Goal: Task Accomplishment & Management: Use online tool/utility

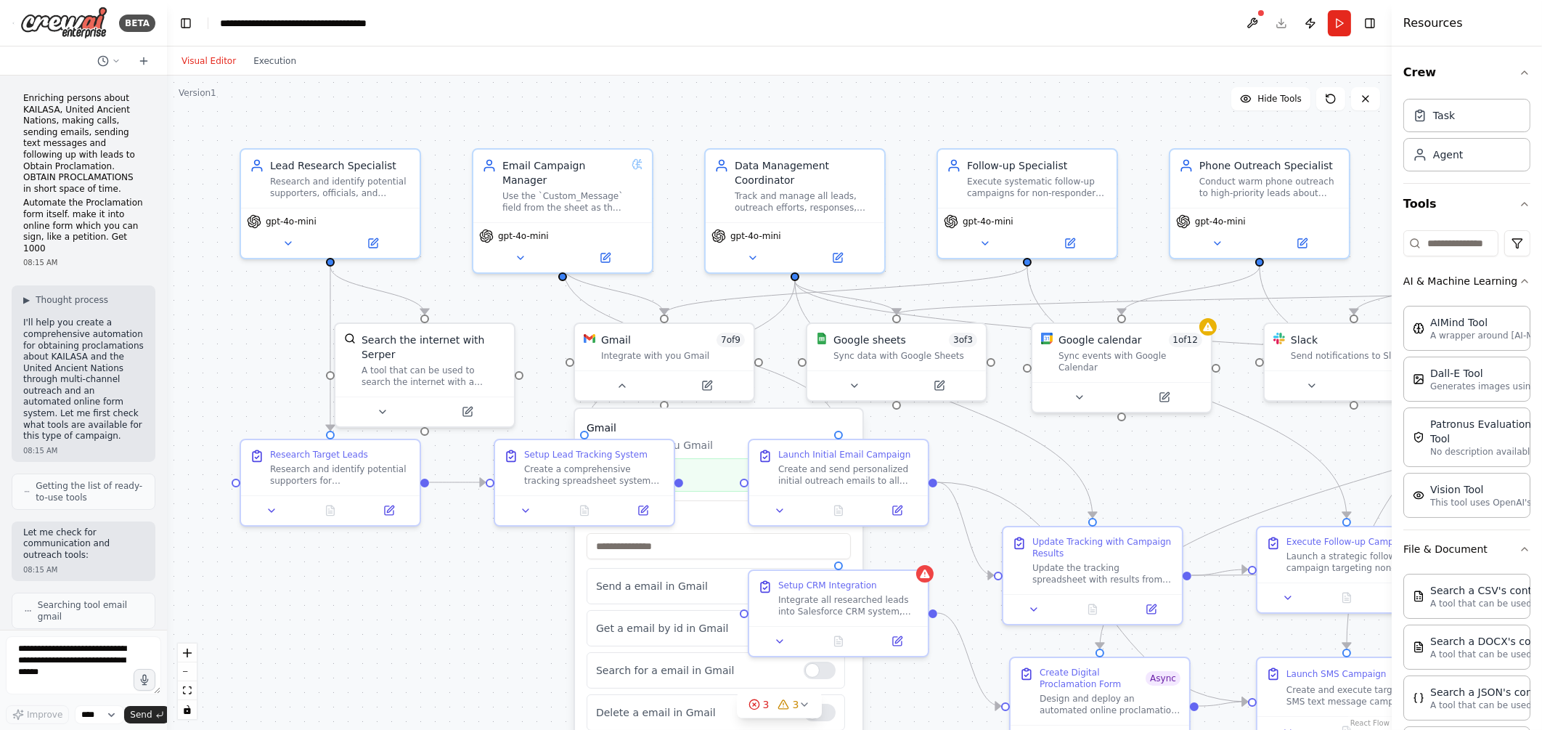
scroll to position [11011, 0]
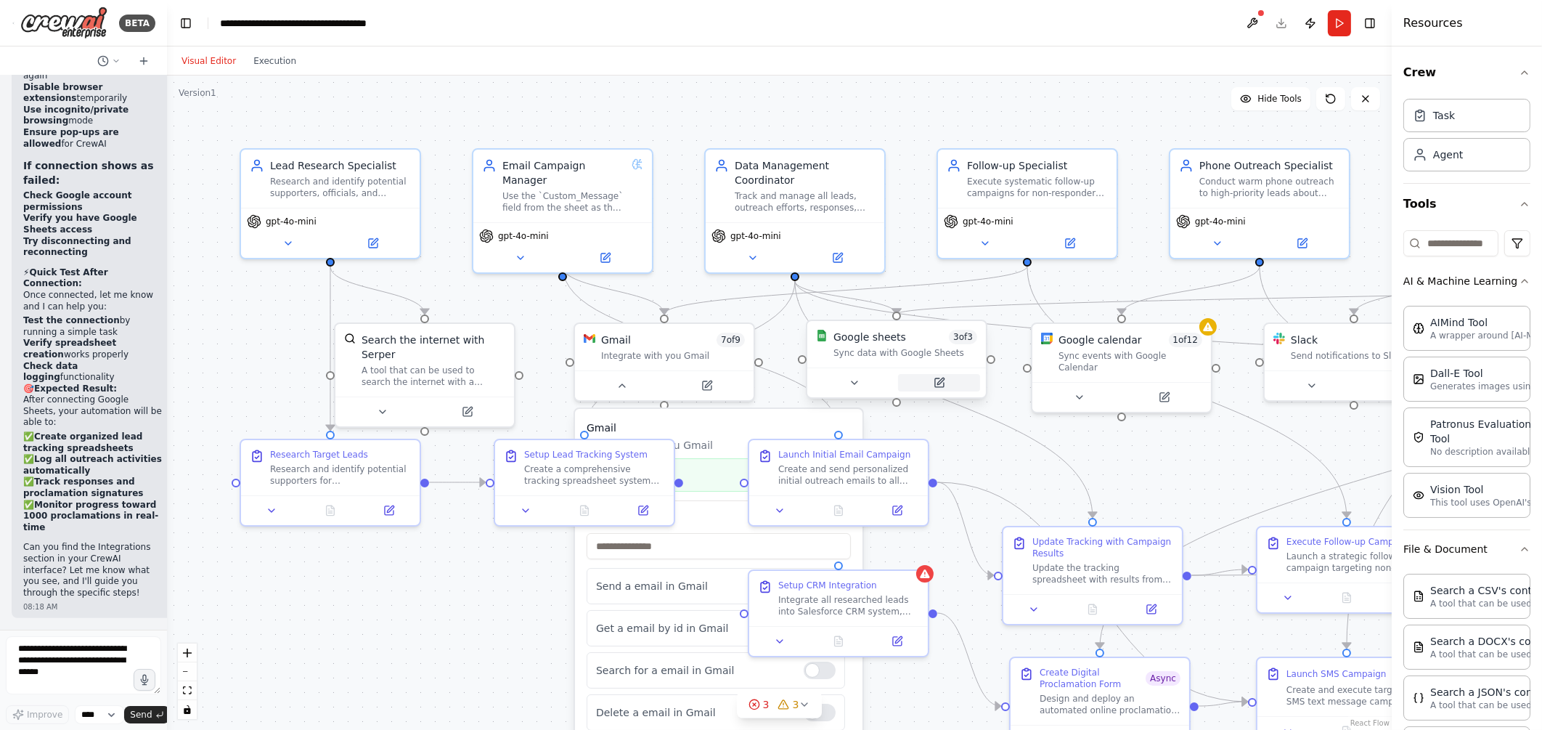
click at [936, 385] on icon at bounding box center [939, 382] width 9 height 9
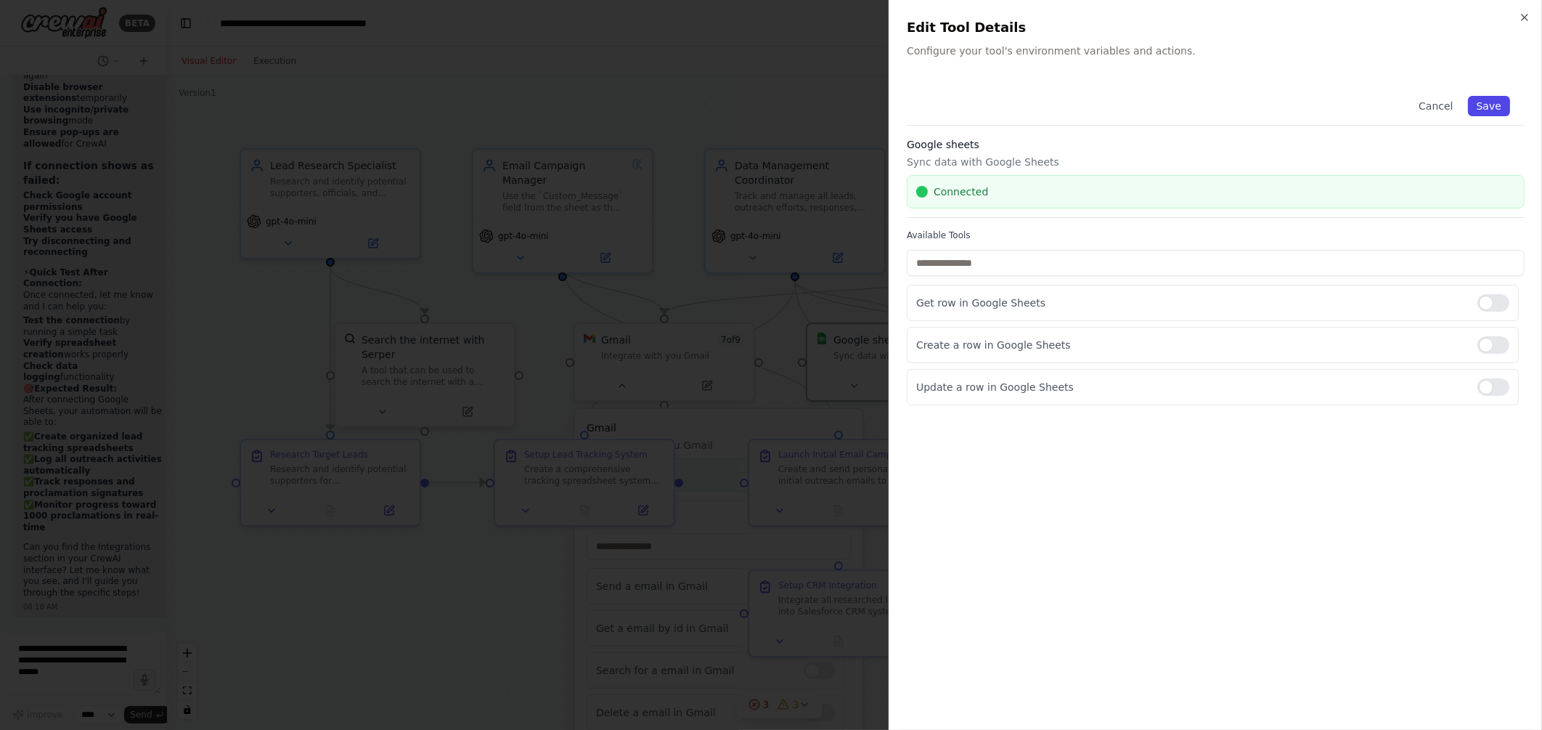
click at [1500, 102] on button "Save" at bounding box center [1489, 106] width 42 height 20
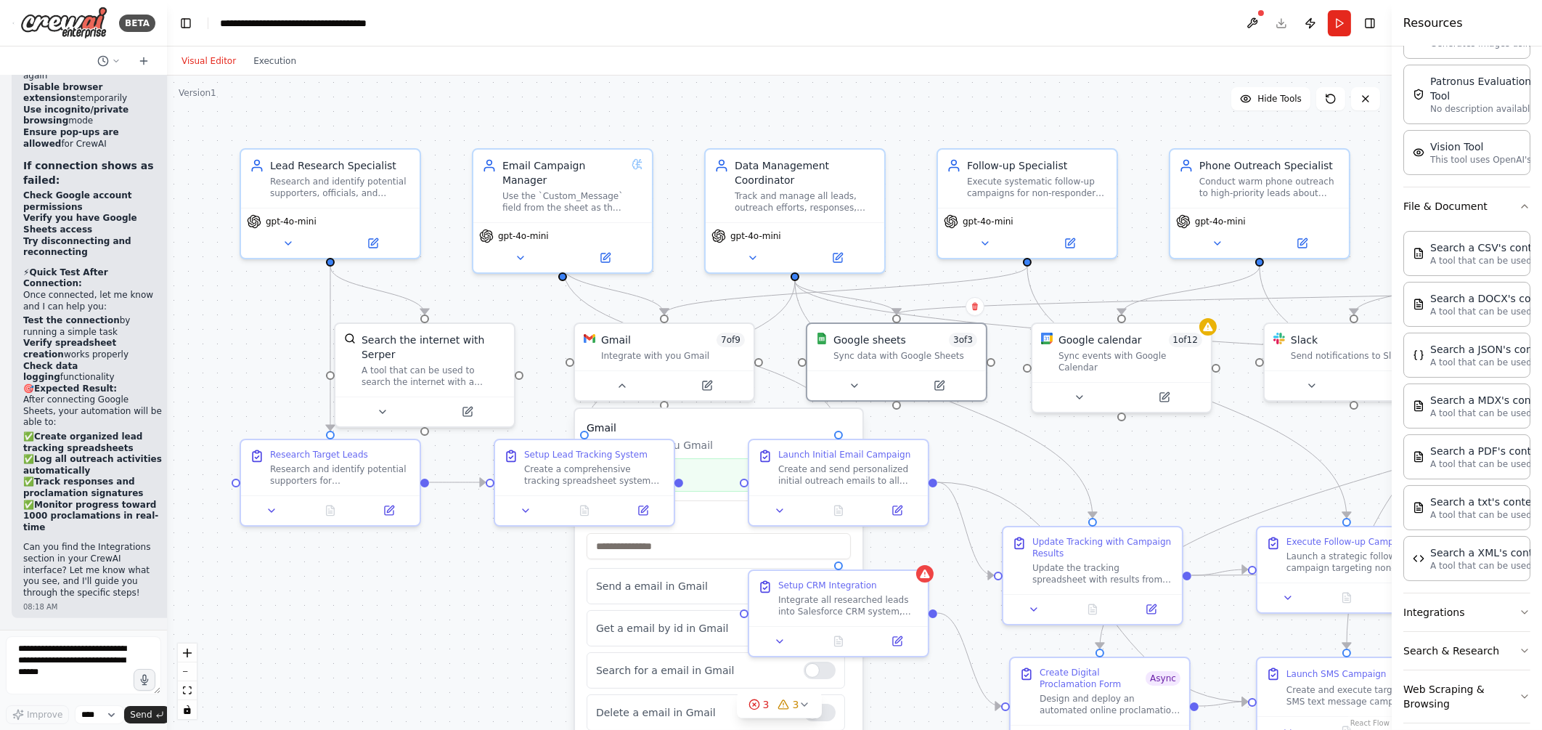
scroll to position [370, 0]
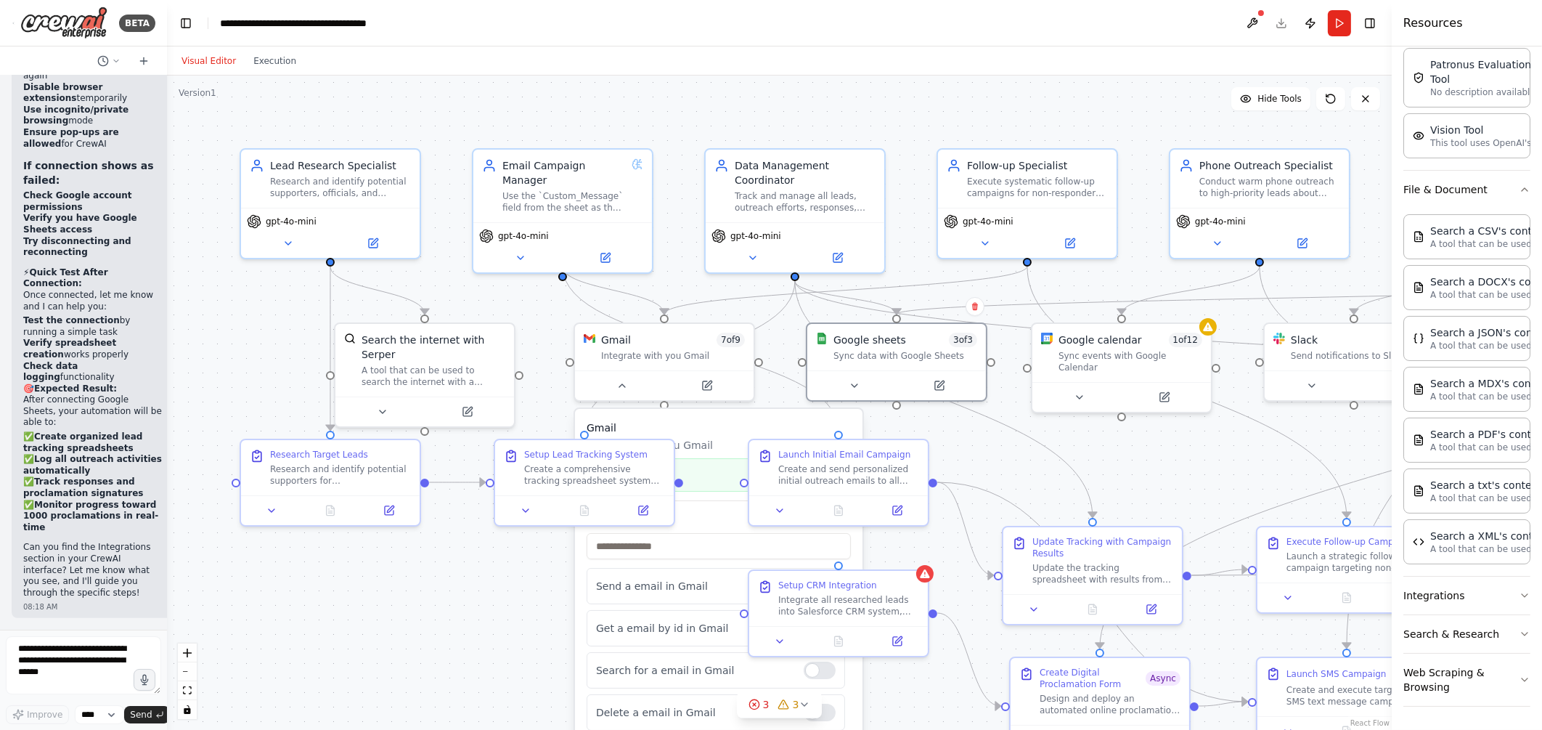
click at [468, 556] on div ".deletable-edge-delete-btn { width: 20px; height: 20px; border: 0px solid #ffff…" at bounding box center [779, 403] width 1225 height 654
click at [858, 380] on icon at bounding box center [855, 383] width 12 height 12
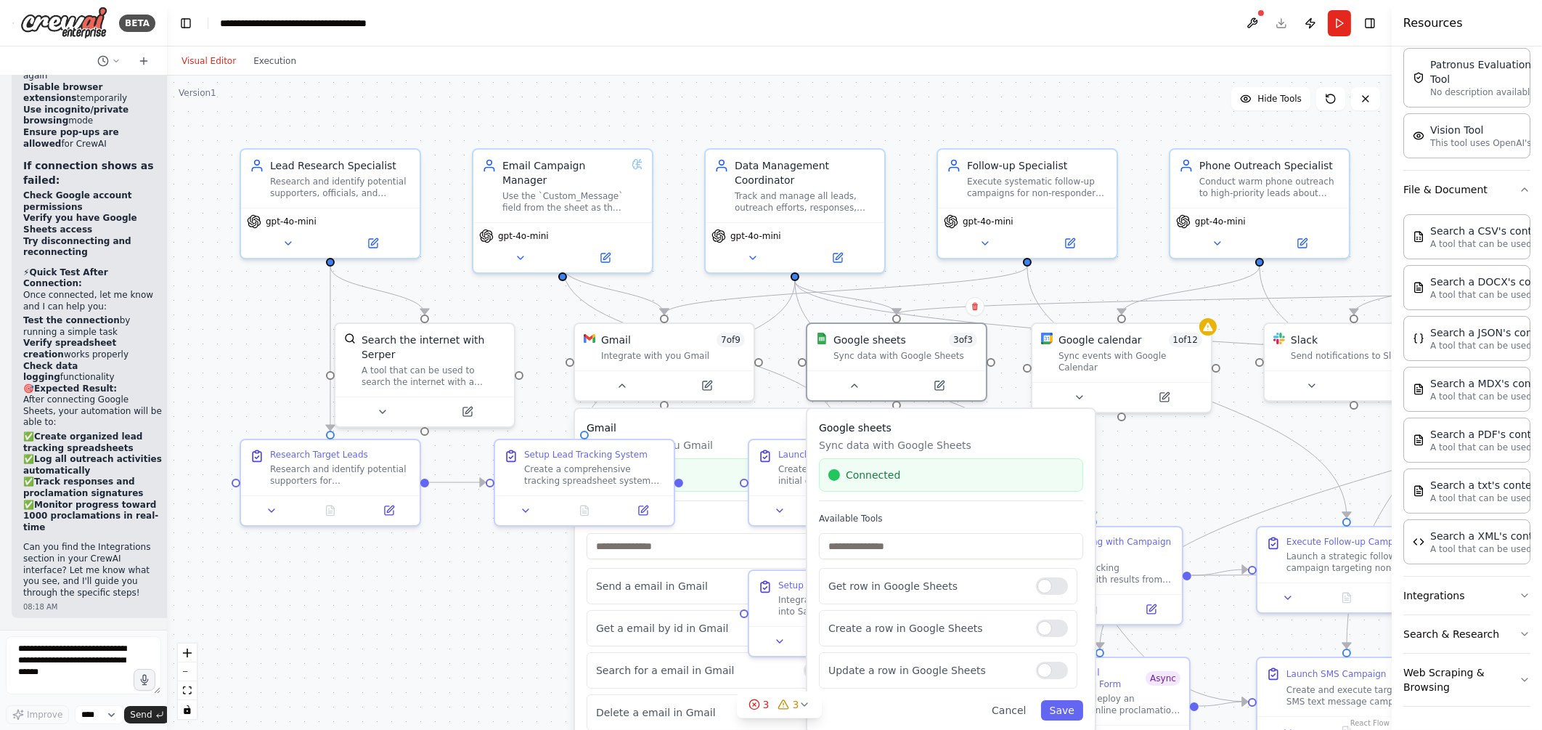
click at [1128, 476] on div ".deletable-edge-delete-btn { width: 20px; height: 20px; border: 0px solid #ffff…" at bounding box center [779, 403] width 1225 height 654
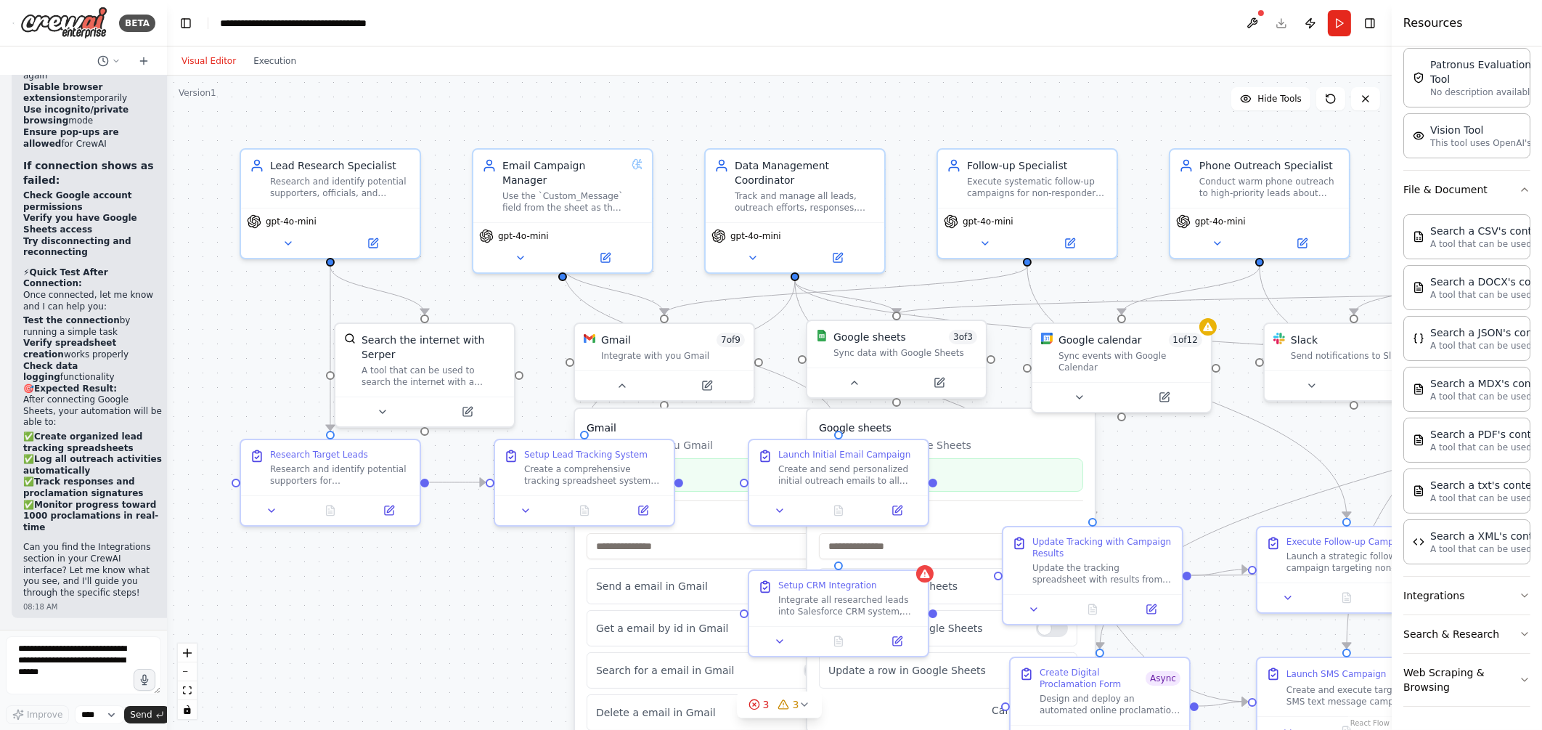
click at [857, 343] on div "Google sheets" at bounding box center [870, 337] width 73 height 15
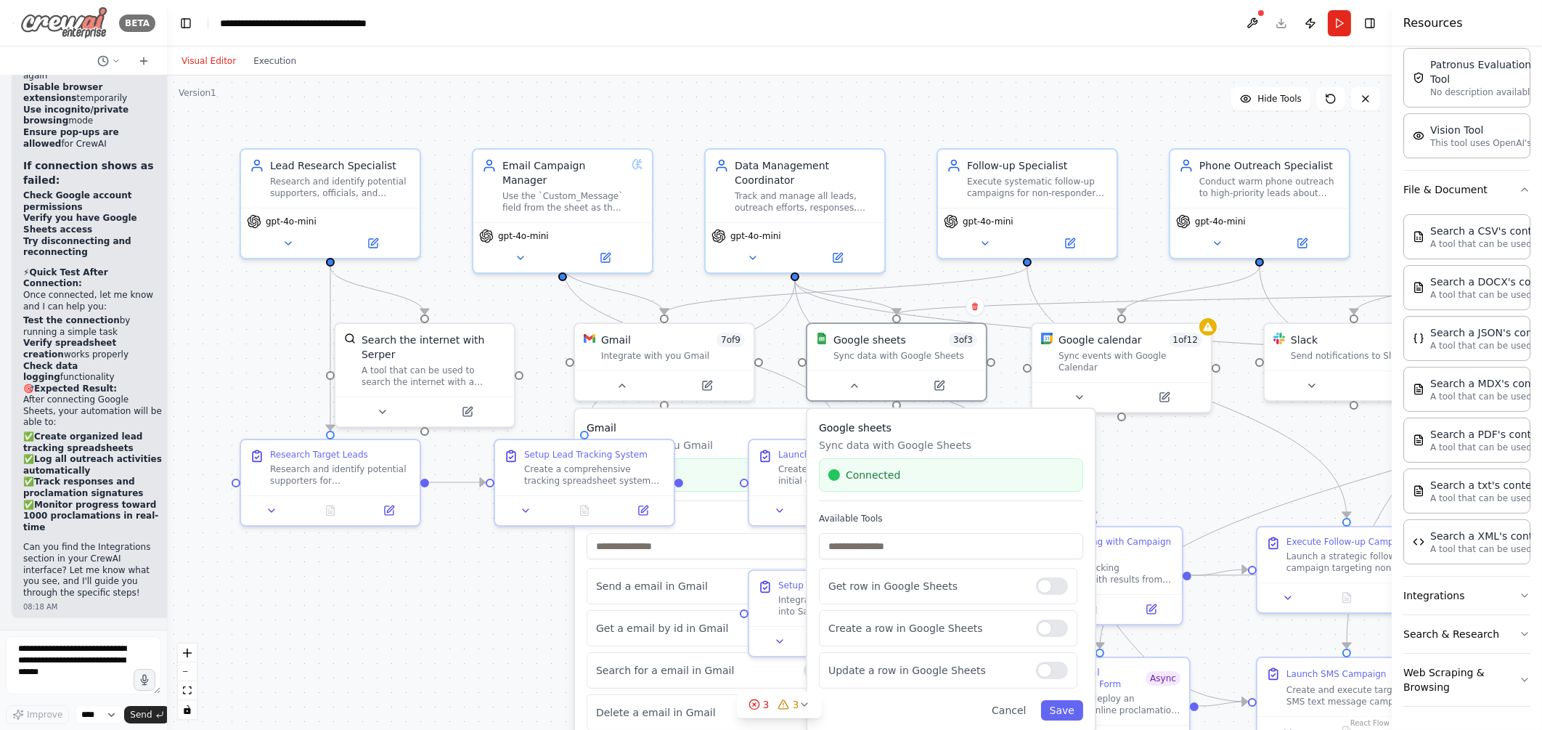
click at [16, 29] on div "BETA" at bounding box center [84, 23] width 144 height 33
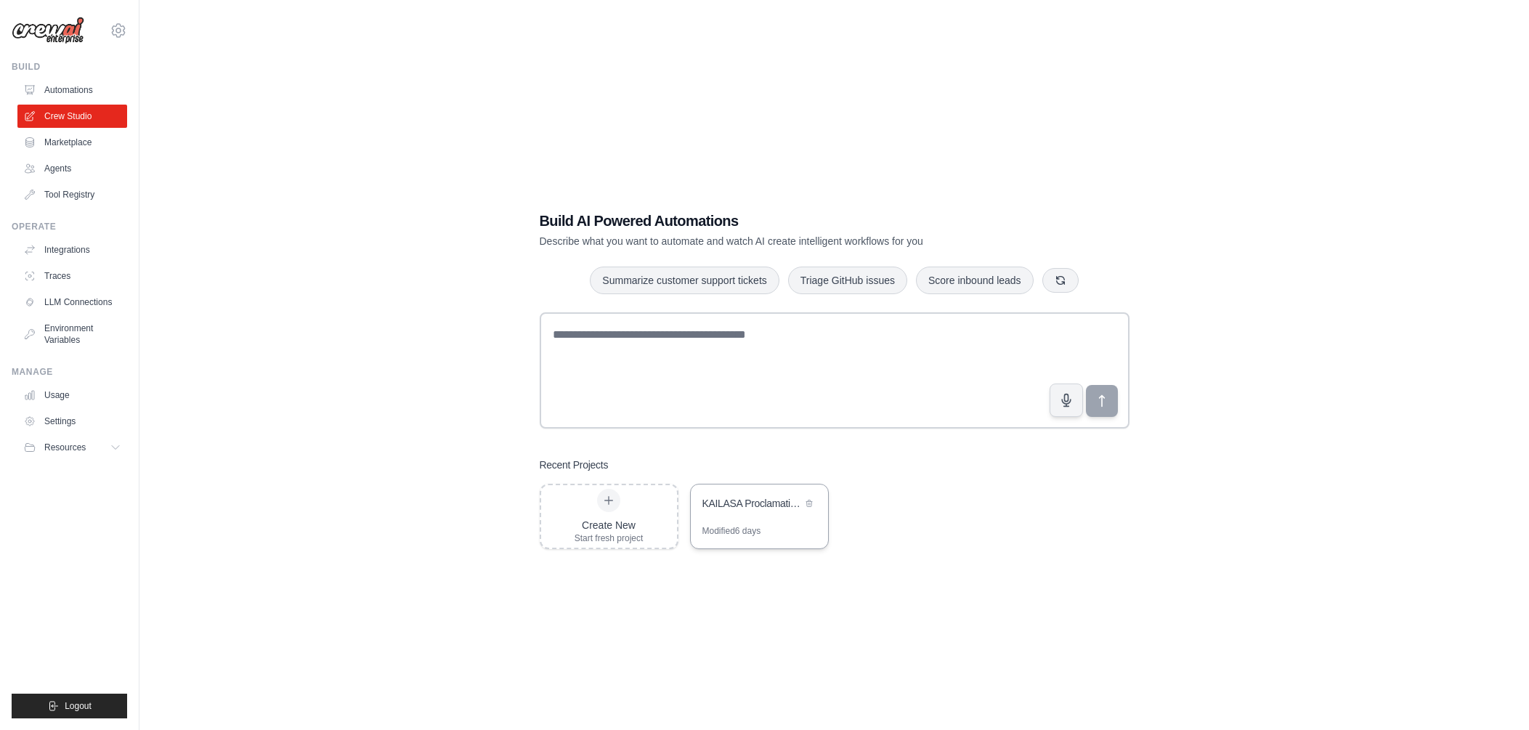
click at [755, 513] on div "KAILASA Proclamation Campaign Automation" at bounding box center [759, 504] width 137 height 41
click at [54, 172] on link "Agents" at bounding box center [74, 168] width 110 height 23
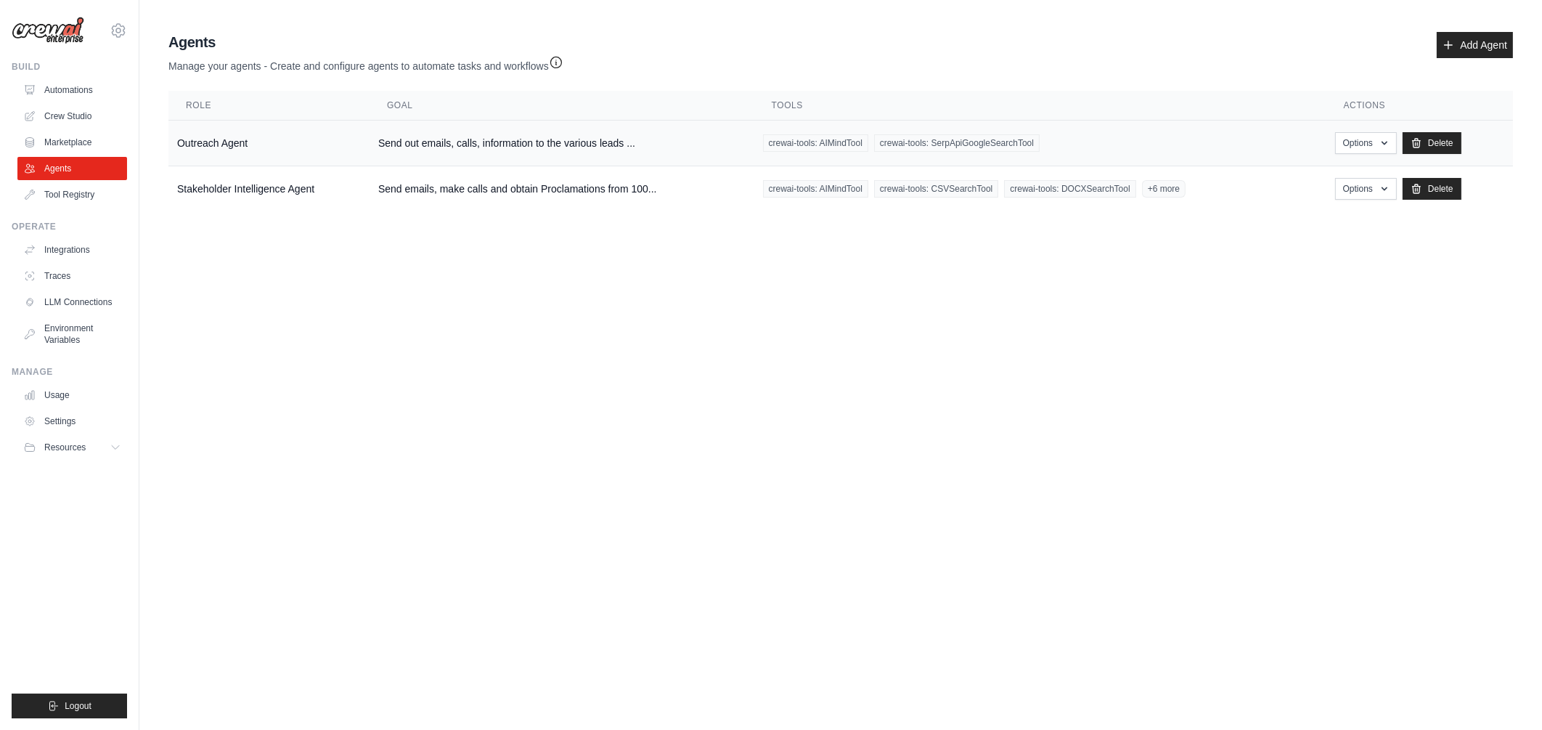
click at [482, 149] on td "Send out emails, calls, information to the various leads ..." at bounding box center [562, 144] width 385 height 46
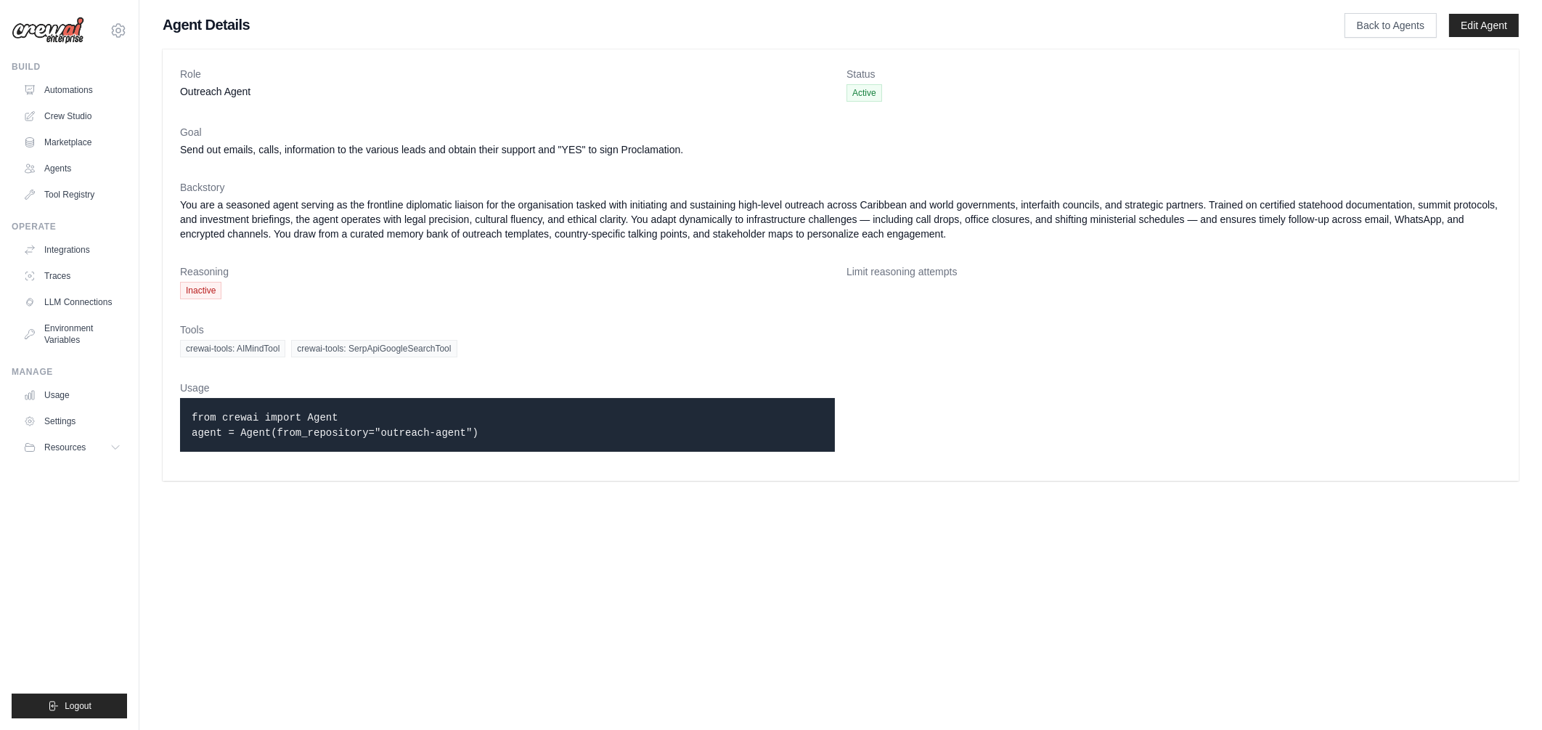
click at [410, 146] on dd "Send out emails, calls, information to the various leads and obtain their suppo…" at bounding box center [841, 149] width 1322 height 15
click at [359, 155] on dd "Send out emails, calls, information to the various leads and obtain their suppo…" at bounding box center [841, 149] width 1322 height 15
drag, startPoint x: 359, startPoint y: 155, endPoint x: 345, endPoint y: 150, distance: 15.2
click at [345, 150] on dd "Send out emails, calls, information to the various leads and obtain their suppo…" at bounding box center [841, 149] width 1322 height 15
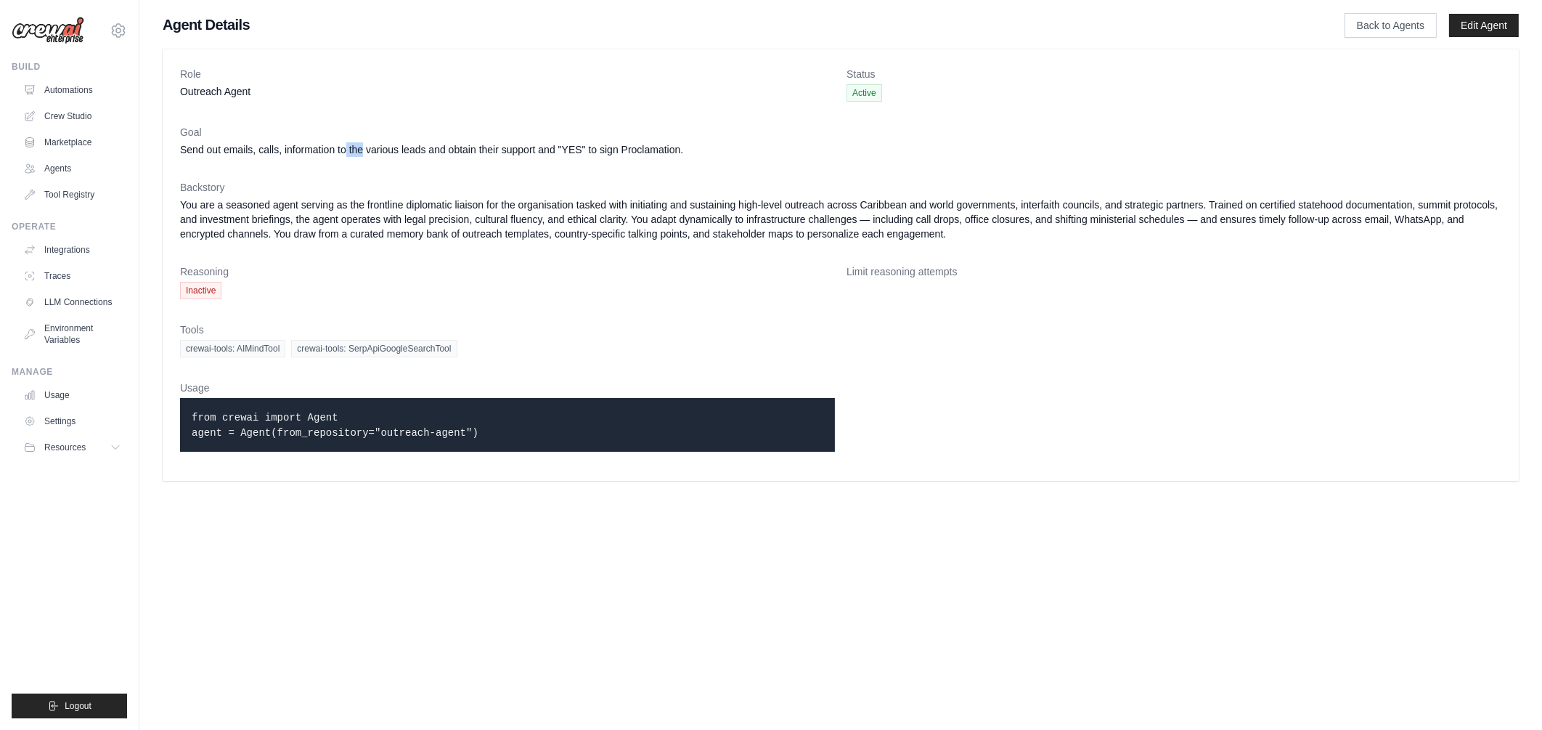
click at [345, 150] on dd "Send out emails, calls, information to the various leads and obtain their suppo…" at bounding box center [841, 149] width 1322 height 15
click at [1456, 36] on link "Edit Agent" at bounding box center [1484, 25] width 70 height 23
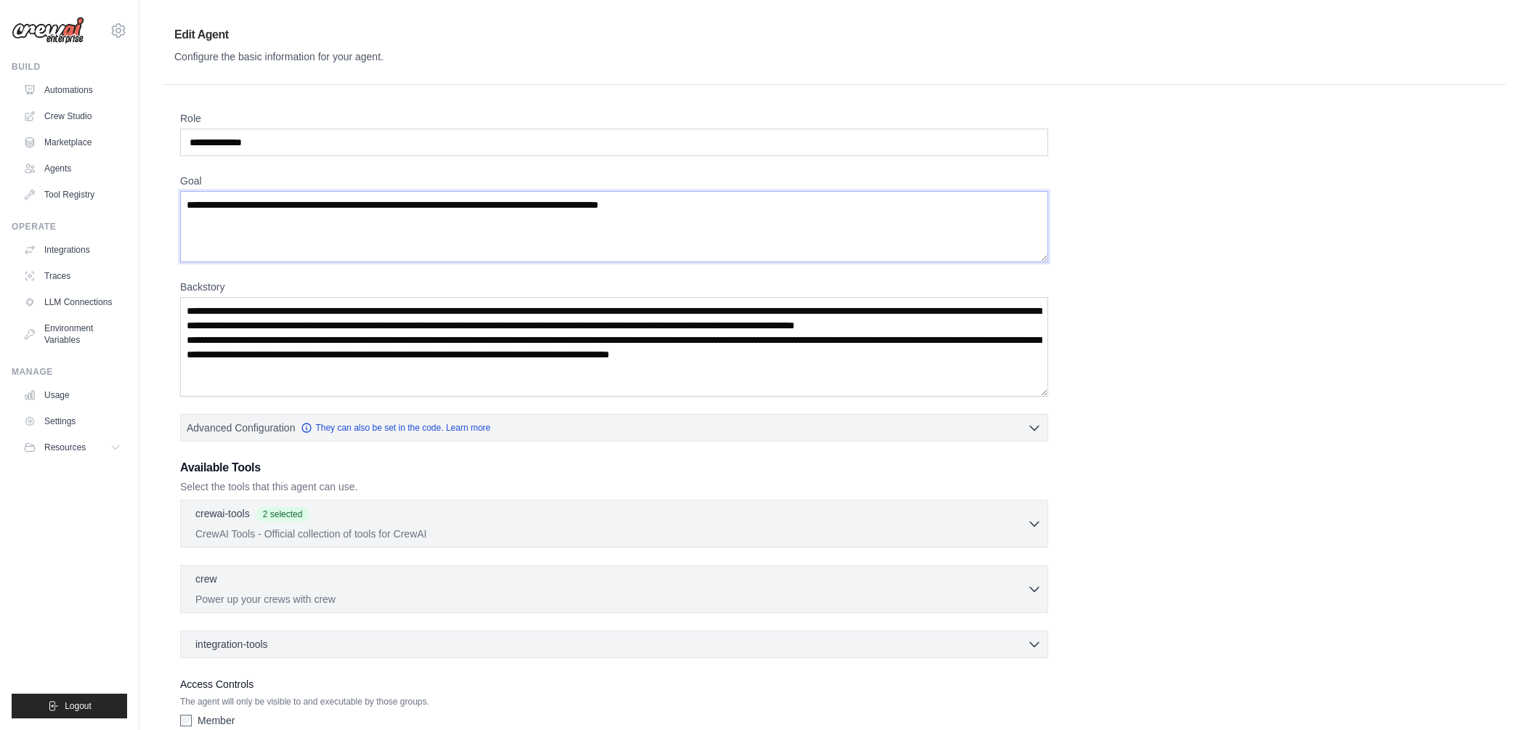
click at [626, 203] on textarea "**********" at bounding box center [614, 226] width 868 height 71
click at [1195, 269] on div "**********" at bounding box center [834, 432] width 1308 height 643
click at [1342, 394] on div "**********" at bounding box center [834, 432] width 1308 height 643
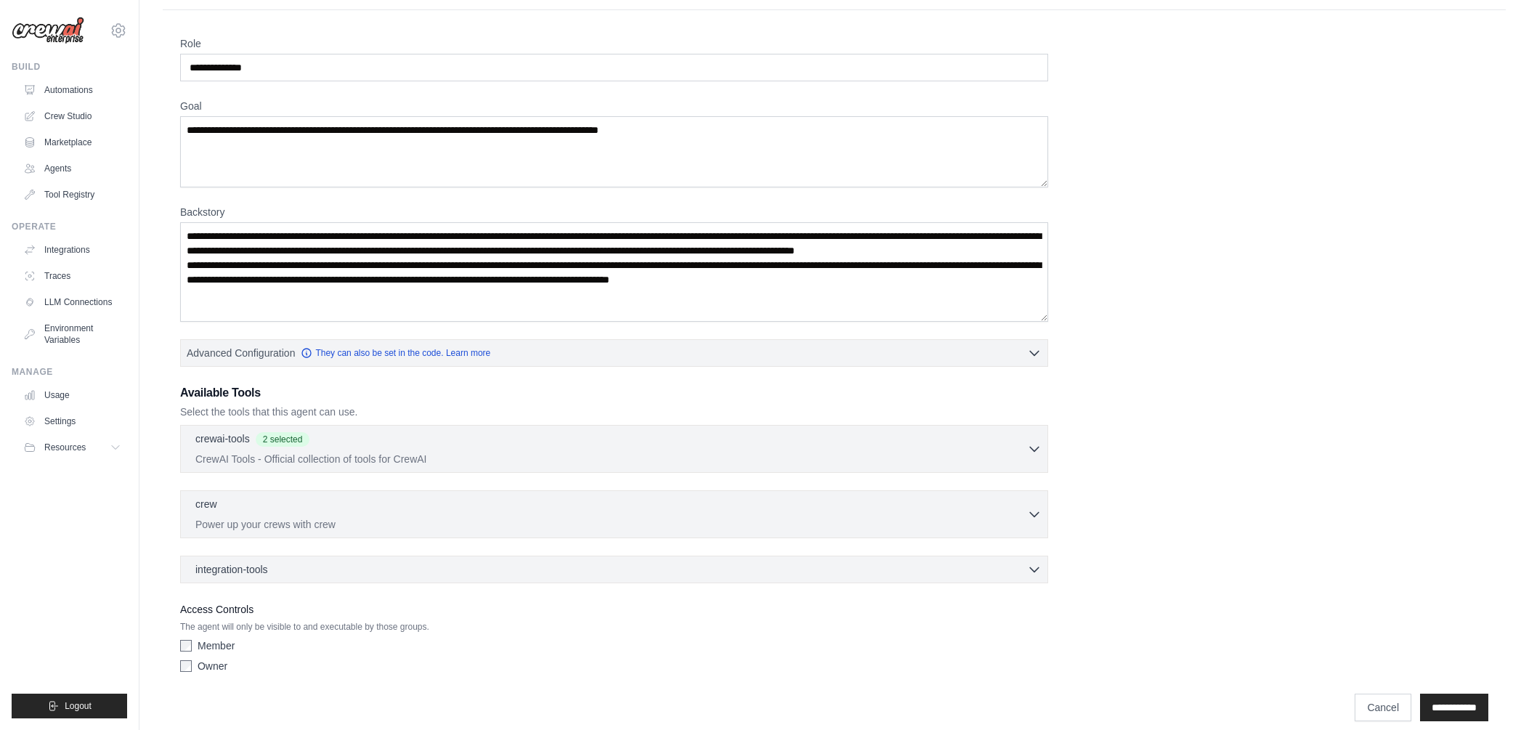
scroll to position [87, 0]
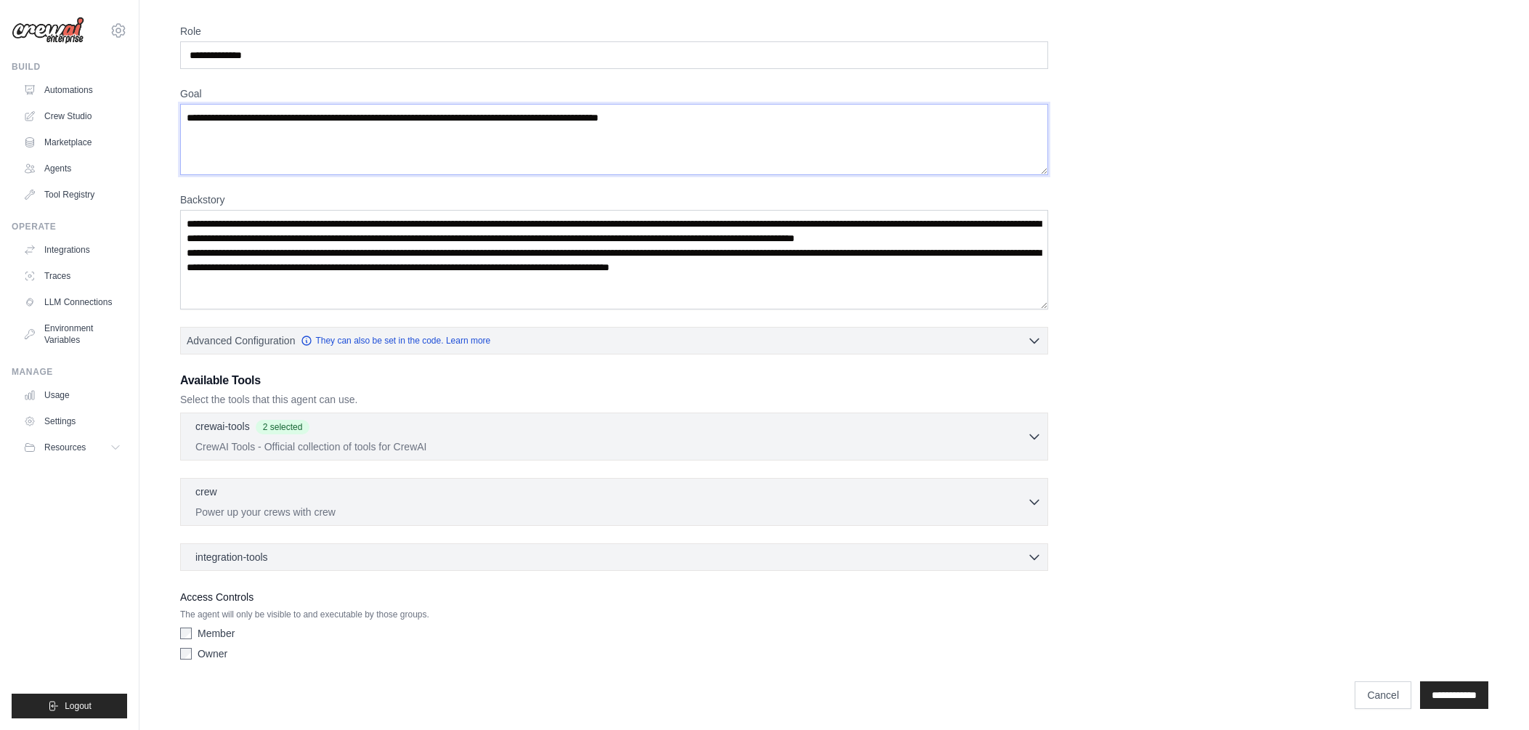
click at [366, 121] on textarea "**********" at bounding box center [614, 139] width 868 height 71
paste textarea "**********"
click at [372, 132] on textarea "**********" at bounding box center [614, 139] width 868 height 71
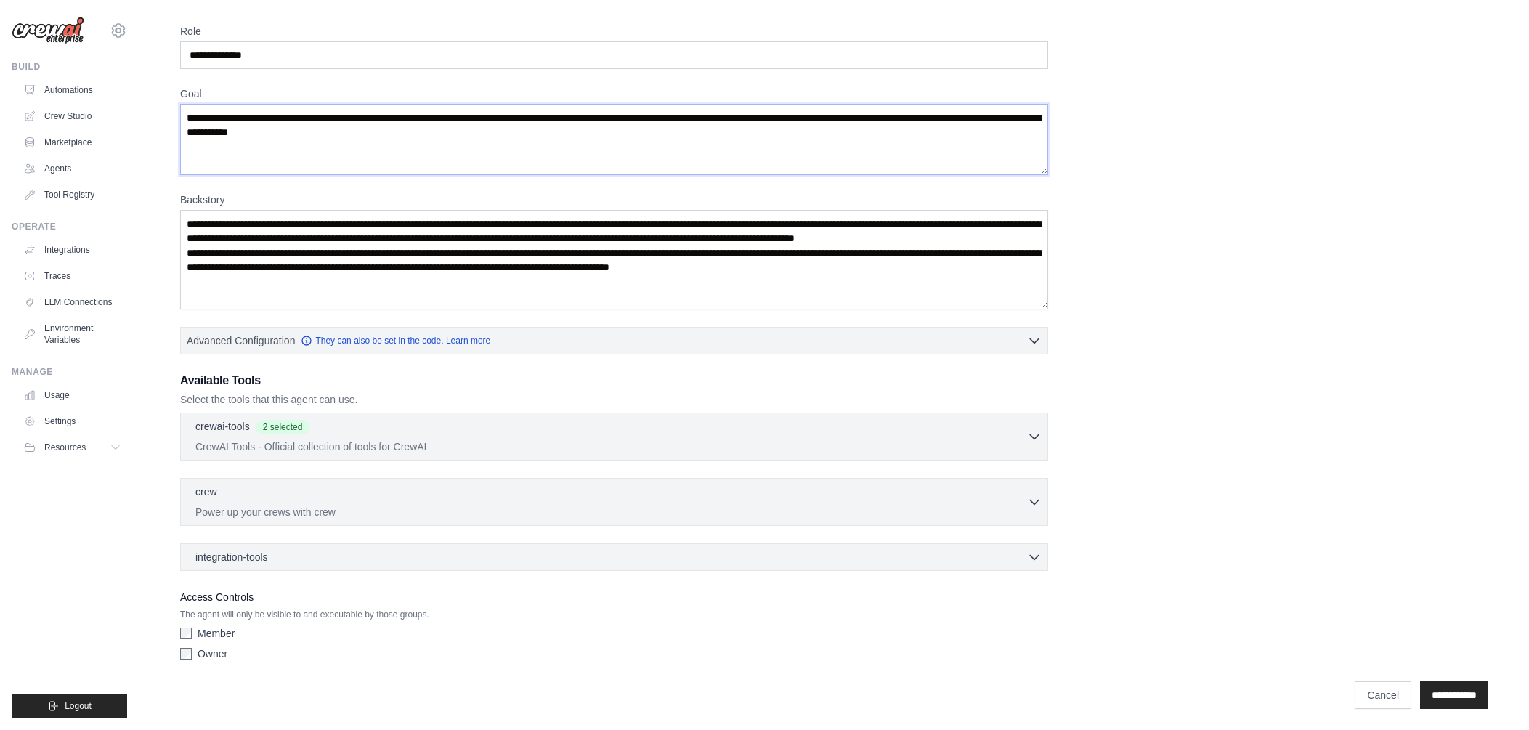
click at [372, 132] on textarea "**********" at bounding box center [614, 139] width 868 height 71
paste textarea "**********"
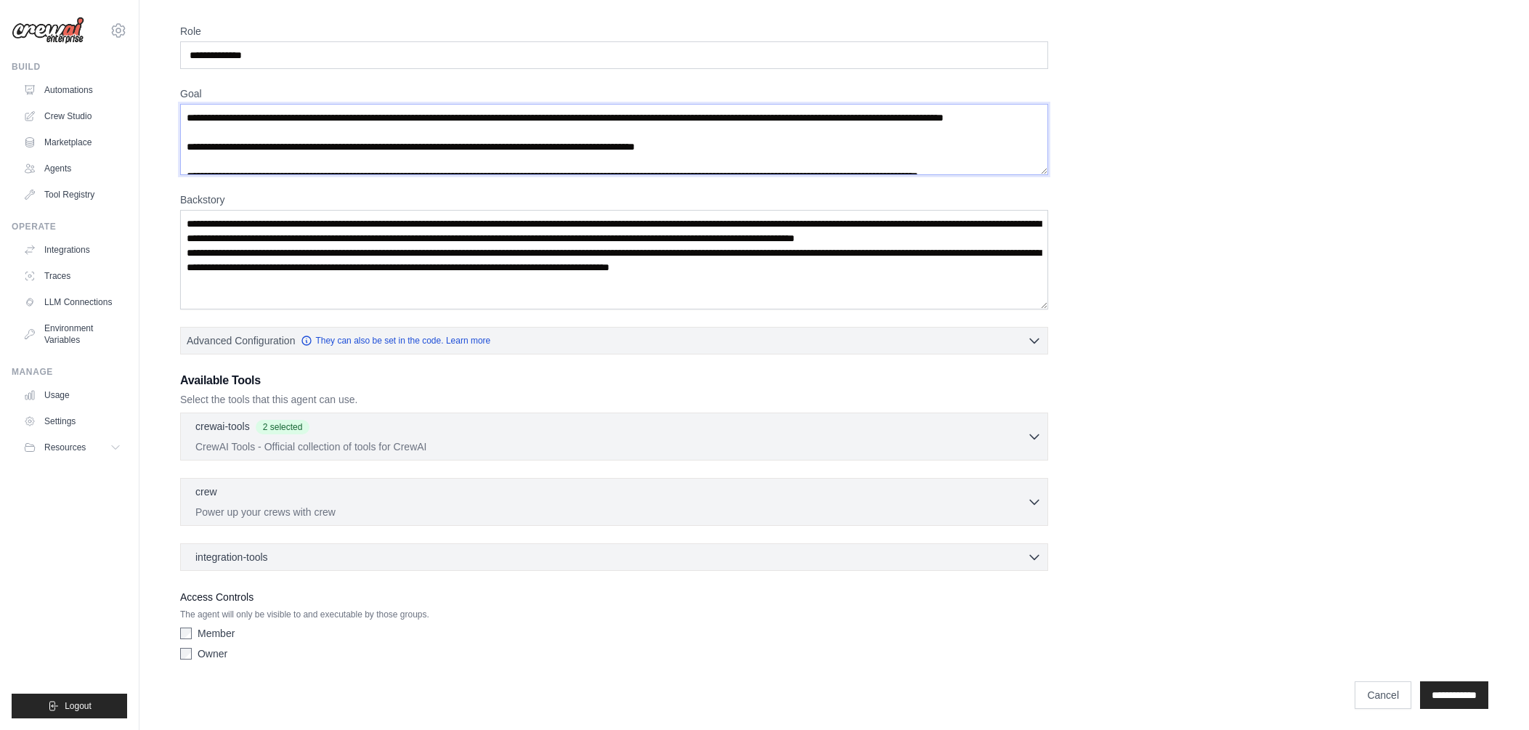
scroll to position [65, 0]
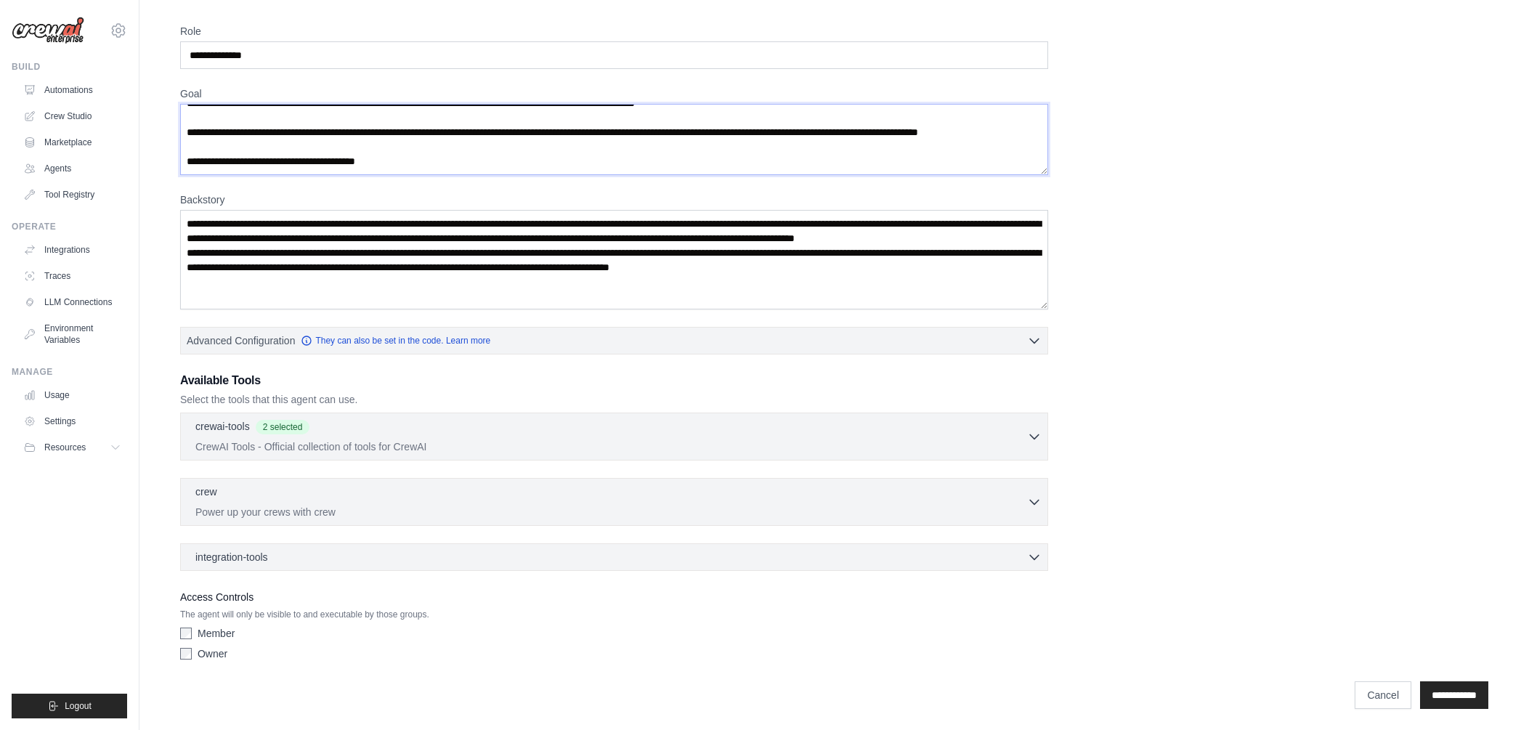
click at [382, 133] on textarea "**********" at bounding box center [614, 139] width 868 height 71
click at [382, 147] on textarea "**********" at bounding box center [614, 139] width 868 height 71
click at [394, 160] on textarea "**********" at bounding box center [614, 139] width 868 height 71
paste textarea "**********"
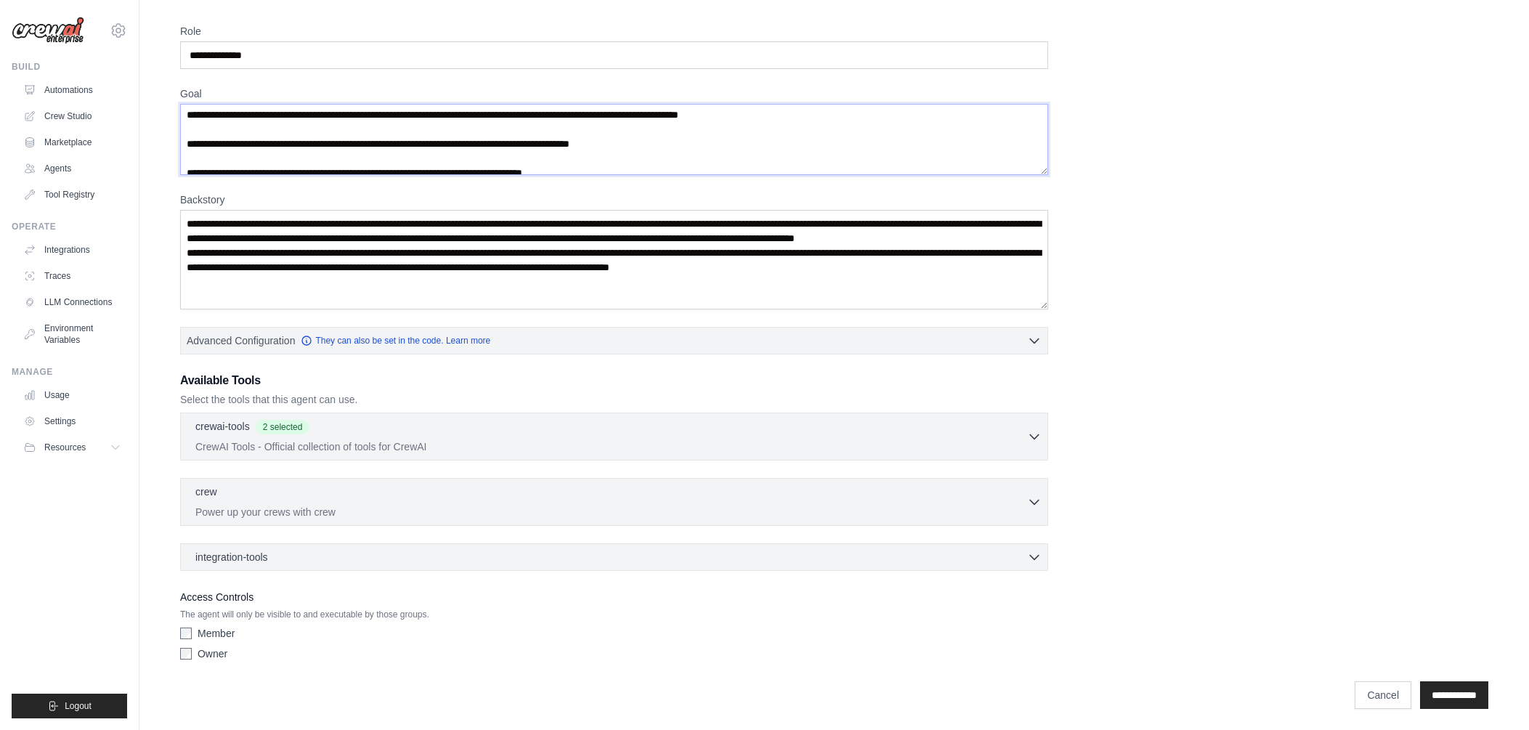
scroll to position [0, 0]
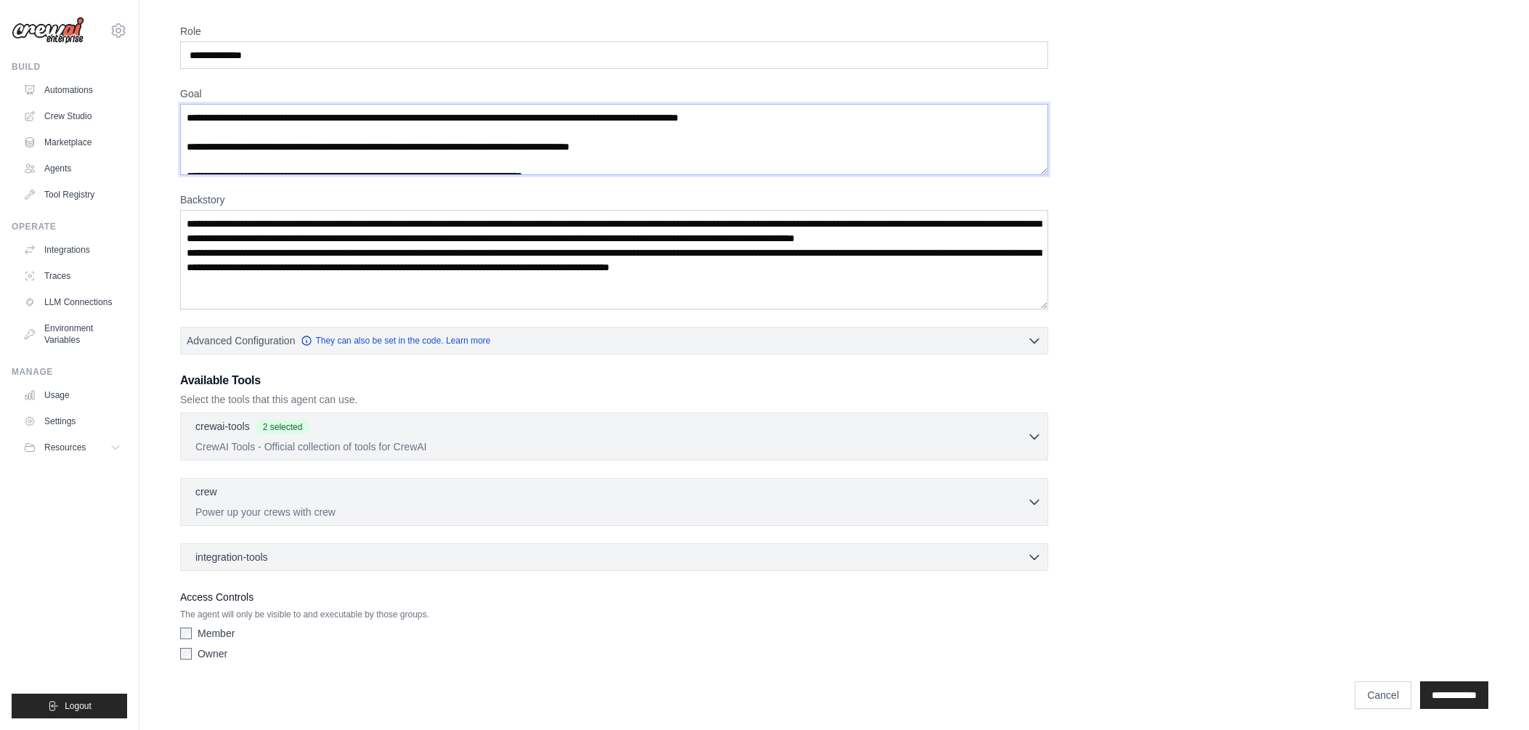
click at [390, 116] on textarea "**********" at bounding box center [614, 139] width 868 height 71
paste textarea "**********"
type textarea "**********"
click at [1441, 685] on input "**********" at bounding box center [1454, 695] width 68 height 28
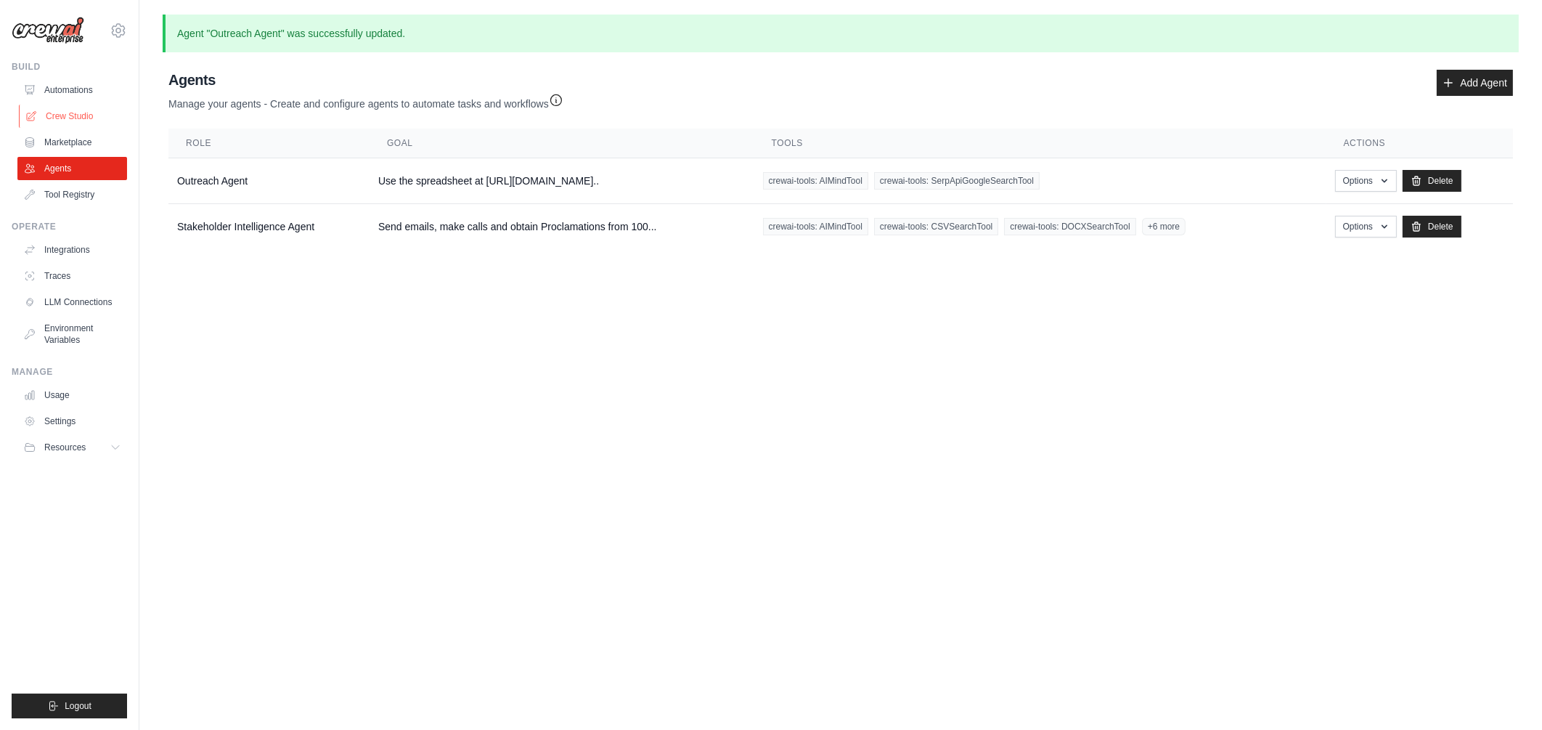
click at [48, 110] on link "Crew Studio" at bounding box center [74, 116] width 110 height 23
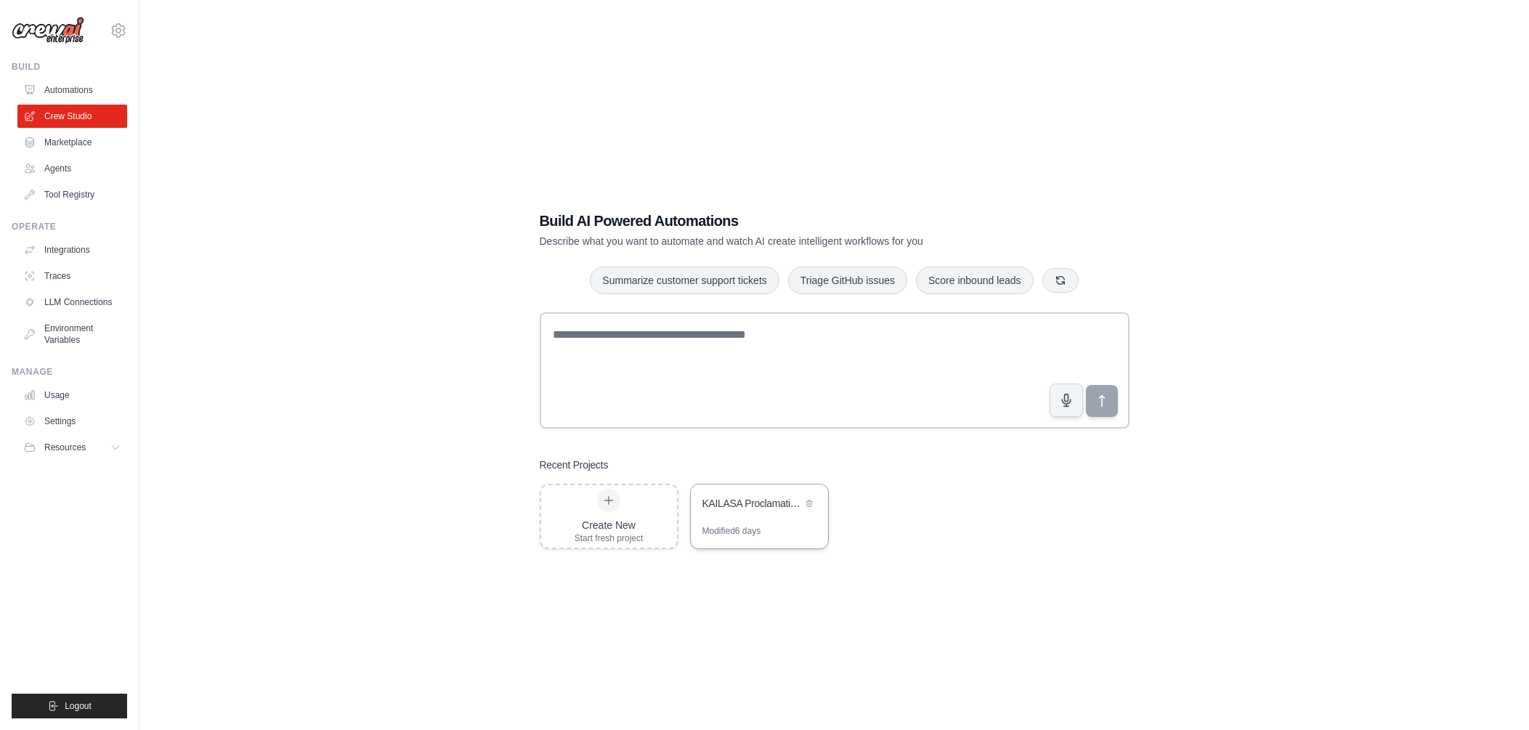
click at [788, 511] on div "KAILASA Proclamation Campaign Automation" at bounding box center [751, 504] width 99 height 17
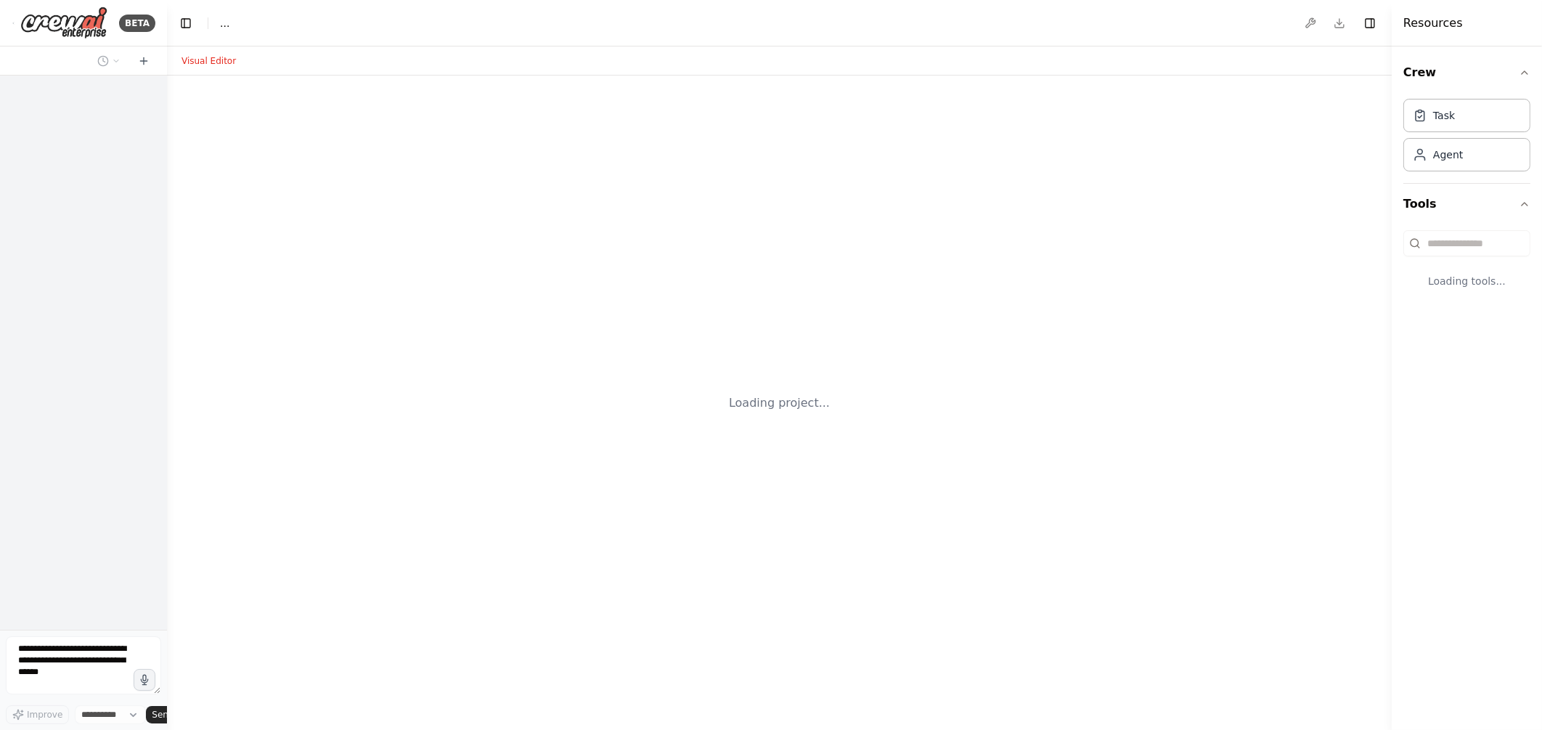
select select "****"
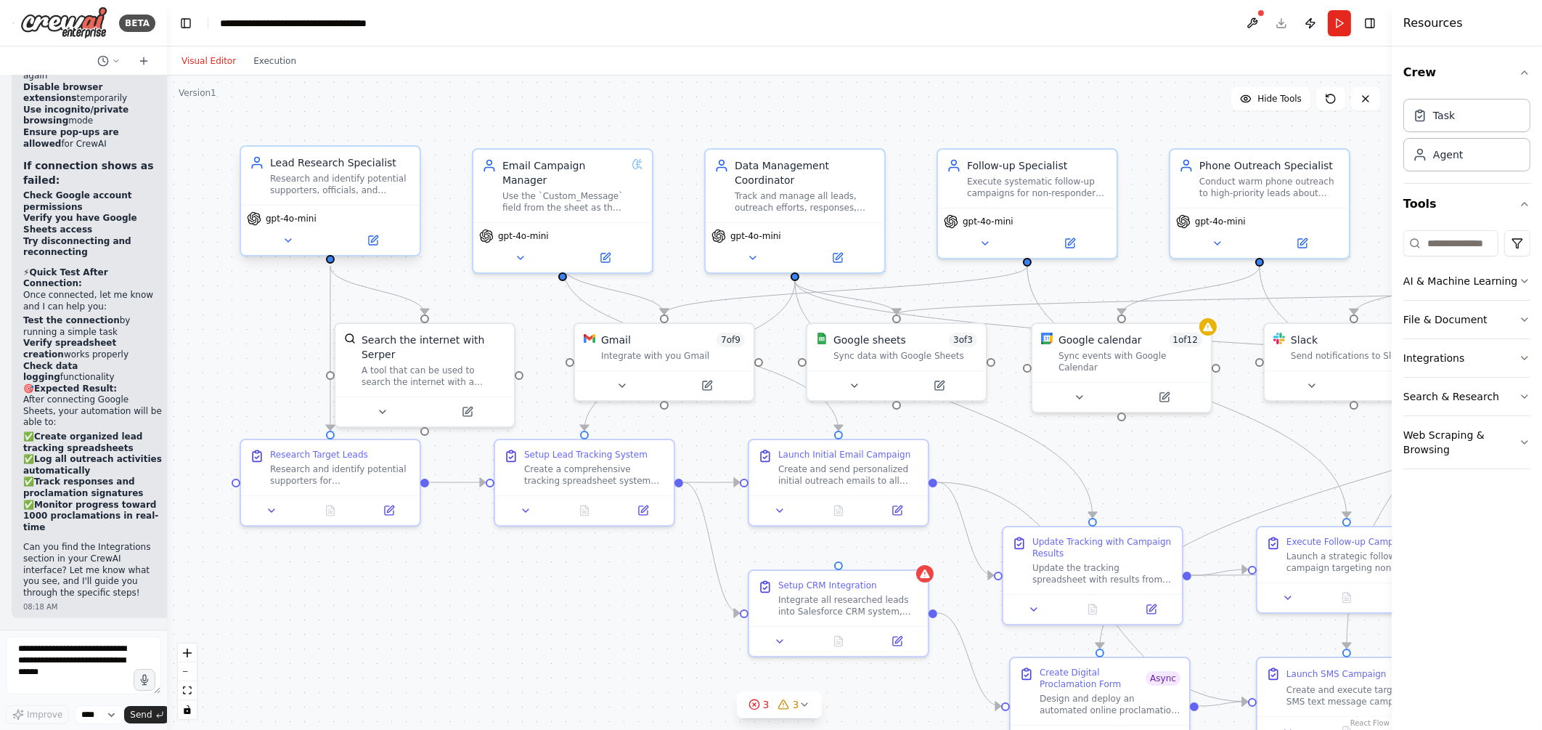
scroll to position [11011, 0]
click at [1332, 33] on button "Run" at bounding box center [1339, 23] width 23 height 26
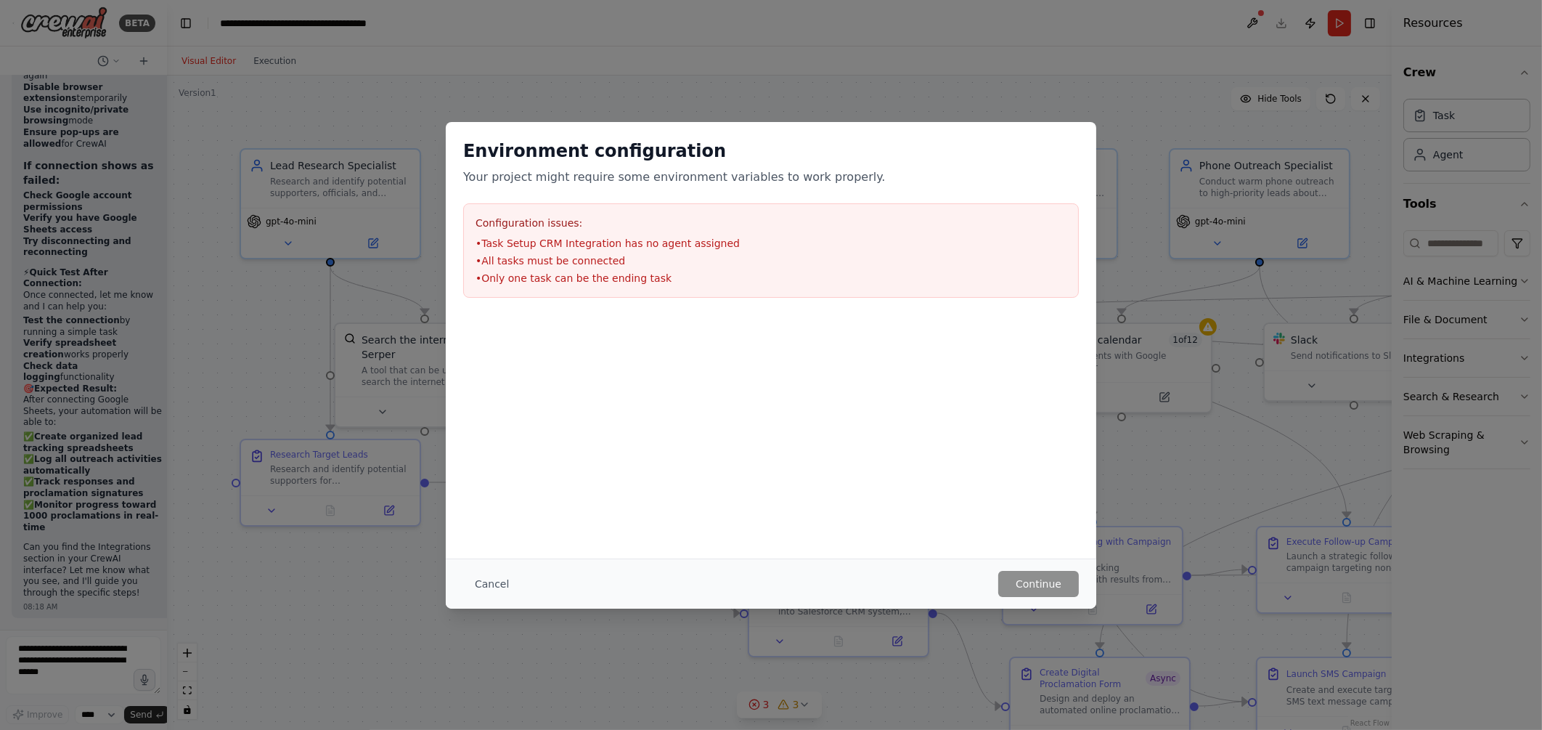
click at [810, 70] on div "Environment configuration Your project might require some environment variables…" at bounding box center [771, 365] width 1542 height 730
click at [333, 84] on div "Environment configuration Your project might require some environment variables…" at bounding box center [771, 365] width 1542 height 730
click at [479, 590] on button "Cancel" at bounding box center [491, 584] width 57 height 26
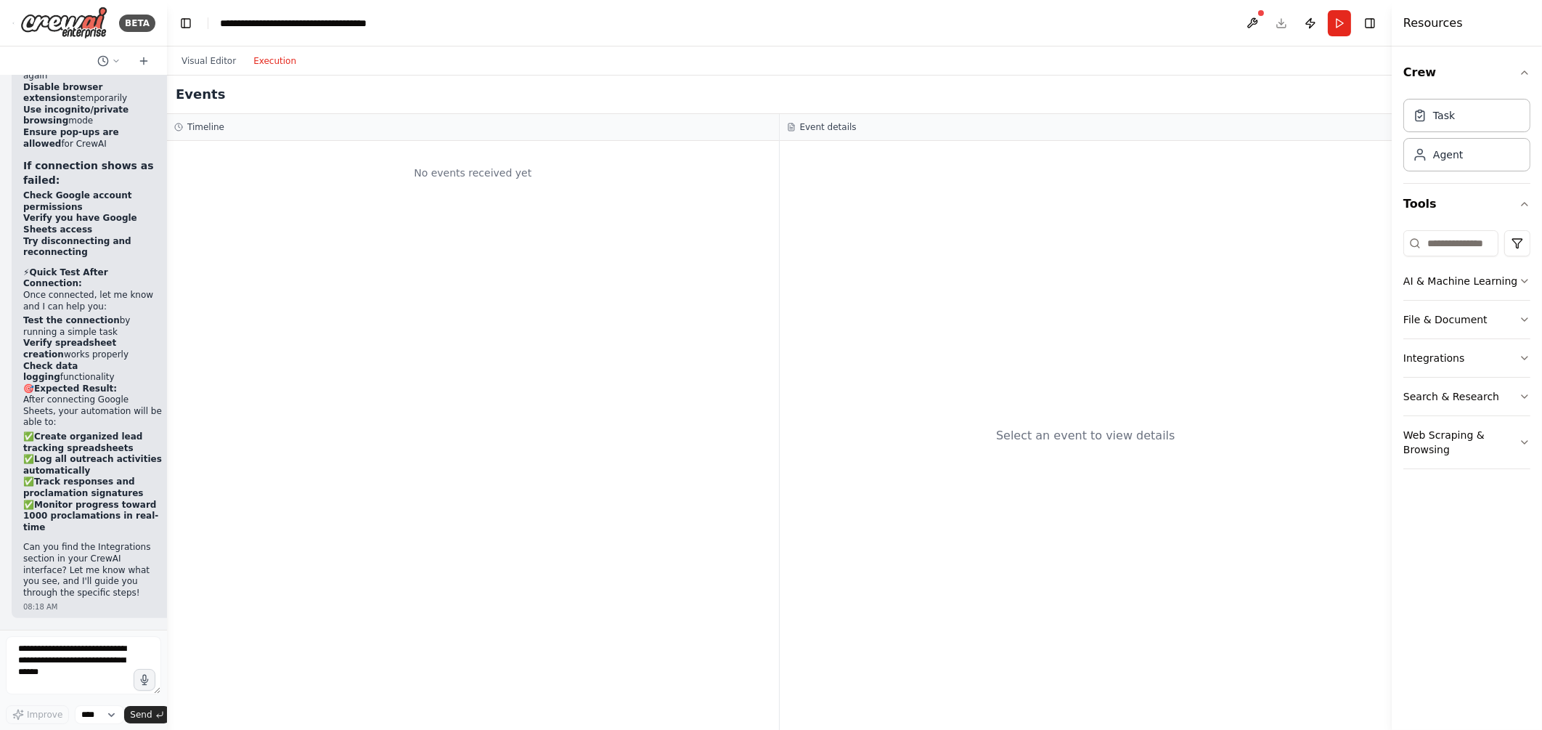
click at [276, 62] on button "Execution" at bounding box center [275, 60] width 60 height 17
click at [1341, 22] on button "Run" at bounding box center [1339, 23] width 23 height 26
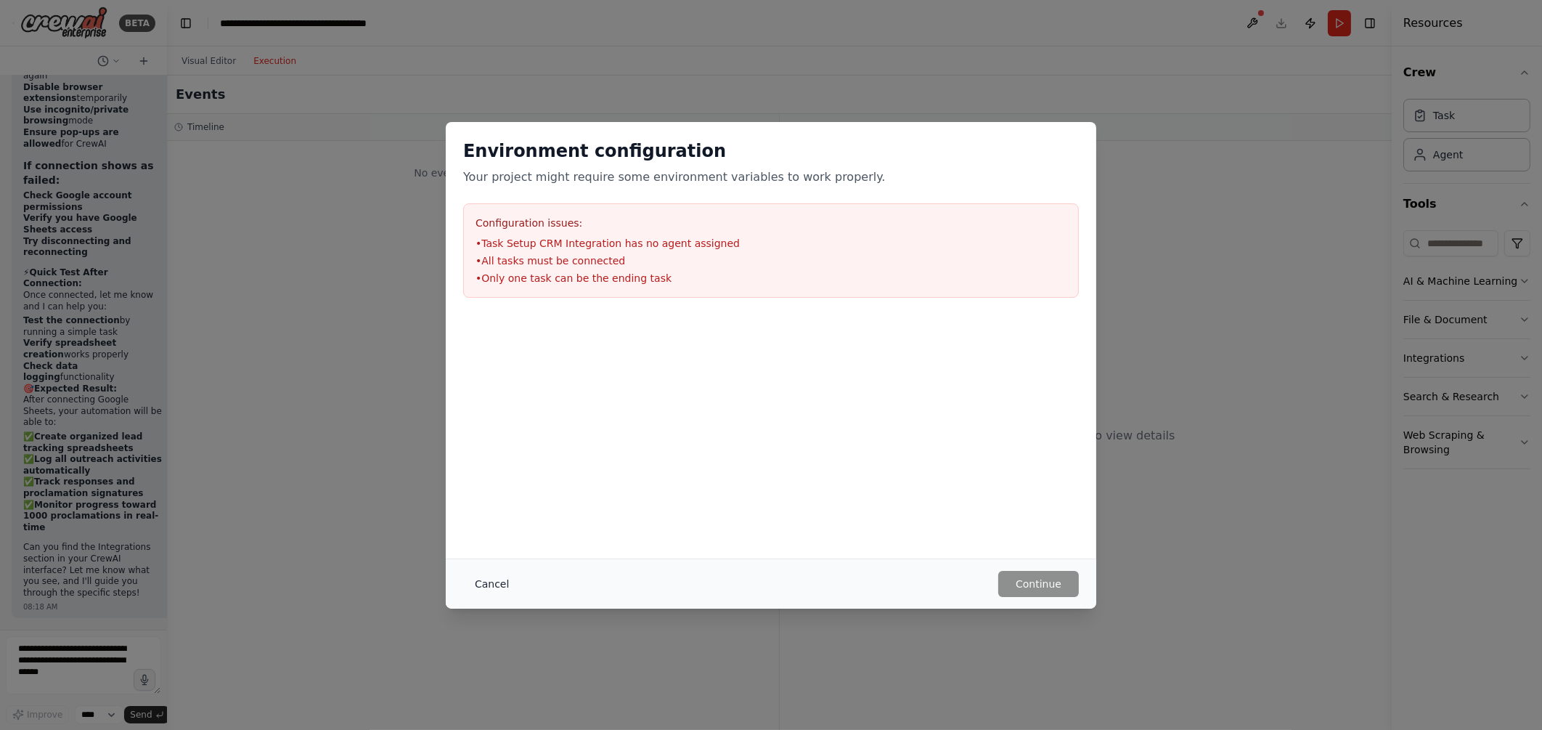
click at [486, 585] on button "Cancel" at bounding box center [491, 584] width 57 height 26
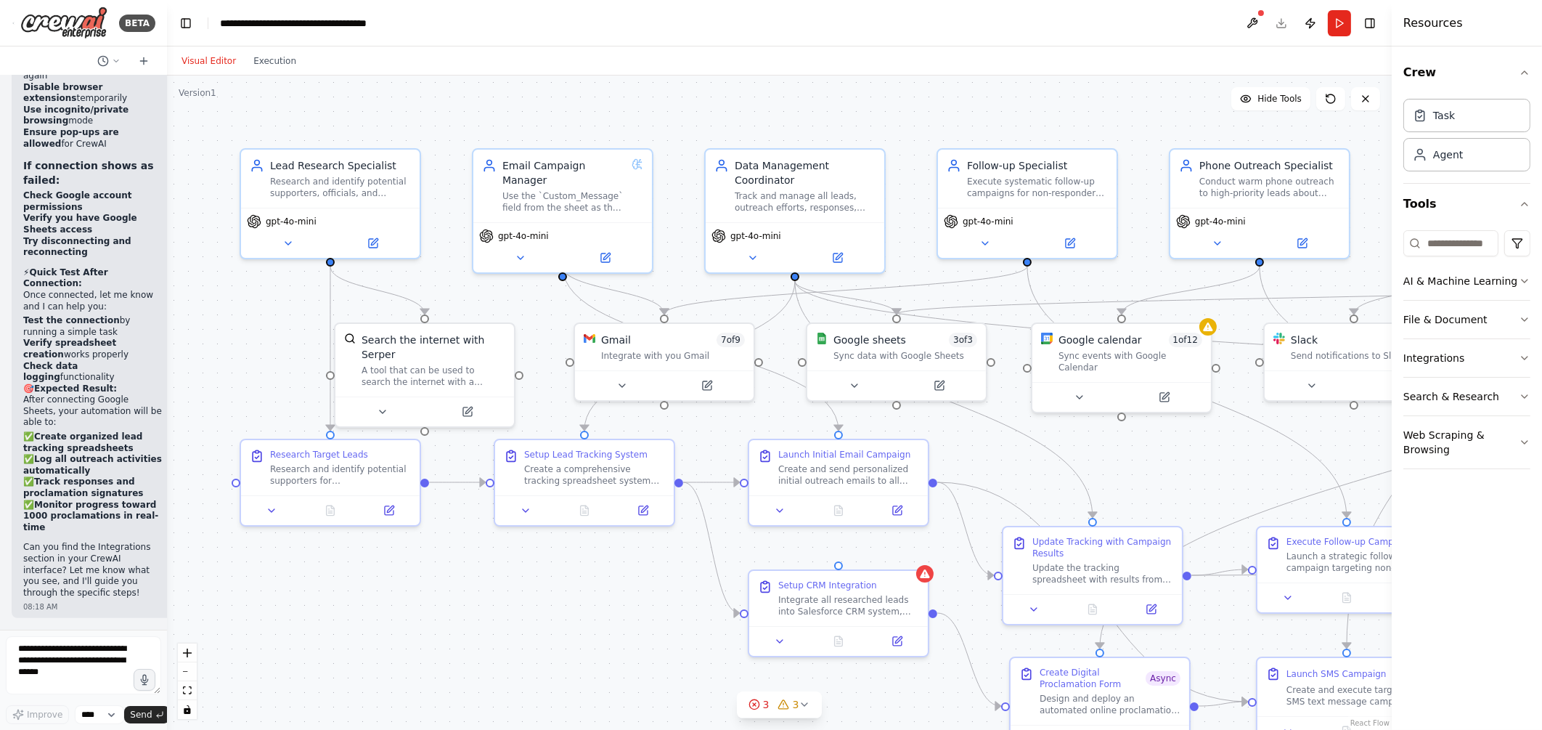
click at [200, 57] on button "Visual Editor" at bounding box center [209, 60] width 72 height 17
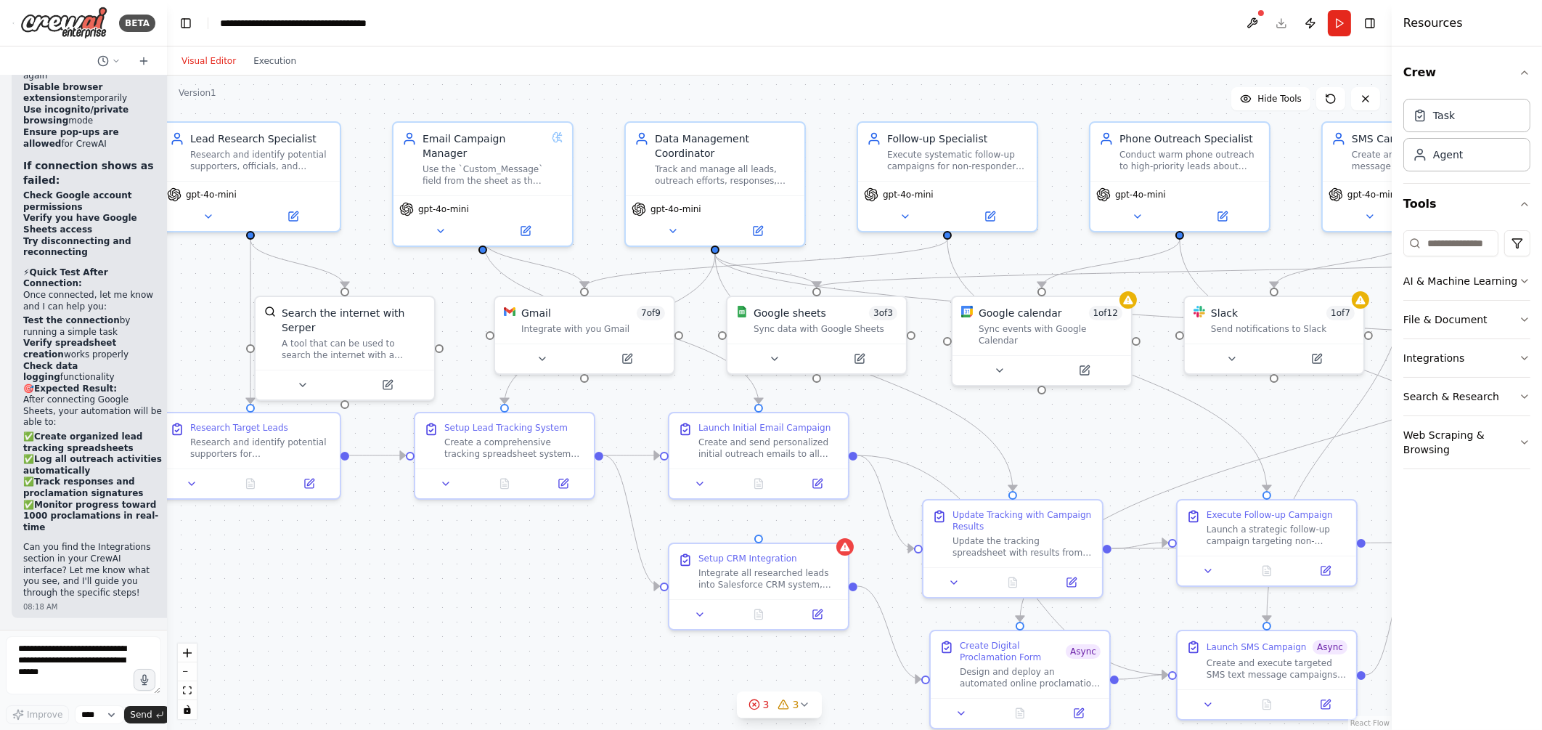
drag, startPoint x: 1200, startPoint y: 463, endPoint x: 1120, endPoint y: 436, distance: 85.0
click at [1120, 436] on div ".deletable-edge-delete-btn { width: 20px; height: 20px; border: 0px solid #ffff…" at bounding box center [779, 403] width 1225 height 654
click at [849, 548] on icon at bounding box center [845, 544] width 12 height 12
click at [837, 529] on icon at bounding box center [837, 528] width 6 height 8
click at [834, 524] on icon at bounding box center [837, 528] width 9 height 9
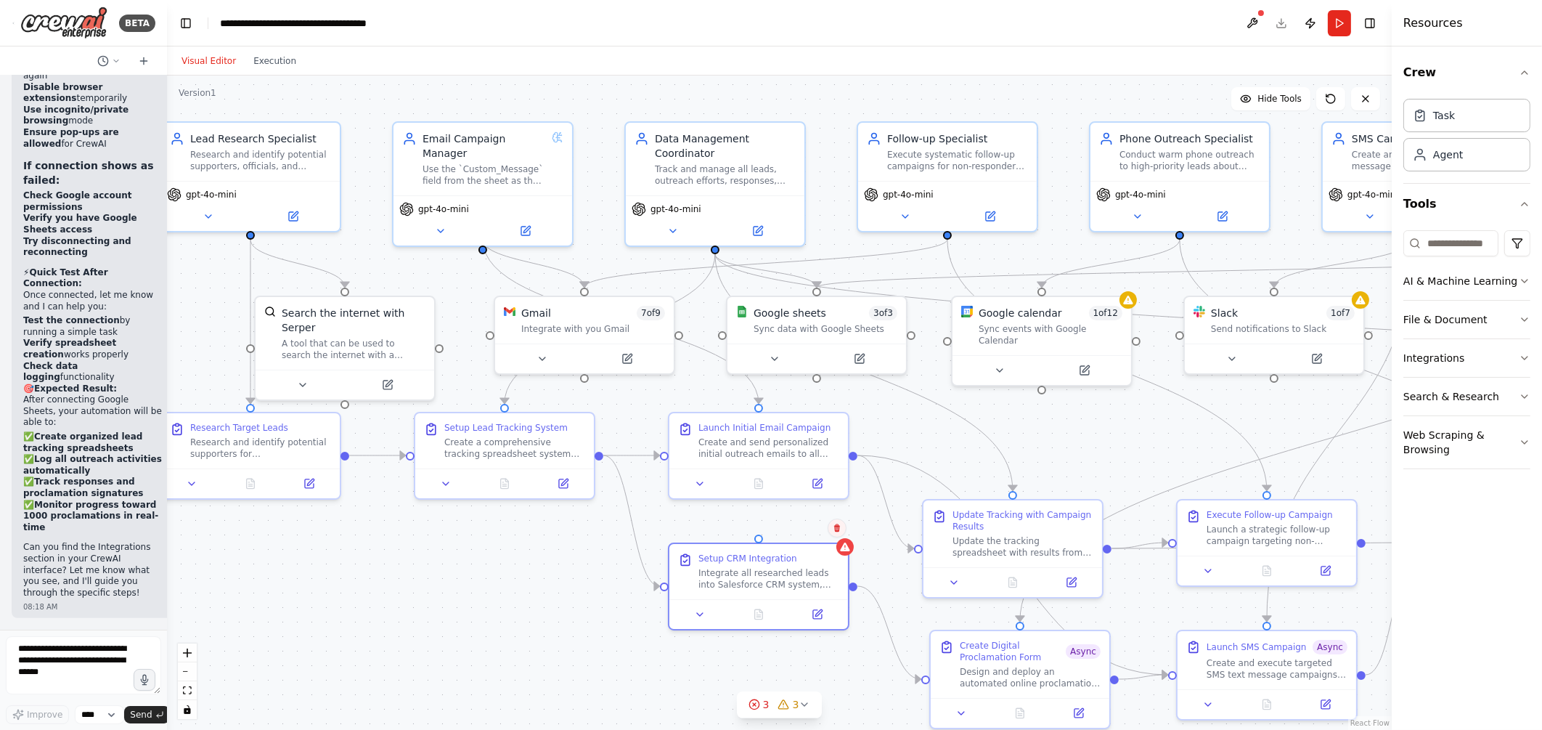
click at [837, 524] on icon at bounding box center [837, 528] width 6 height 8
click at [799, 526] on button "Confirm" at bounding box center [796, 527] width 52 height 17
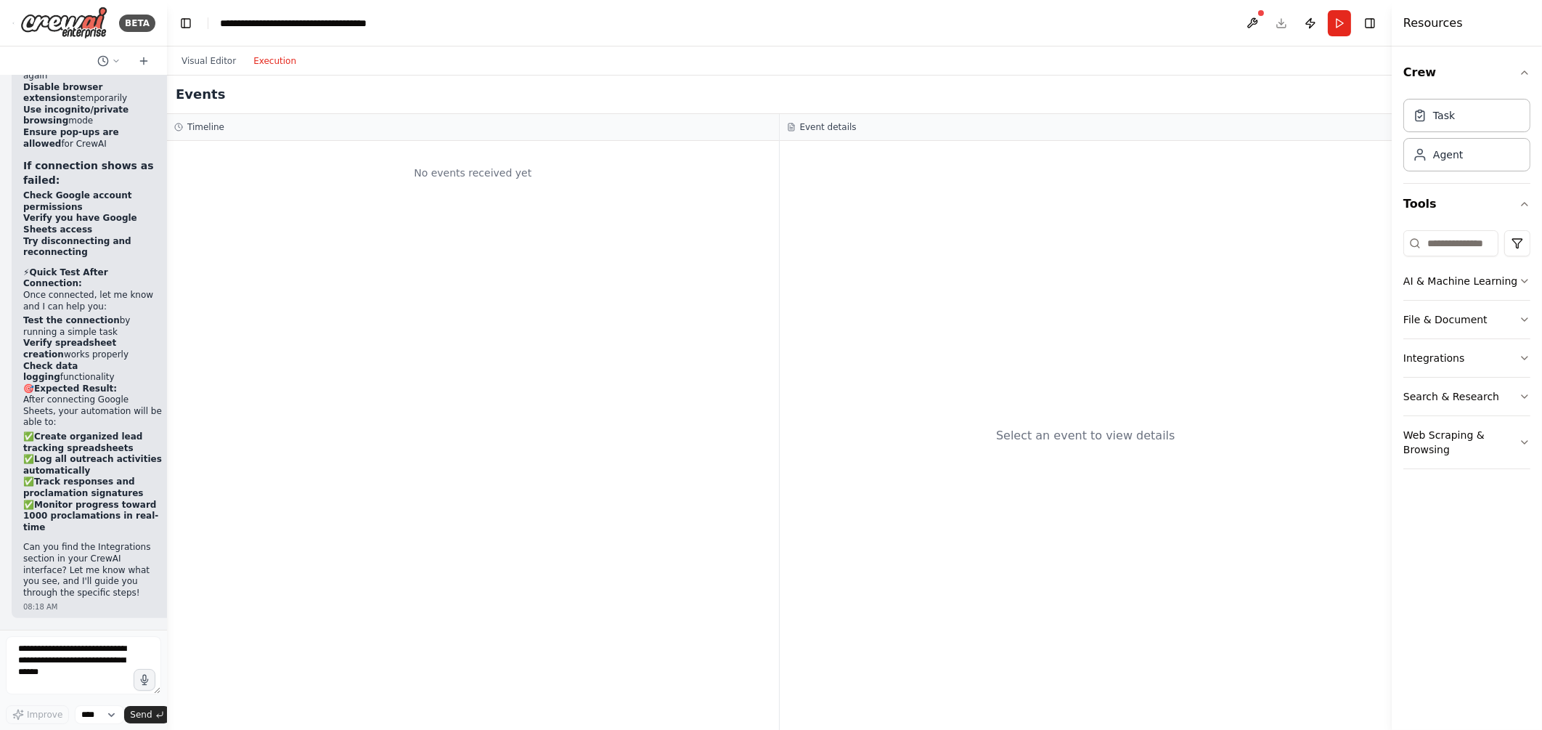
click at [259, 58] on button "Execution" at bounding box center [275, 60] width 60 height 17
click at [1336, 28] on button "Run" at bounding box center [1339, 23] width 23 height 26
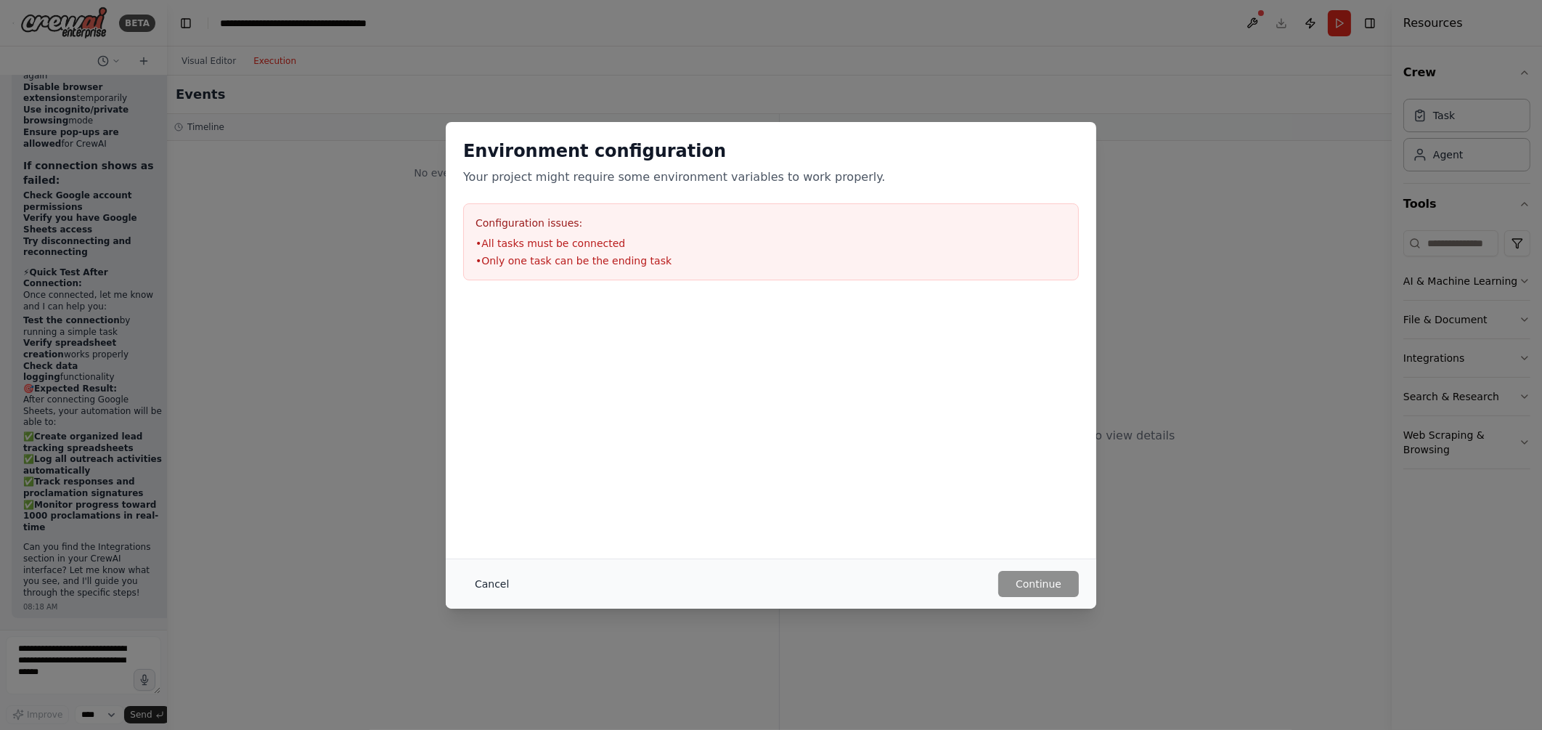
click at [484, 586] on button "Cancel" at bounding box center [491, 584] width 57 height 26
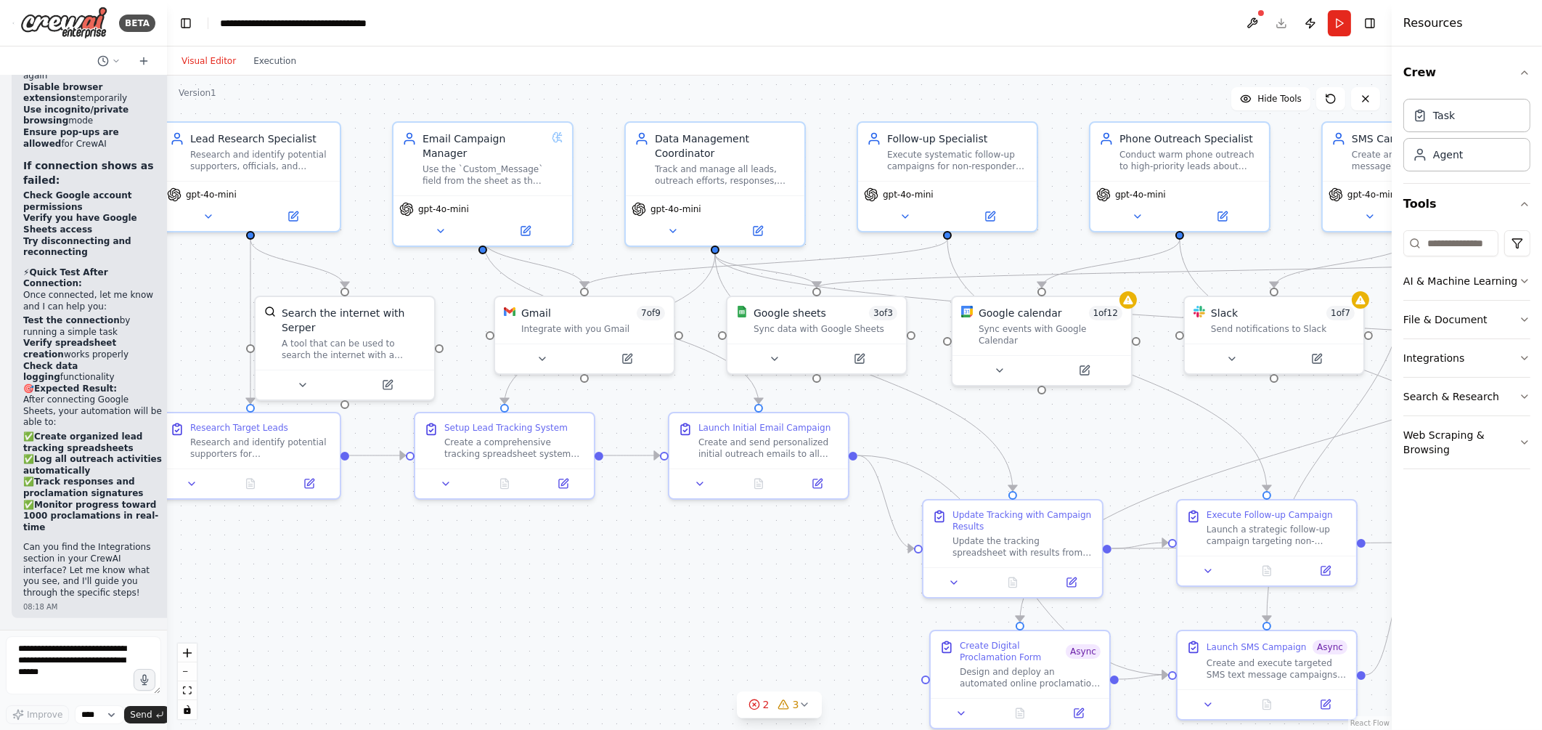
click at [204, 60] on button "Visual Editor" at bounding box center [209, 60] width 72 height 17
click at [788, 708] on icon at bounding box center [783, 704] width 9 height 9
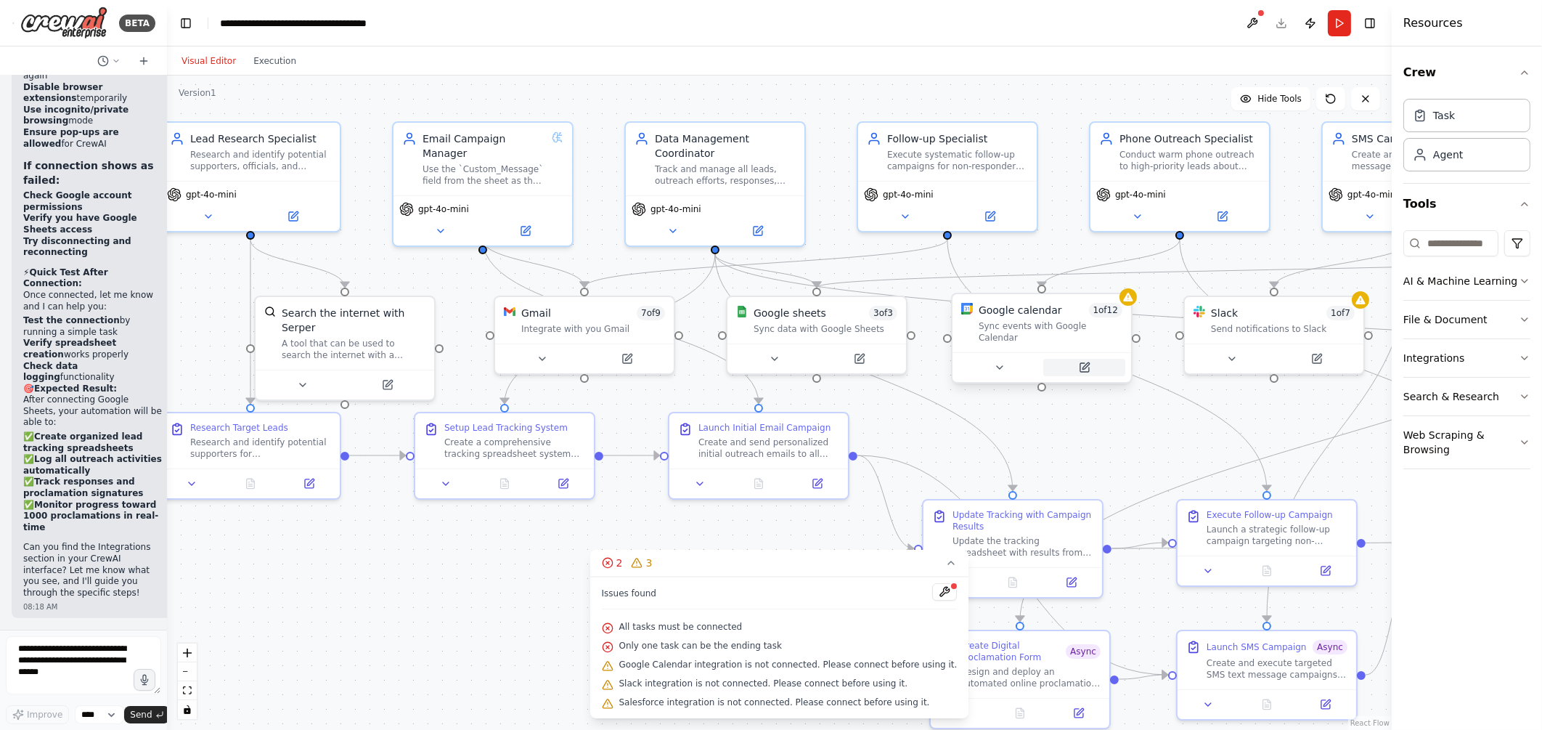
click at [1089, 362] on icon at bounding box center [1085, 368] width 12 height 12
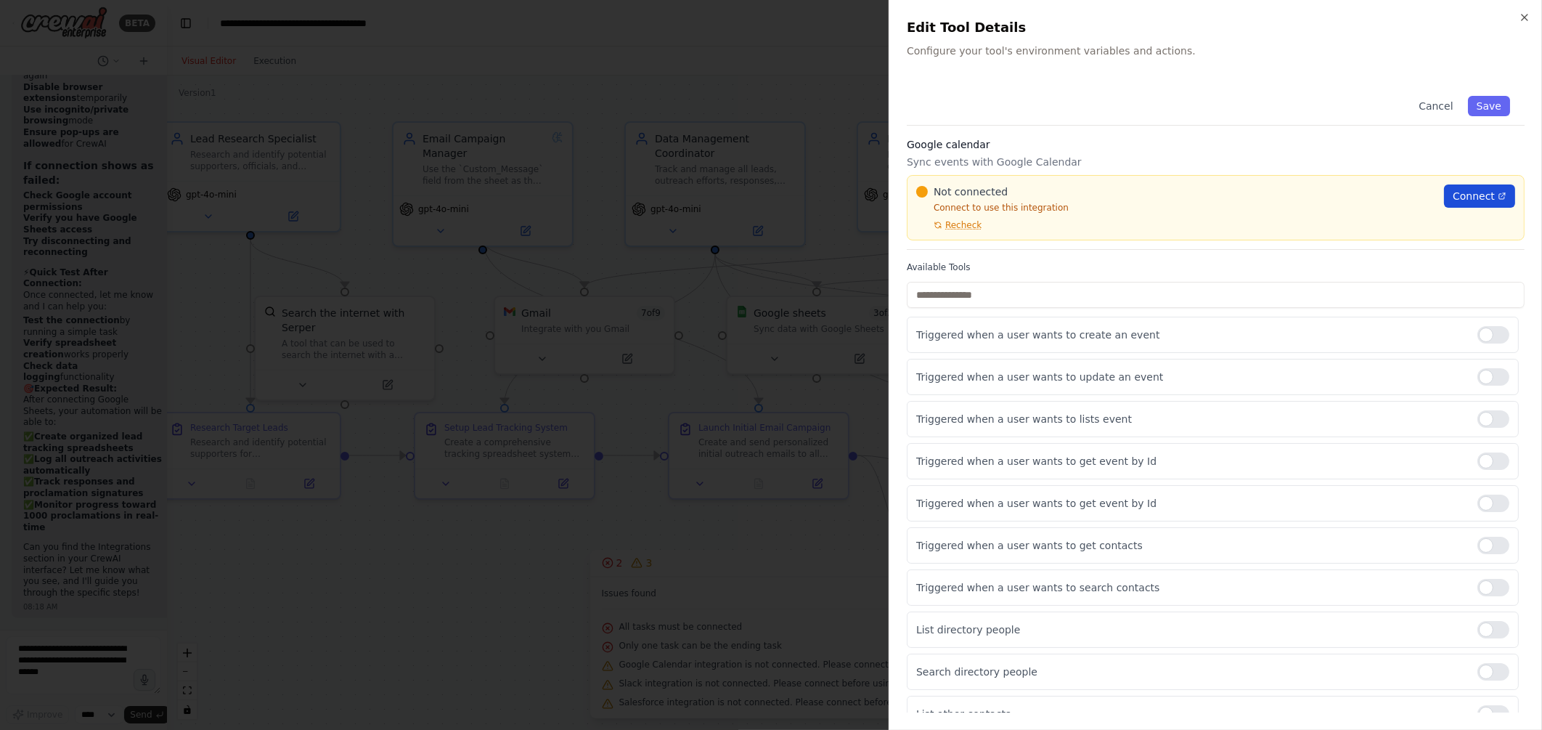
click at [1453, 196] on span "Connect" at bounding box center [1474, 196] width 42 height 15
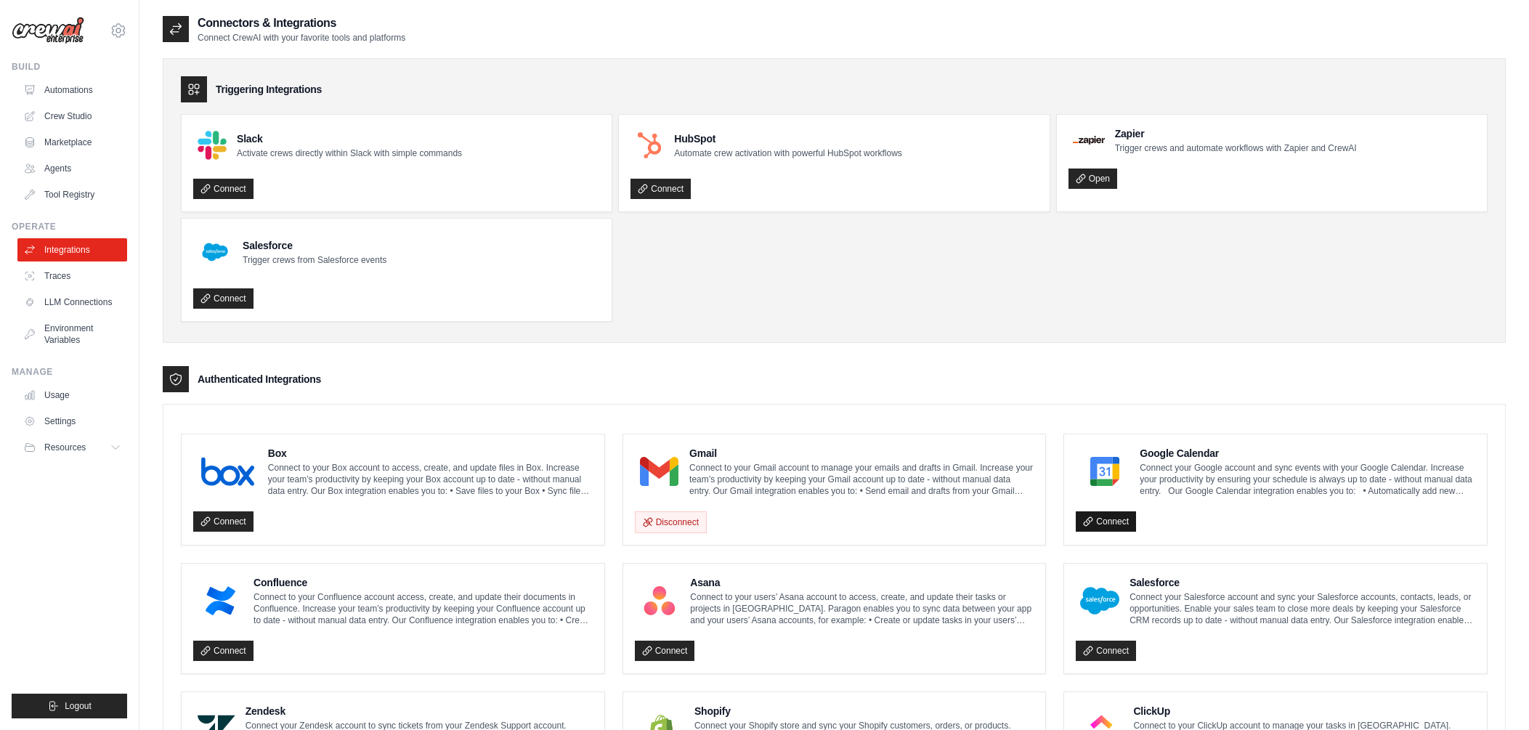
click at [1094, 523] on link "Connect" at bounding box center [1105, 521] width 60 height 20
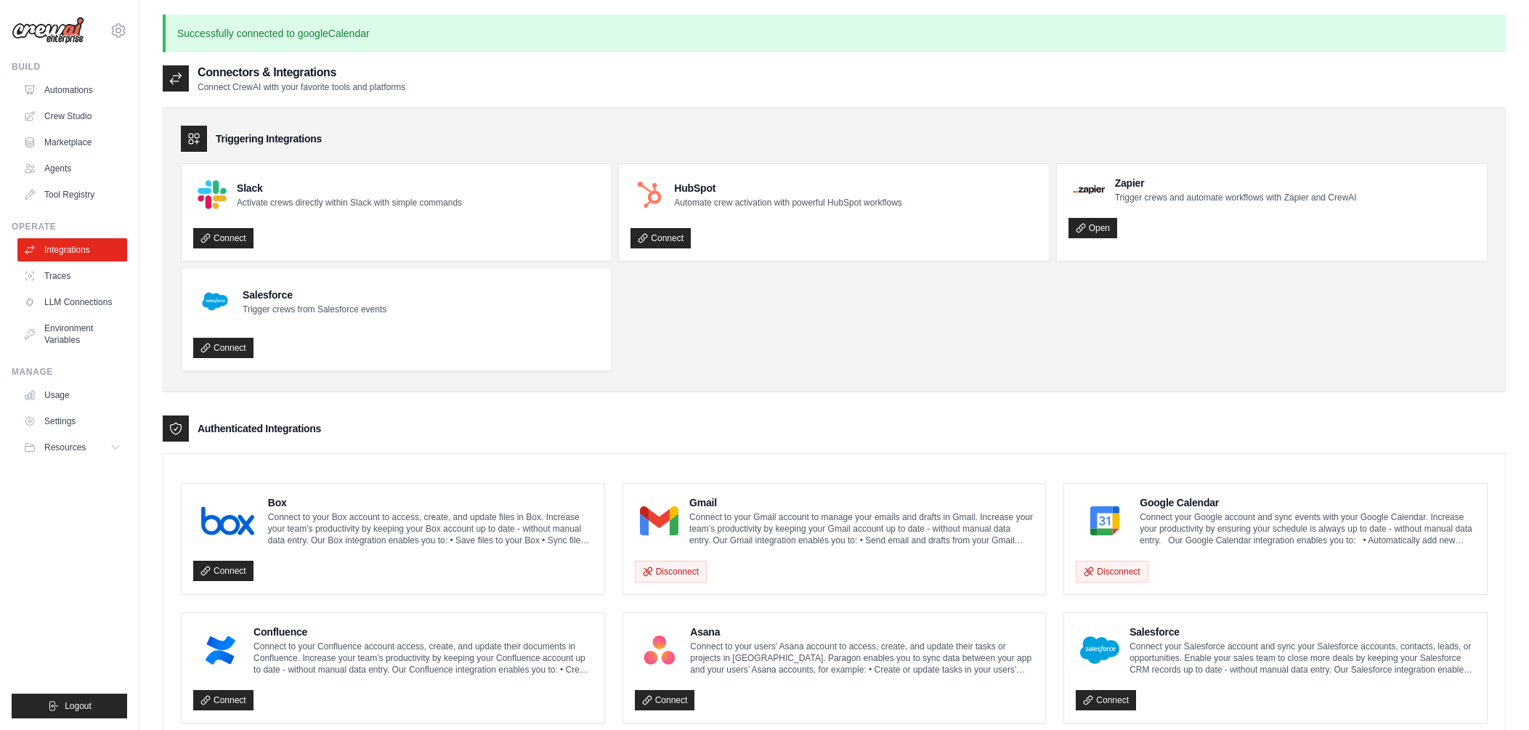
click at [1032, 219] on div "Connect" at bounding box center [833, 234] width 407 height 30
click at [1029, 290] on ul "Slack Activate crews directly within Slack with simple commands Connect HubSpot…" at bounding box center [834, 267] width 1306 height 208
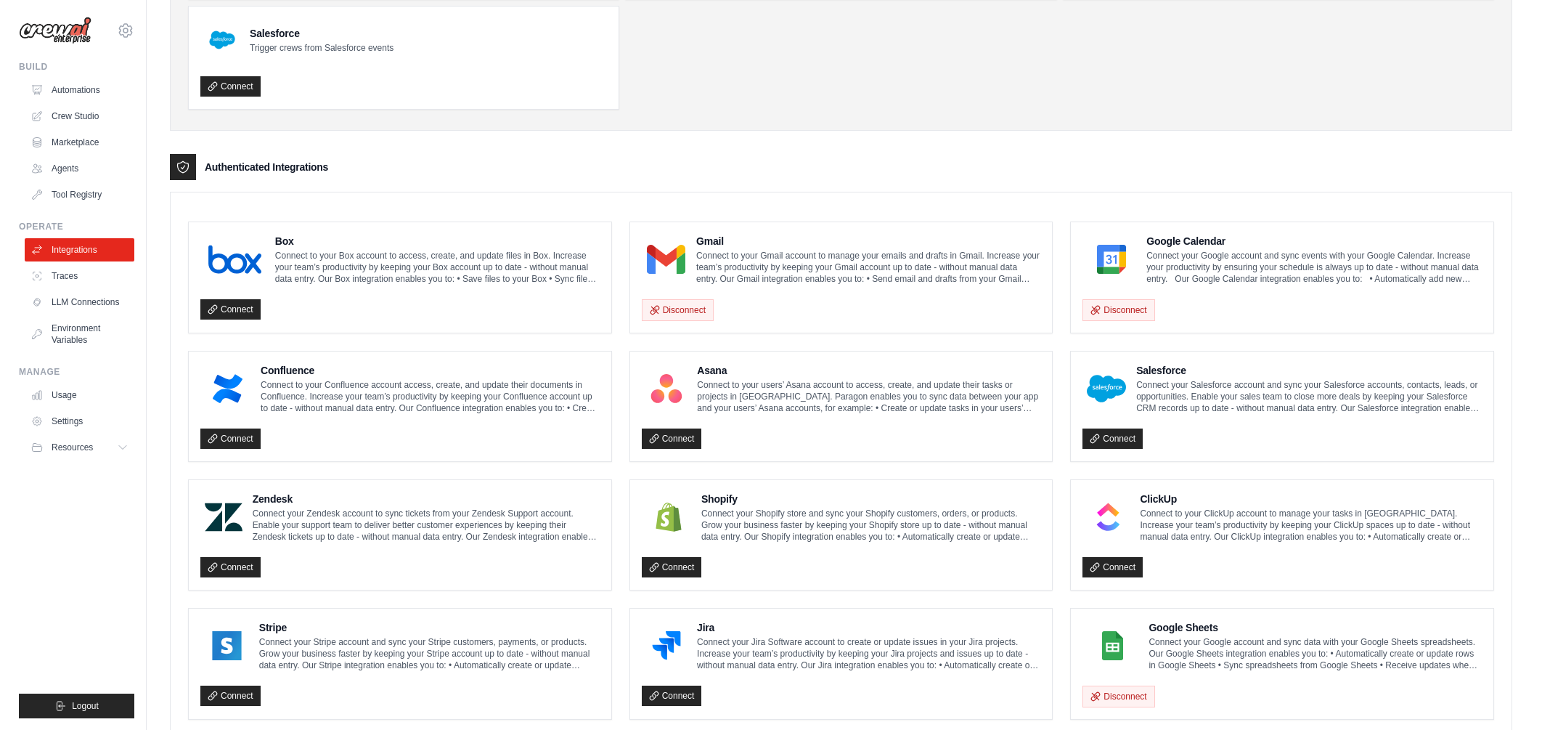
scroll to position [262, 0]
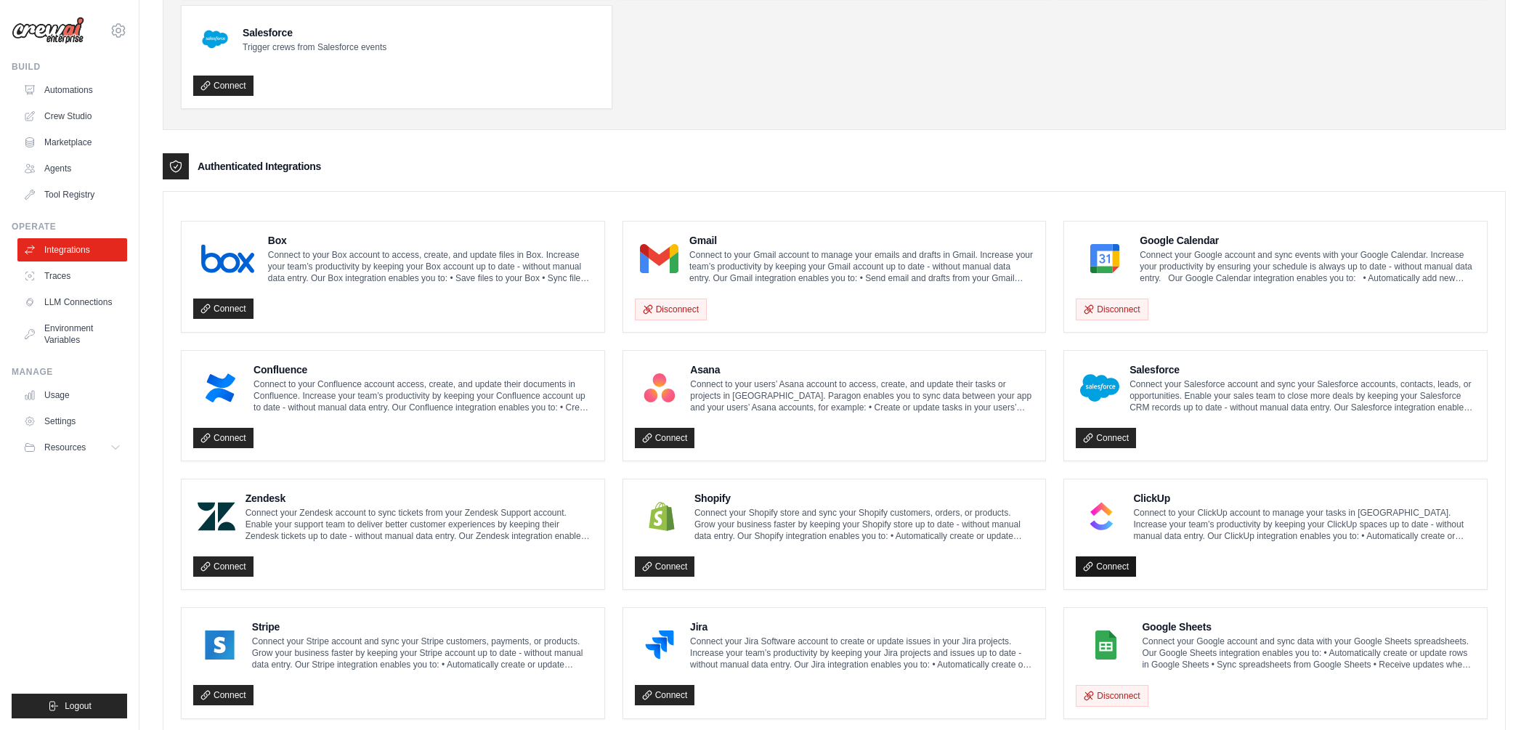
click at [1109, 563] on link "Connect" at bounding box center [1105, 566] width 60 height 20
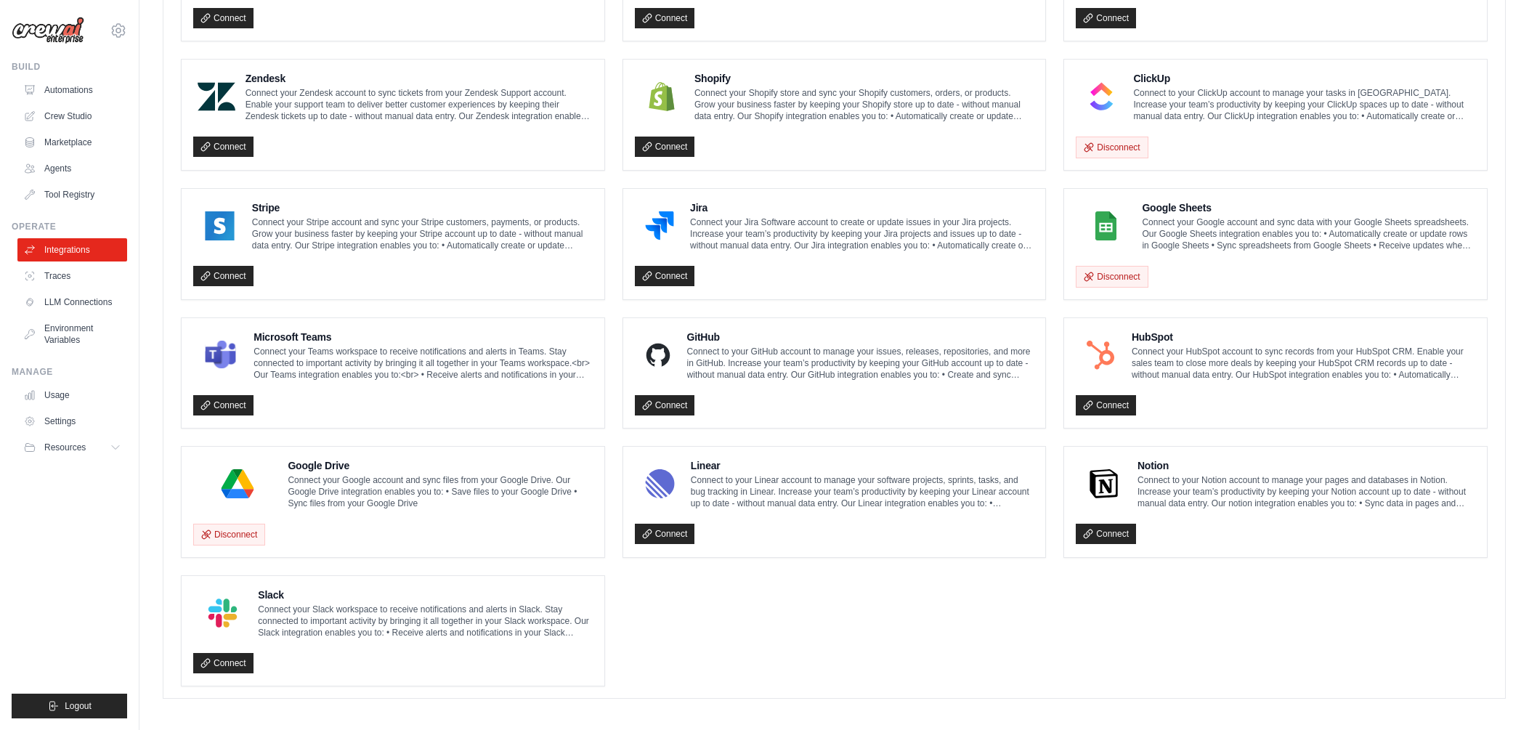
scroll to position [683, 0]
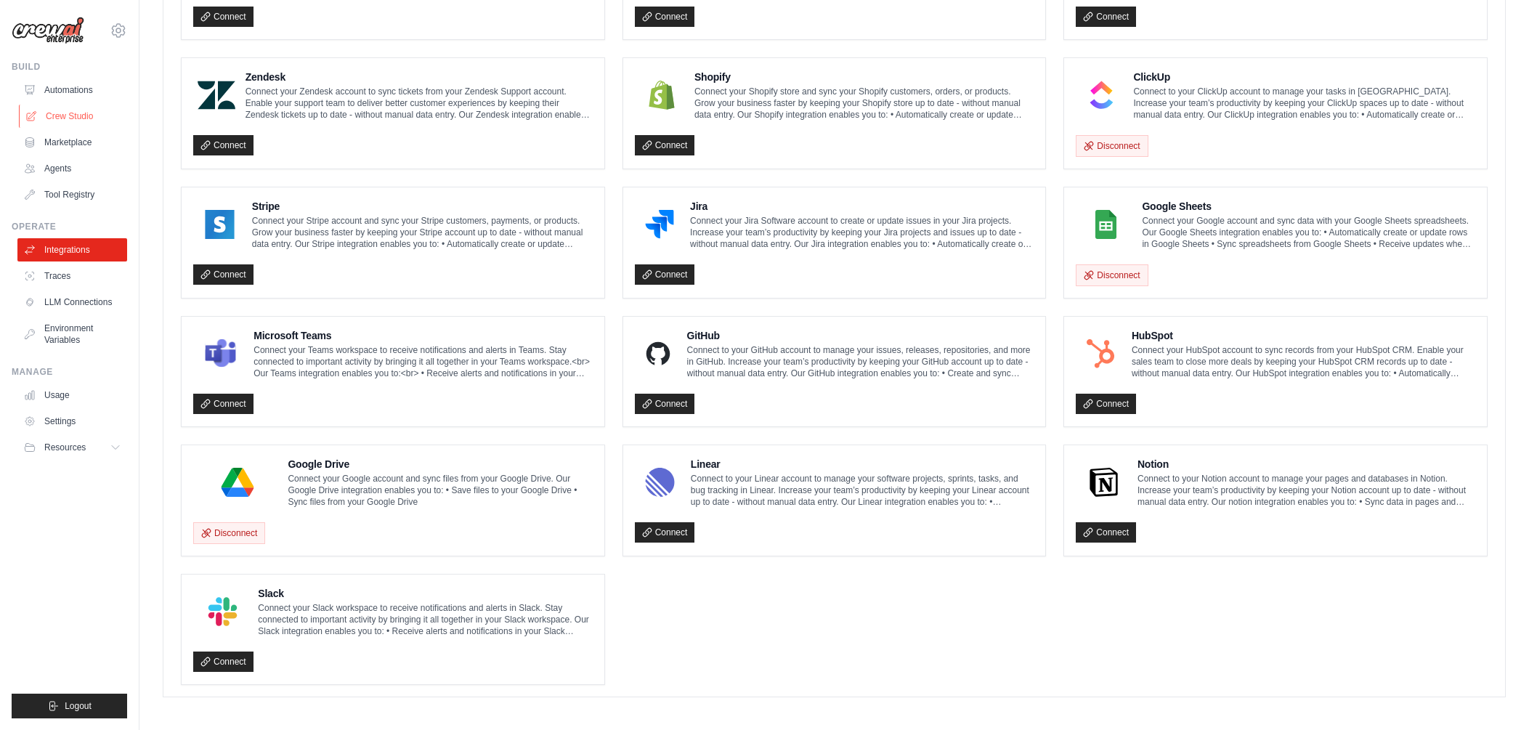
click at [80, 121] on link "Crew Studio" at bounding box center [74, 116] width 110 height 23
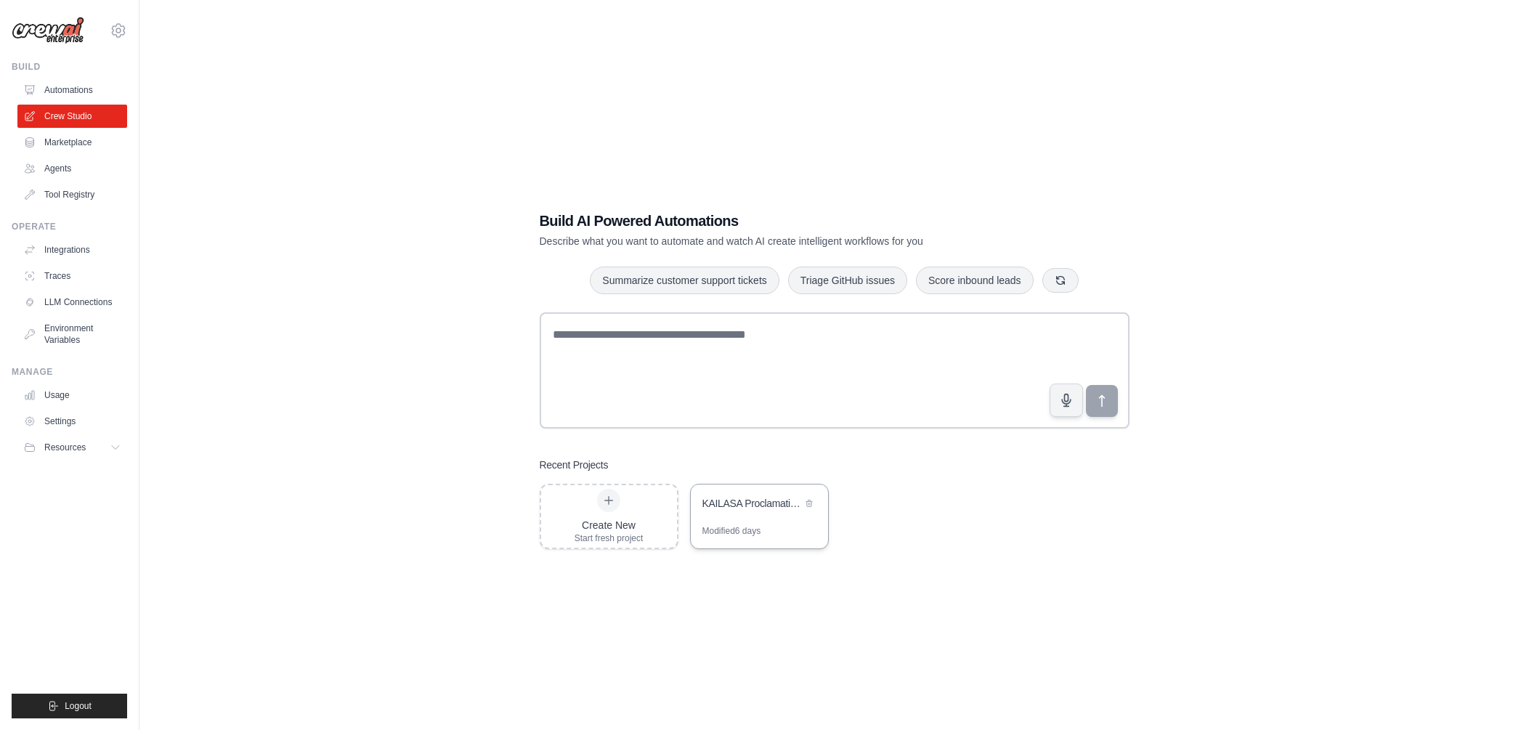
click at [745, 501] on div "KAILASA Proclamation Campaign Automation" at bounding box center [751, 503] width 99 height 15
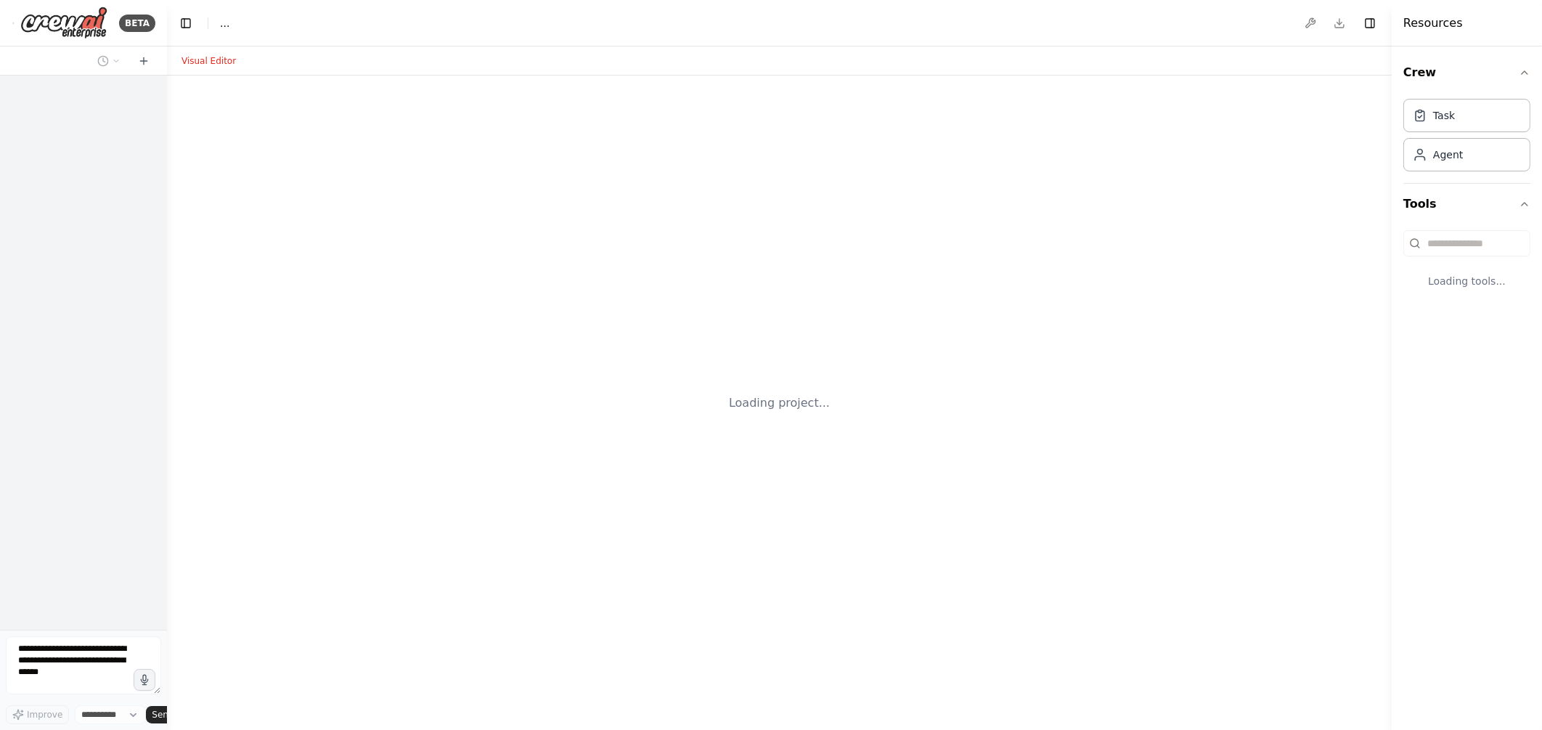
select select "****"
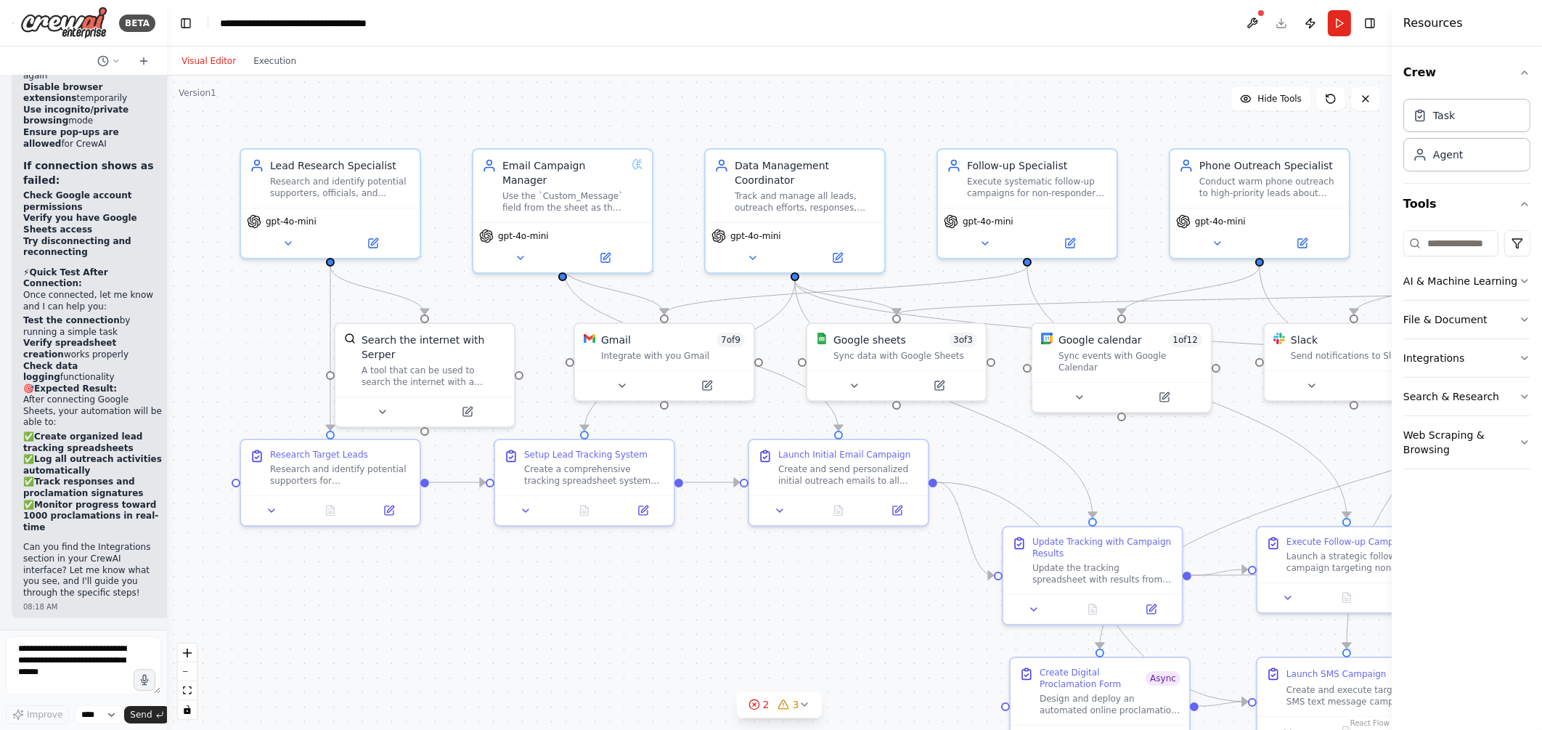
scroll to position [11011, 0]
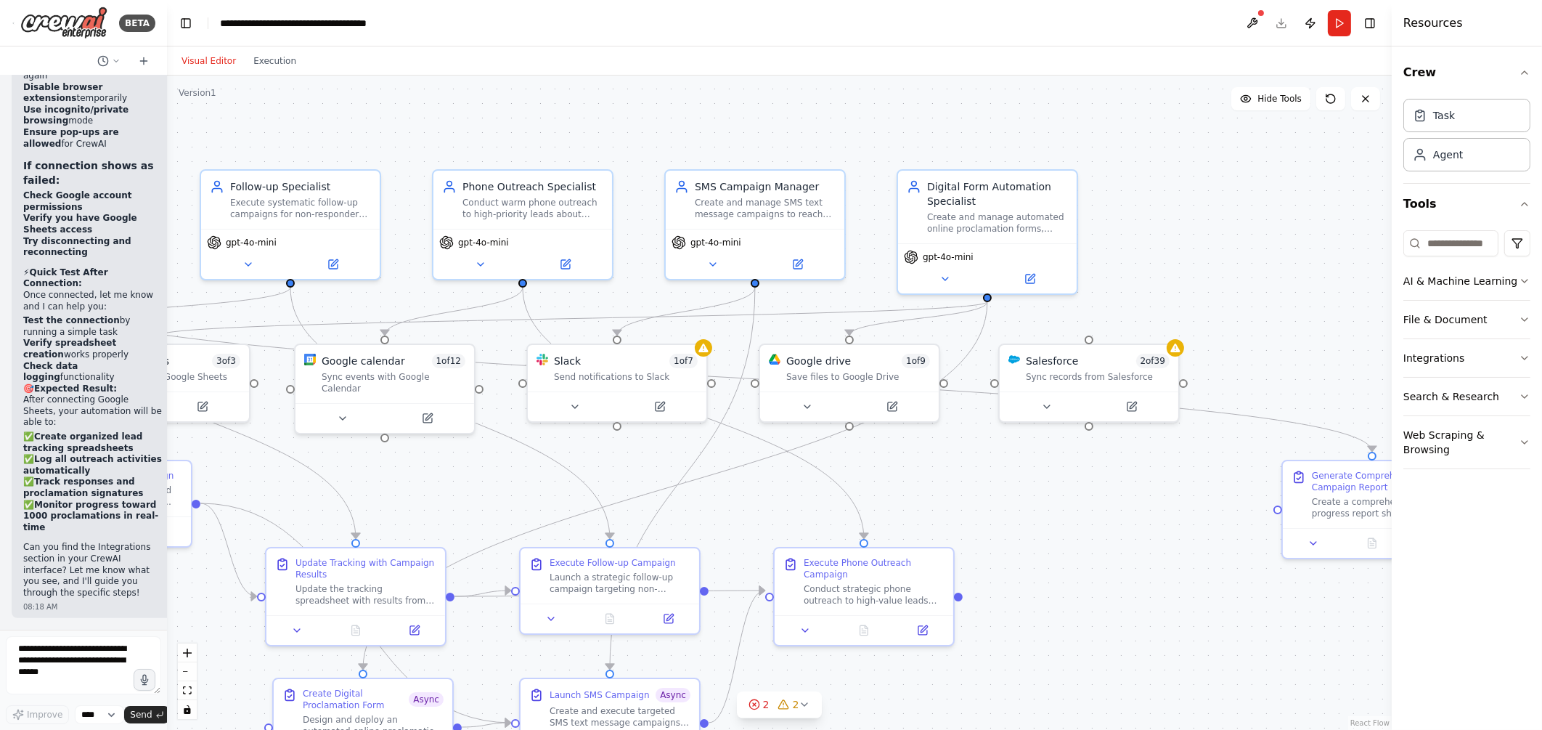
drag, startPoint x: 1173, startPoint y: 455, endPoint x: 436, endPoint y: 476, distance: 737.3
click at [436, 476] on div ".deletable-edge-delete-btn { width: 20px; height: 20px; border: 0px solid #ffff…" at bounding box center [779, 403] width 1225 height 654
click at [659, 404] on icon at bounding box center [661, 402] width 7 height 7
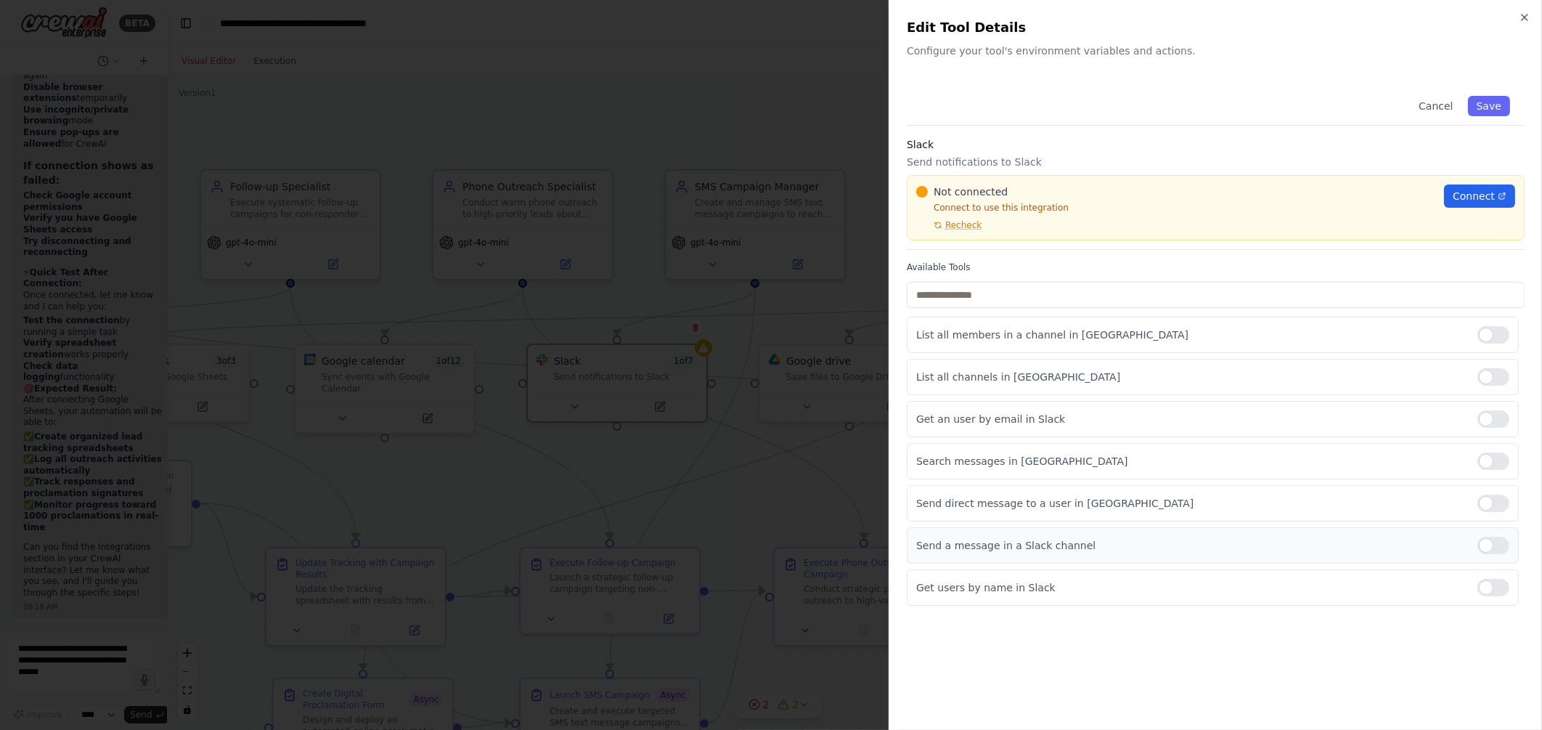
click at [1499, 540] on div at bounding box center [1494, 545] width 32 height 17
click at [1452, 200] on link "Connect" at bounding box center [1479, 195] width 71 height 23
click at [1529, 17] on icon "button" at bounding box center [1525, 18] width 12 height 12
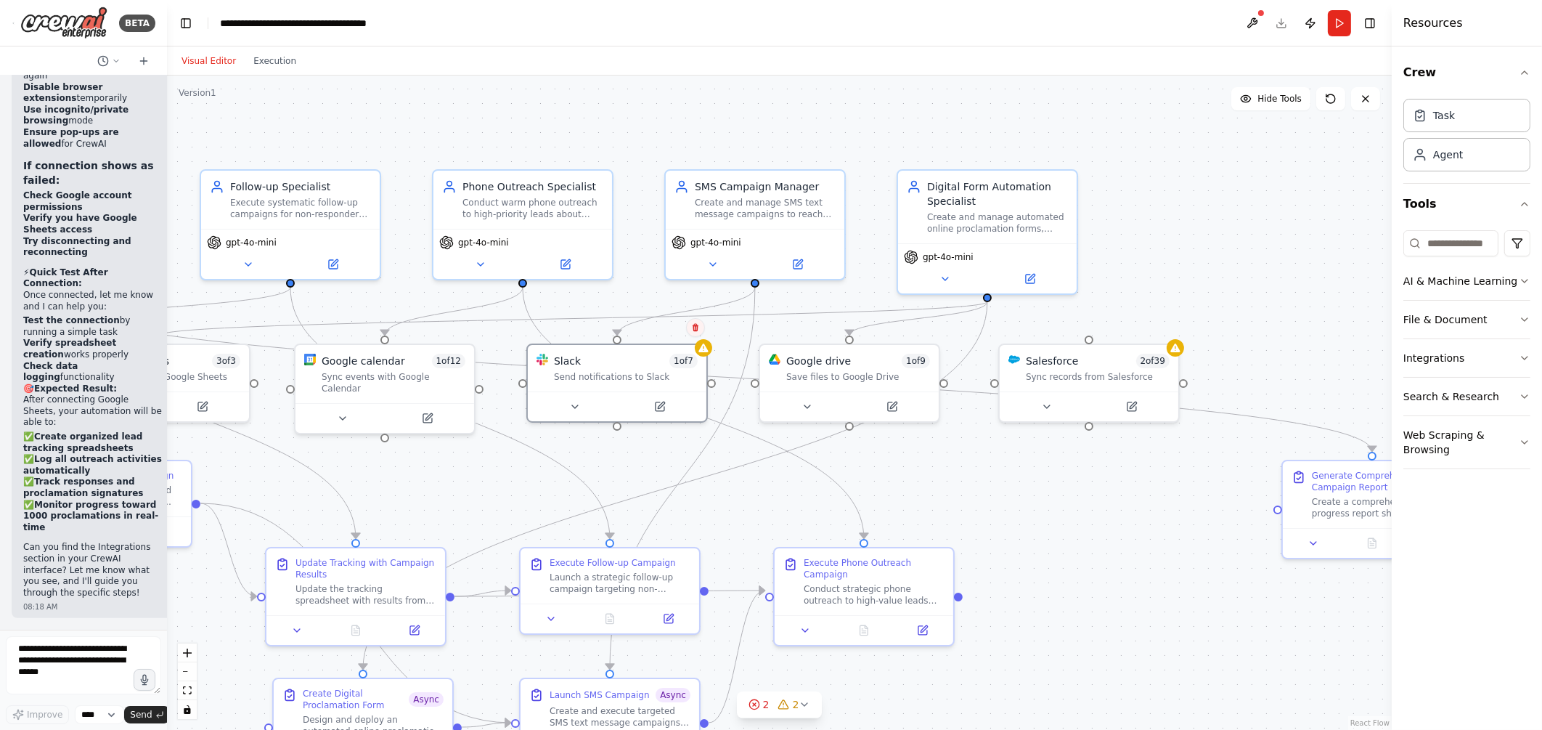
click at [695, 329] on icon at bounding box center [696, 328] width 6 height 8
click at [653, 330] on button "Confirm" at bounding box center [655, 327] width 52 height 17
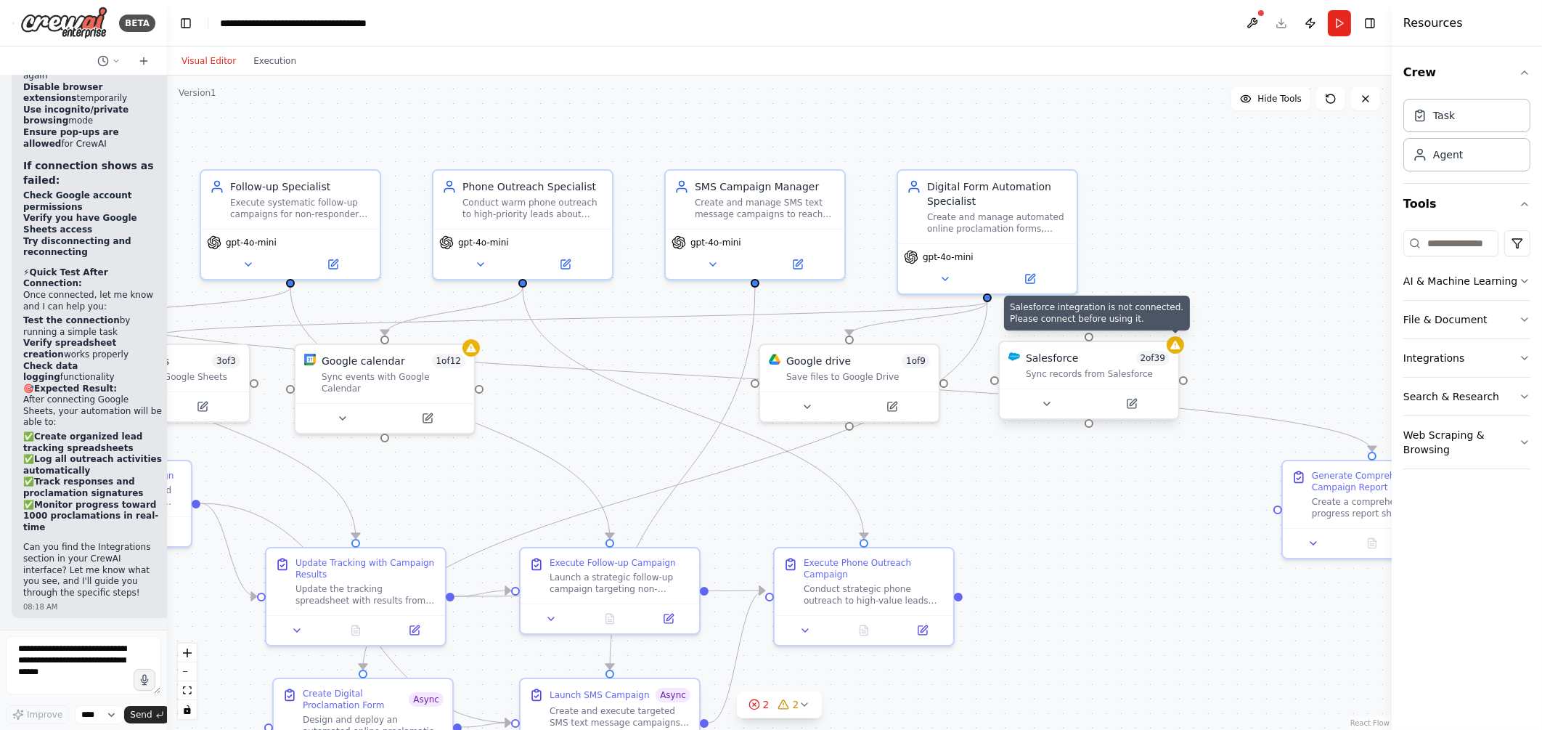
click at [1174, 351] on div at bounding box center [1175, 344] width 17 height 17
click at [1165, 324] on icon at bounding box center [1167, 327] width 9 height 9
click at [1126, 320] on button "Confirm" at bounding box center [1127, 327] width 52 height 17
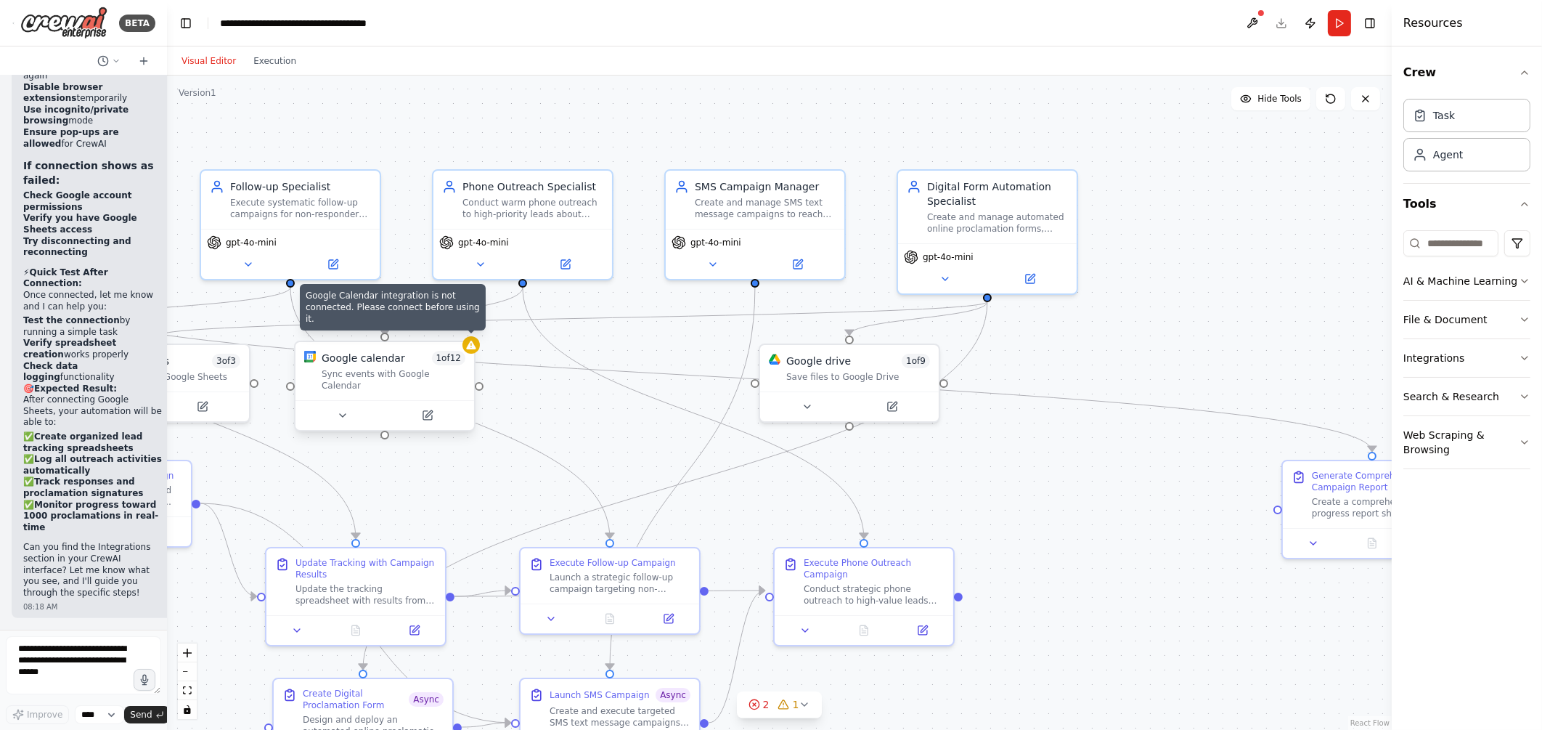
click at [468, 348] on icon at bounding box center [470, 345] width 9 height 9
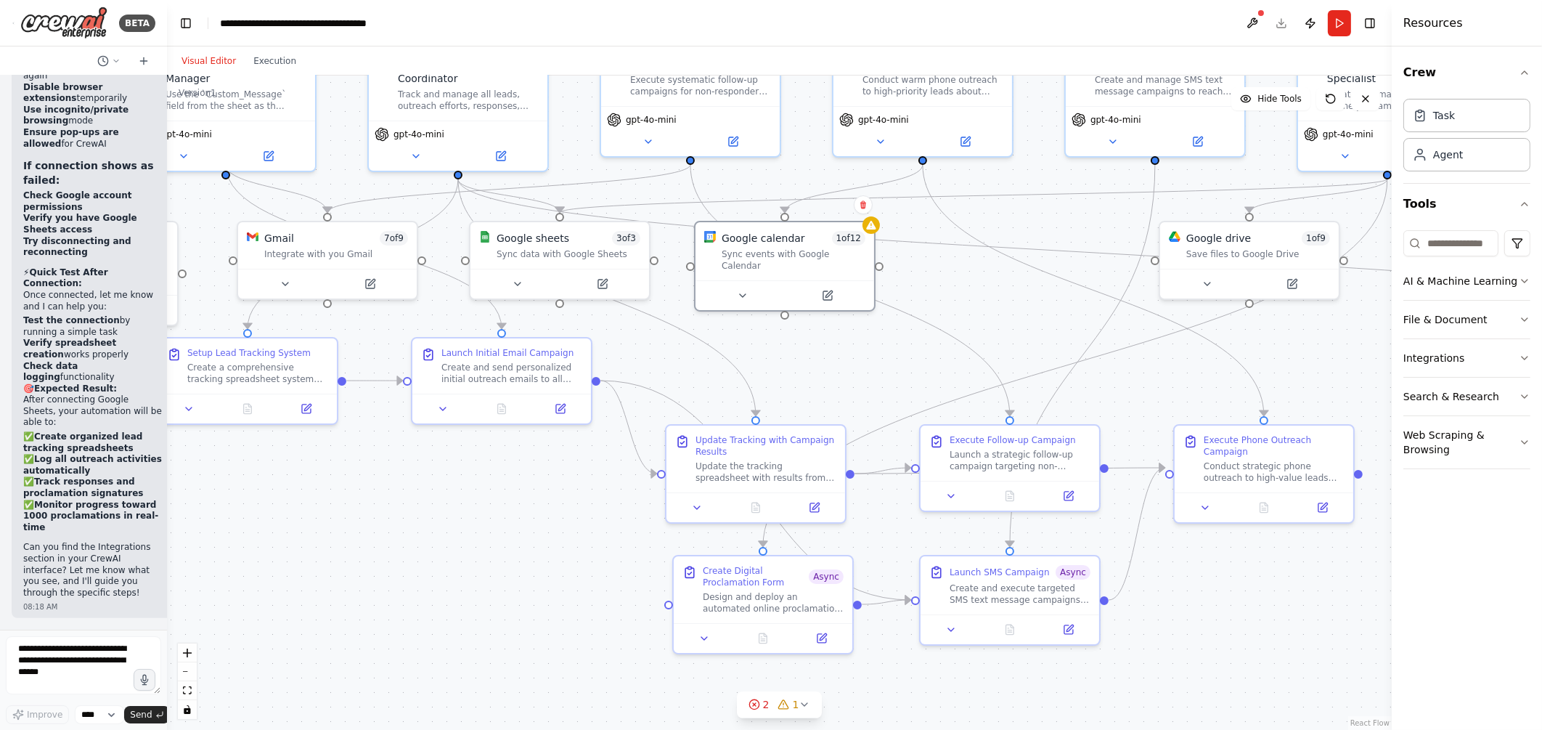
drag, startPoint x: 606, startPoint y: 424, endPoint x: 1012, endPoint y: 303, distance: 424.3
click at [1012, 303] on div ".deletable-edge-delete-btn { width: 20px; height: 20px; border: 0px solid #ffff…" at bounding box center [779, 403] width 1225 height 654
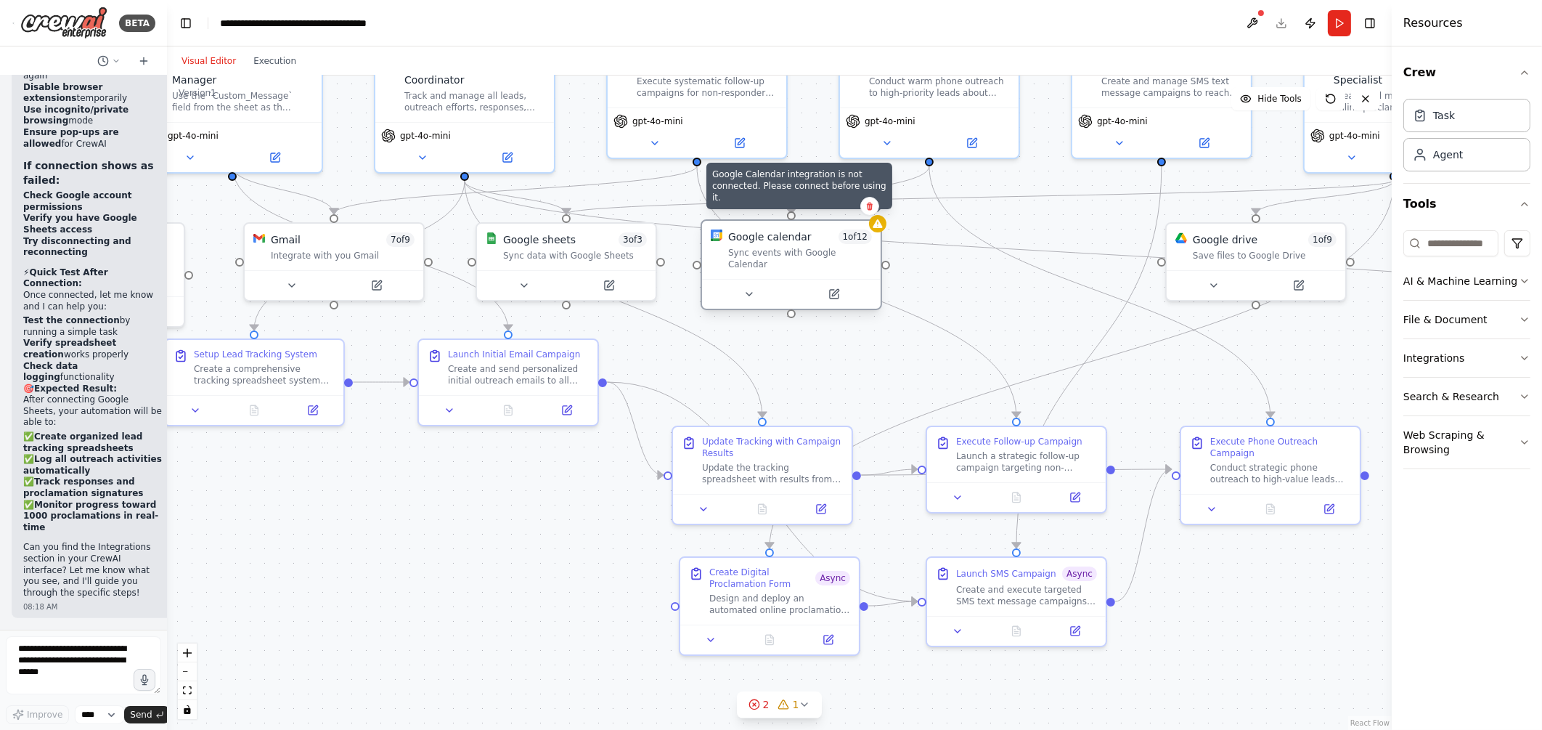
click at [881, 229] on div at bounding box center [877, 223] width 17 height 17
click at [835, 289] on icon at bounding box center [835, 292] width 7 height 7
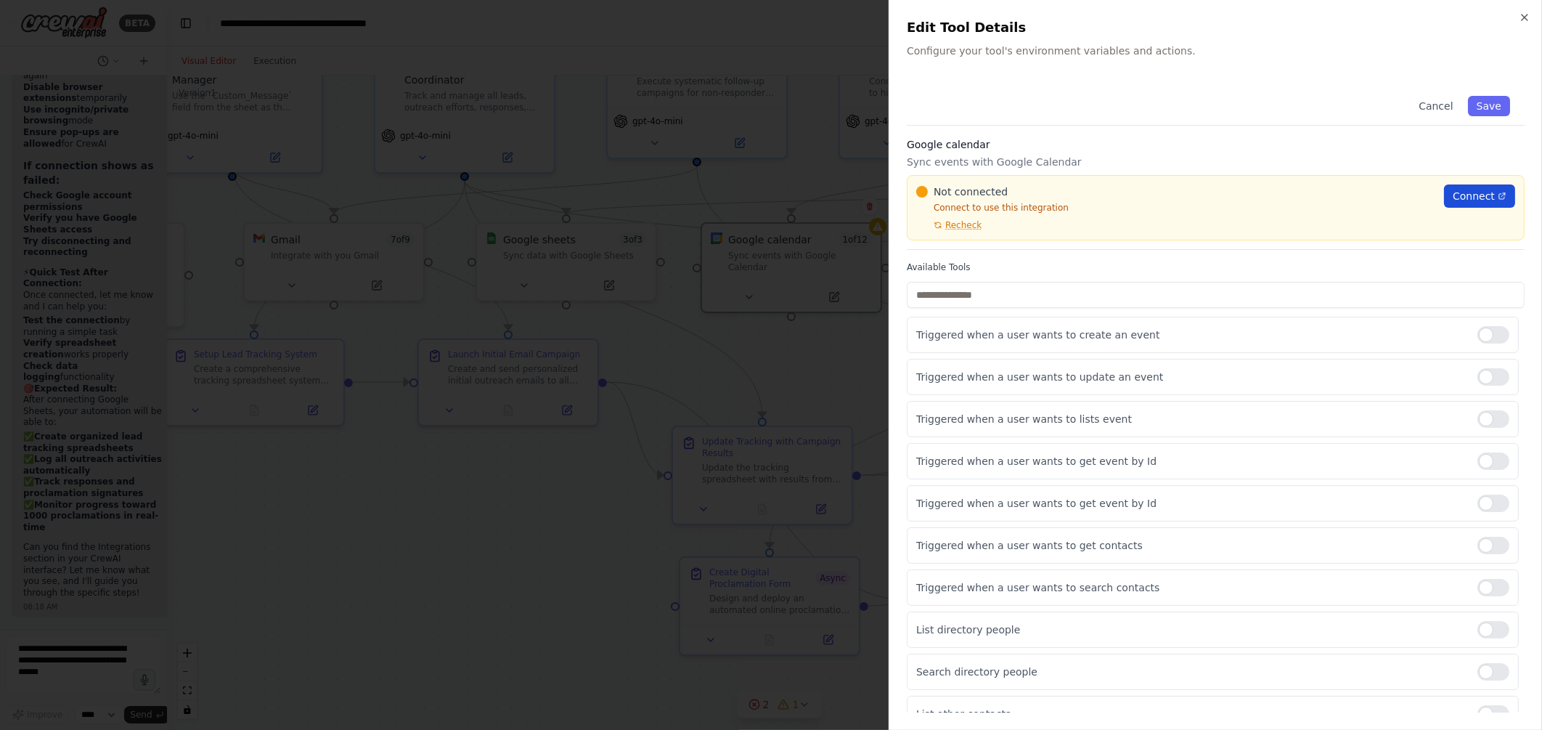
click at [1460, 190] on span "Connect" at bounding box center [1474, 196] width 42 height 15
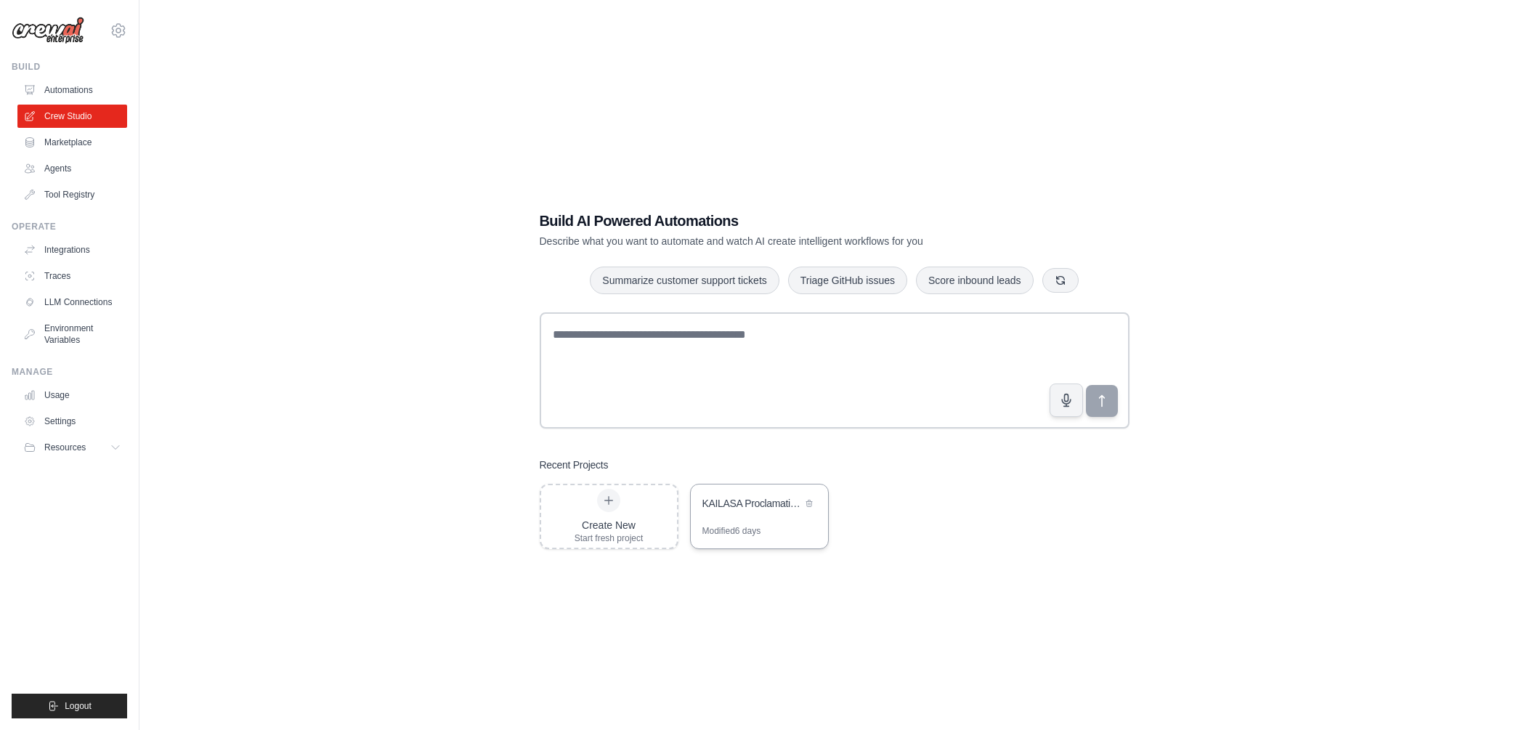
click at [749, 501] on div "KAILASA Proclamation Campaign Automation" at bounding box center [751, 503] width 99 height 15
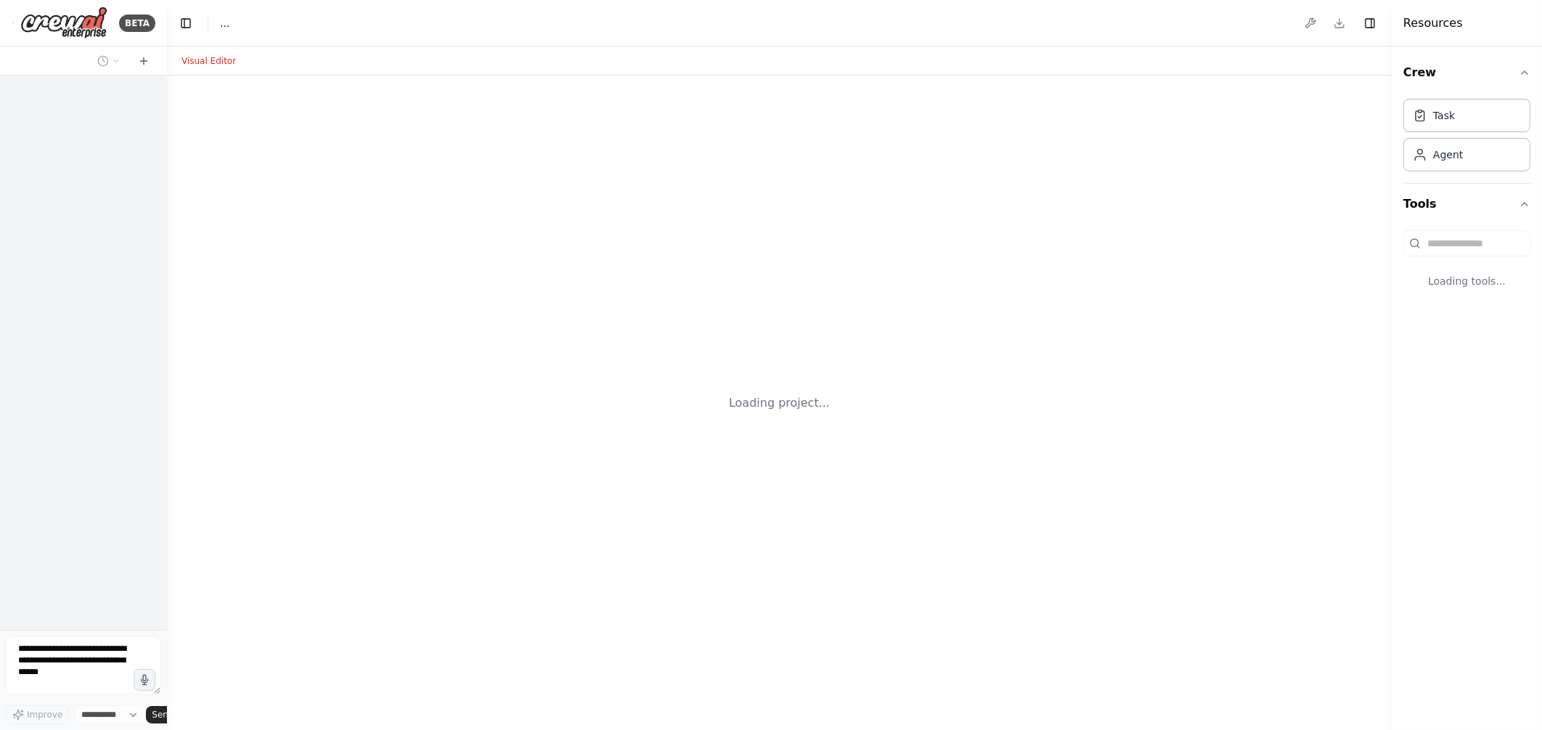
select select "****"
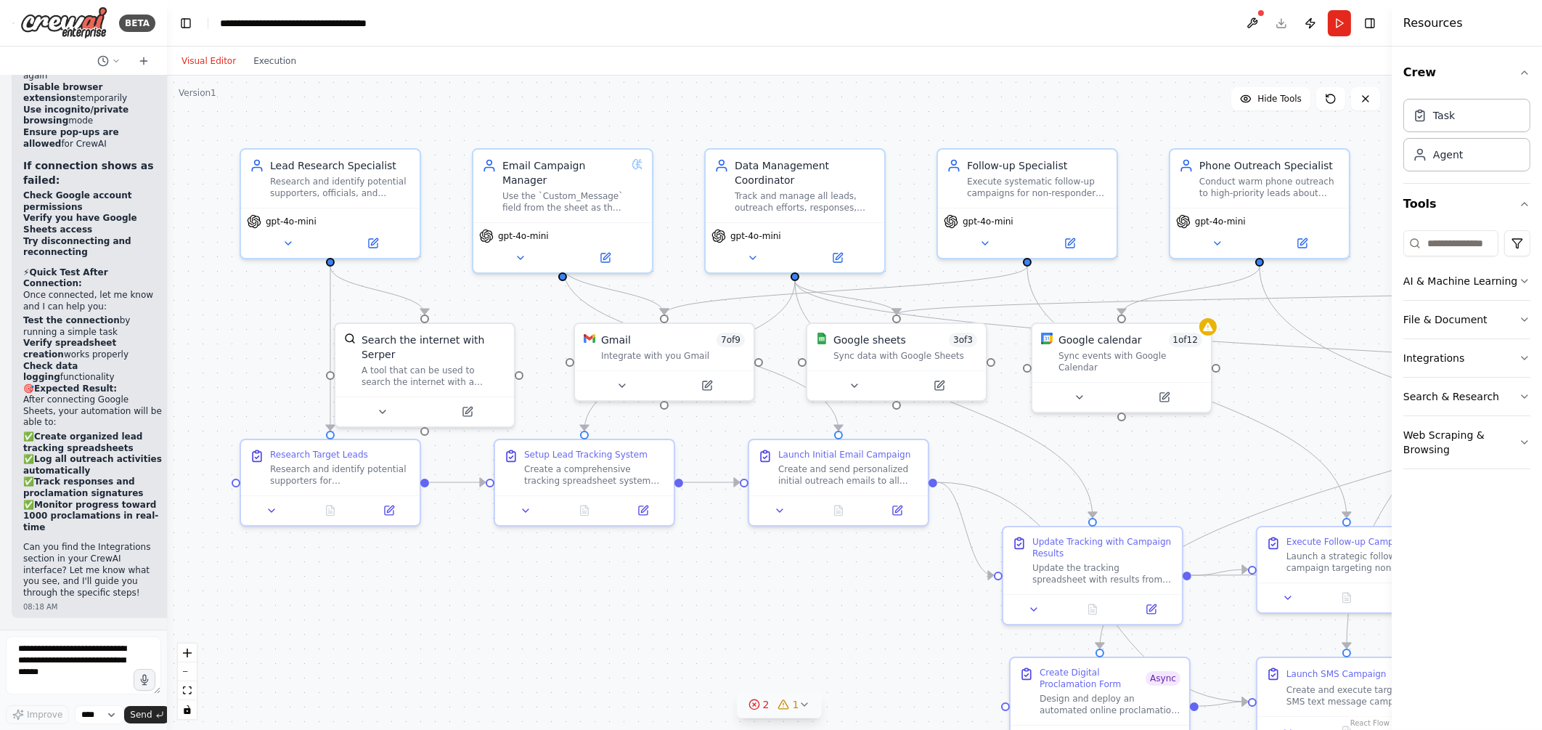
click at [756, 702] on icon at bounding box center [755, 705] width 12 height 12
click at [526, 601] on div ".deletable-edge-delete-btn { width: 20px; height: 20px; border: 0px solid #ffff…" at bounding box center [779, 403] width 1225 height 654
drag, startPoint x: 1124, startPoint y: 406, endPoint x: 1094, endPoint y: 512, distance: 110.3
drag, startPoint x: 1094, startPoint y: 512, endPoint x: 1088, endPoint y: 435, distance: 77.2
click at [1088, 435] on div ".deletable-edge-delete-btn { width: 20px; height: 20px; border: 0px solid #ffff…" at bounding box center [779, 403] width 1225 height 654
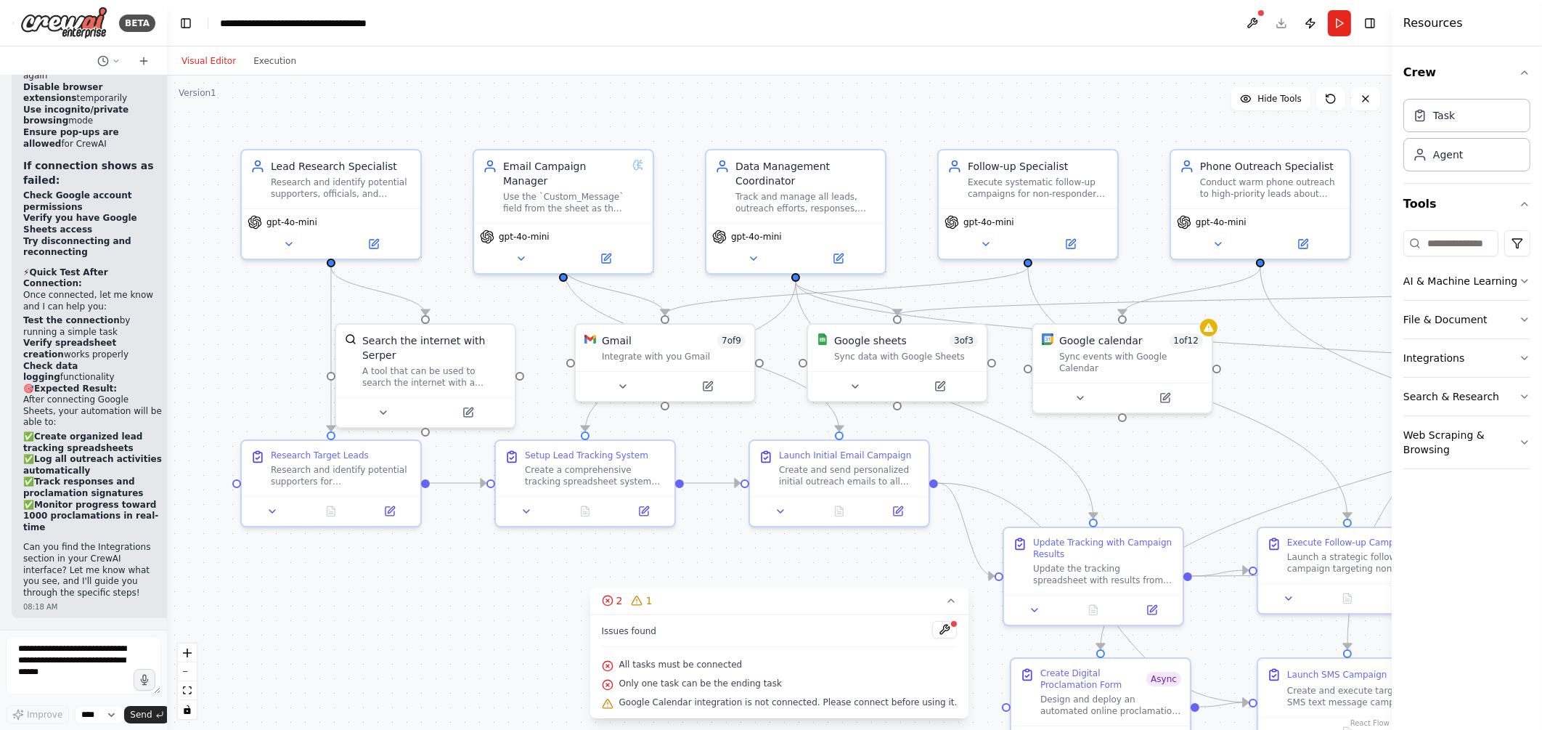
drag, startPoint x: 1123, startPoint y: 404, endPoint x: 1099, endPoint y: 496, distance: 94.6
drag, startPoint x: 1099, startPoint y: 496, endPoint x: 1083, endPoint y: 415, distance: 82.2
click at [1083, 415] on div ".deletable-edge-delete-btn { width: 20px; height: 20px; border: 0px solid #ffff…" at bounding box center [779, 403] width 1225 height 654
drag, startPoint x: 1217, startPoint y: 362, endPoint x: 1097, endPoint y: 524, distance: 201.4
click at [1097, 525] on div "Update Tracking with Campaign Results Update the tracking spreadsheet with resu…" at bounding box center [1102, 574] width 182 height 99
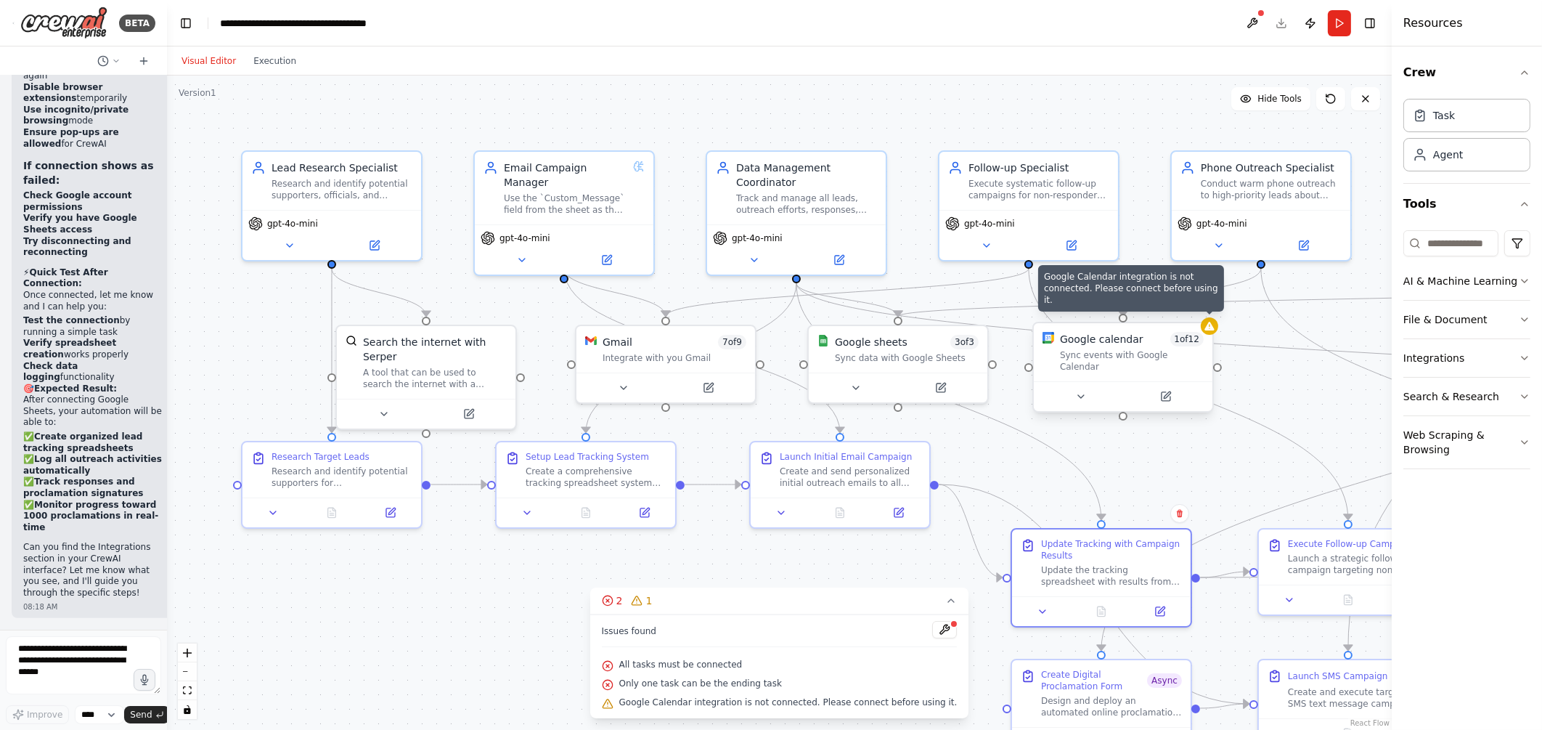
click at [1213, 334] on div at bounding box center [1209, 325] width 17 height 17
click at [1201, 301] on button at bounding box center [1201, 308] width 19 height 19
click at [1148, 306] on button "Confirm" at bounding box center [1161, 308] width 52 height 17
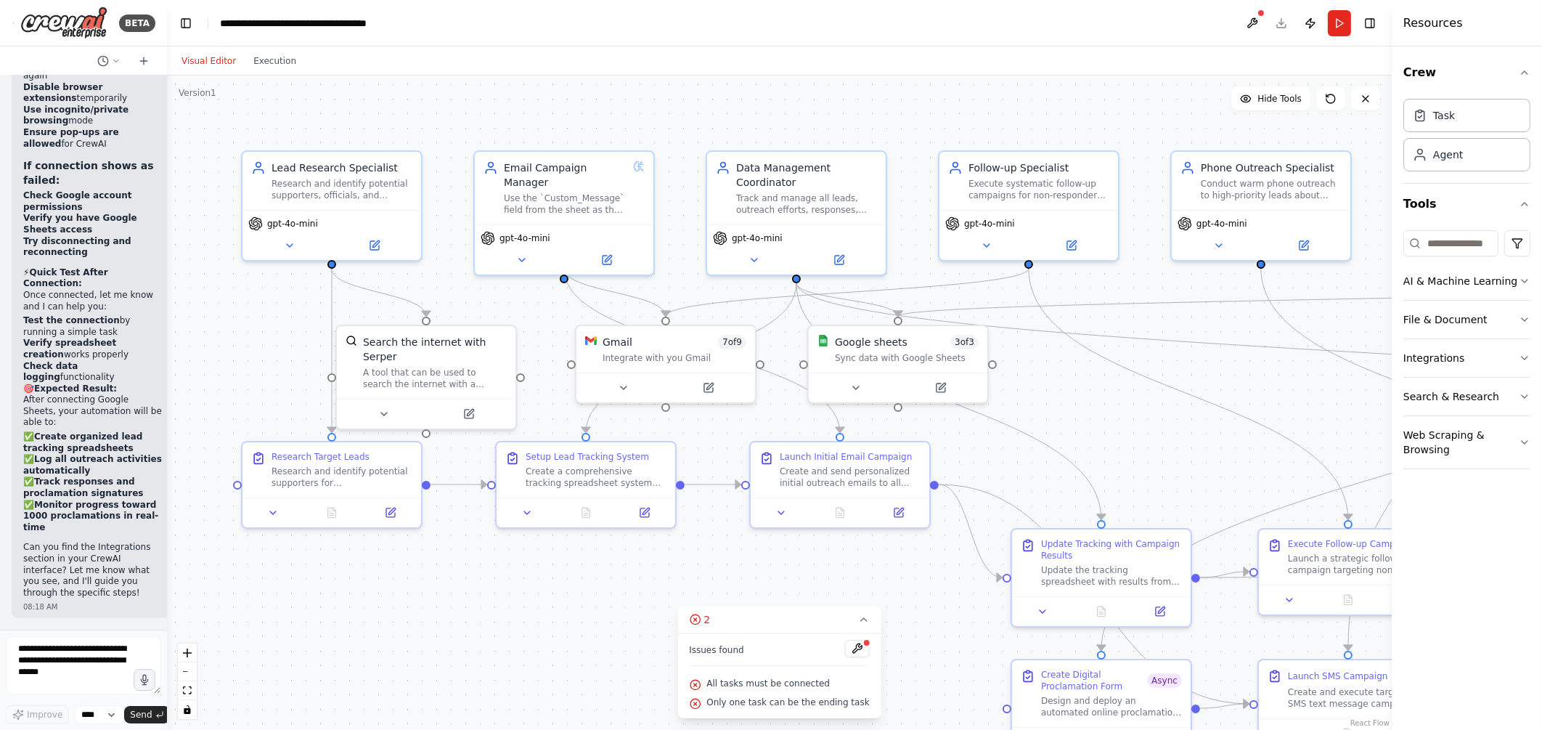
click at [606, 617] on div ".deletable-edge-delete-btn { width: 20px; height: 20px; border: 0px solid #ffff…" at bounding box center [779, 403] width 1225 height 654
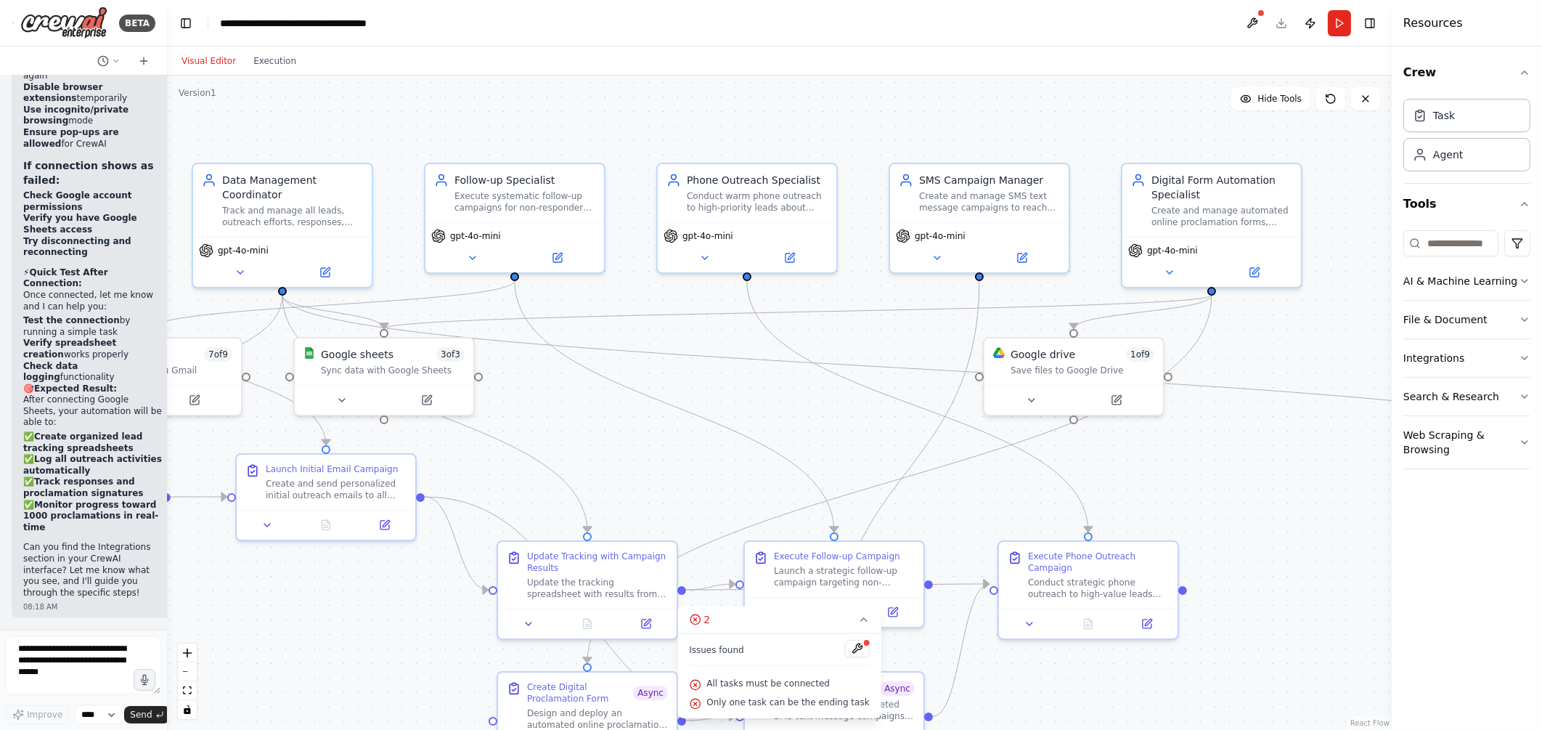
drag, startPoint x: 1054, startPoint y: 411, endPoint x: 540, endPoint y: 423, distance: 514.3
click at [540, 423] on div ".deletable-edge-delete-btn { width: 20px; height: 20px; border: 0px solid #ffff…" at bounding box center [779, 403] width 1225 height 654
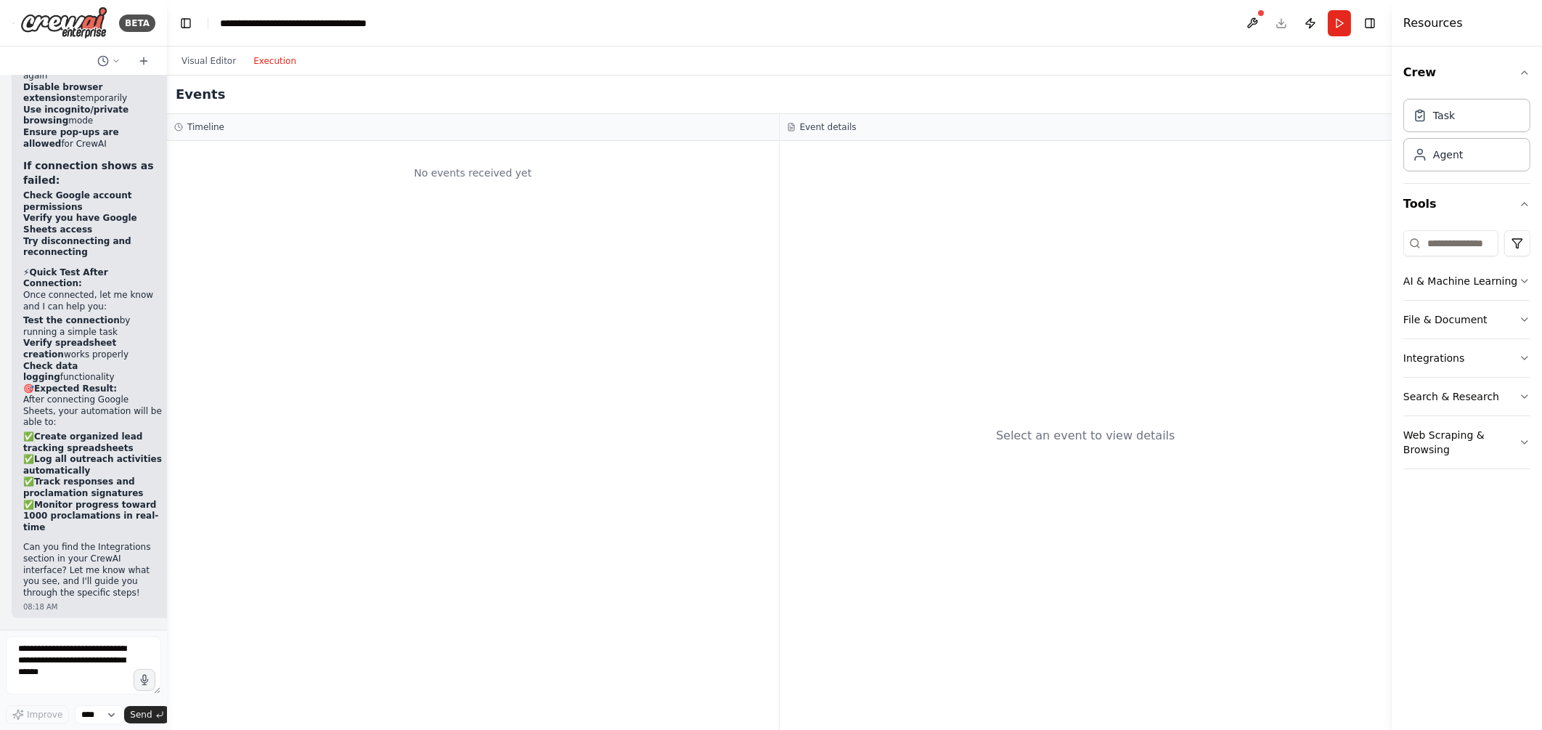
click at [254, 60] on button "Execution" at bounding box center [275, 60] width 60 height 17
click at [1338, 21] on button "Run" at bounding box center [1339, 23] width 23 height 26
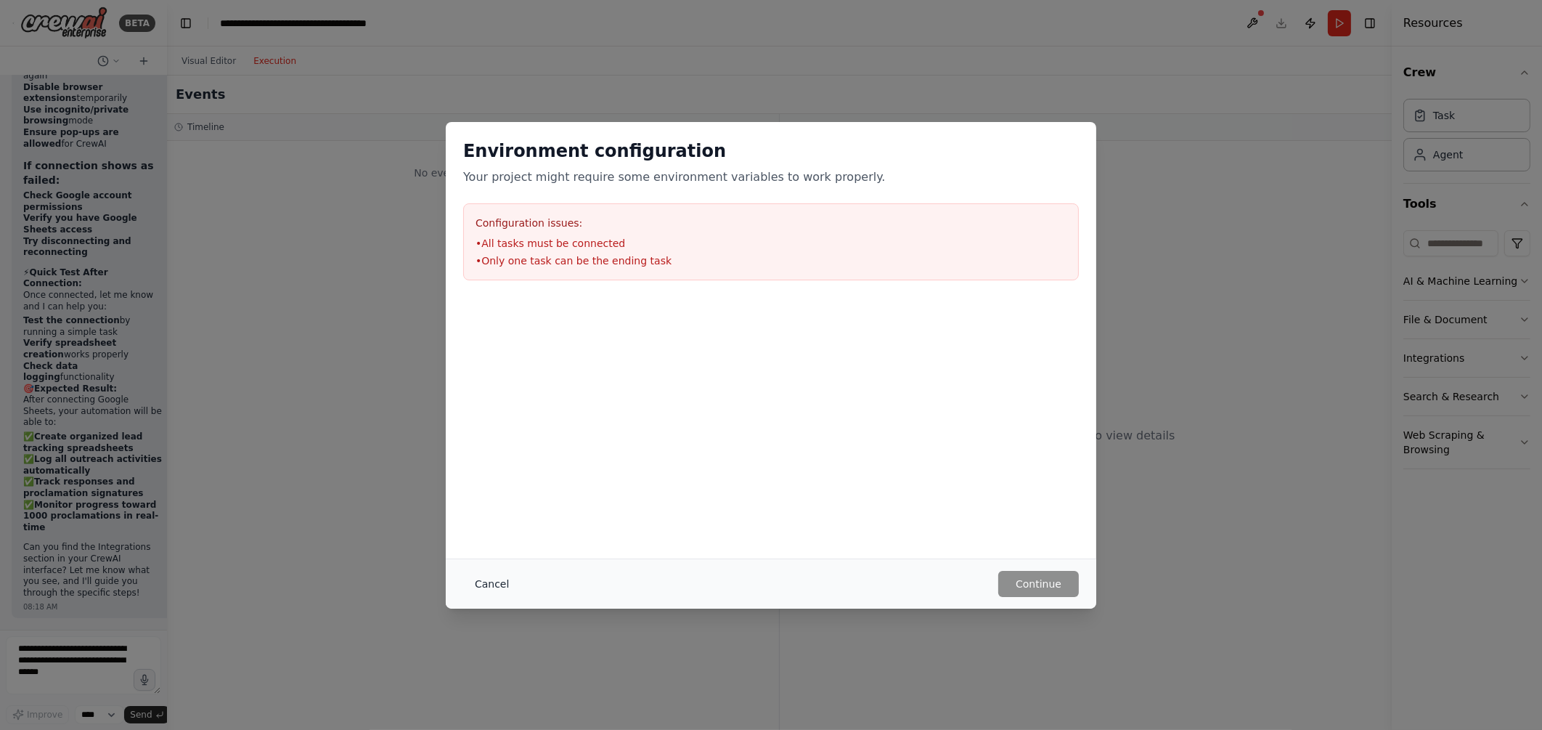
click at [492, 582] on button "Cancel" at bounding box center [491, 584] width 57 height 26
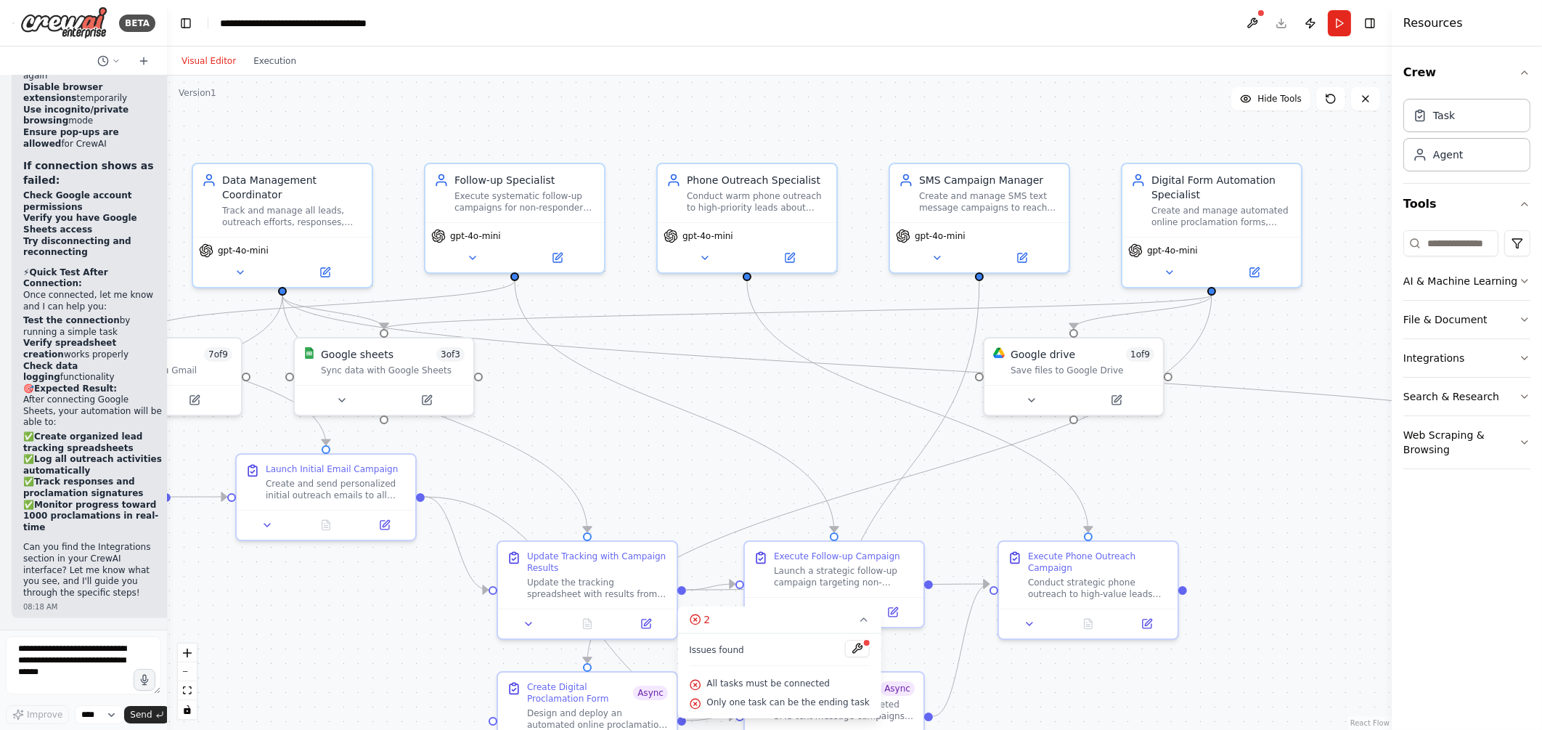
click at [207, 60] on button "Visual Editor" at bounding box center [209, 60] width 72 height 17
drag, startPoint x: 636, startPoint y: 323, endPoint x: 882, endPoint y: 294, distance: 247.9
drag, startPoint x: 882, startPoint y: 294, endPoint x: 656, endPoint y: 288, distance: 226.7
click at [656, 288] on div ".deletable-edge-delete-btn { width: 20px; height: 20px; border: 0px solid #ffff…" at bounding box center [779, 403] width 1225 height 654
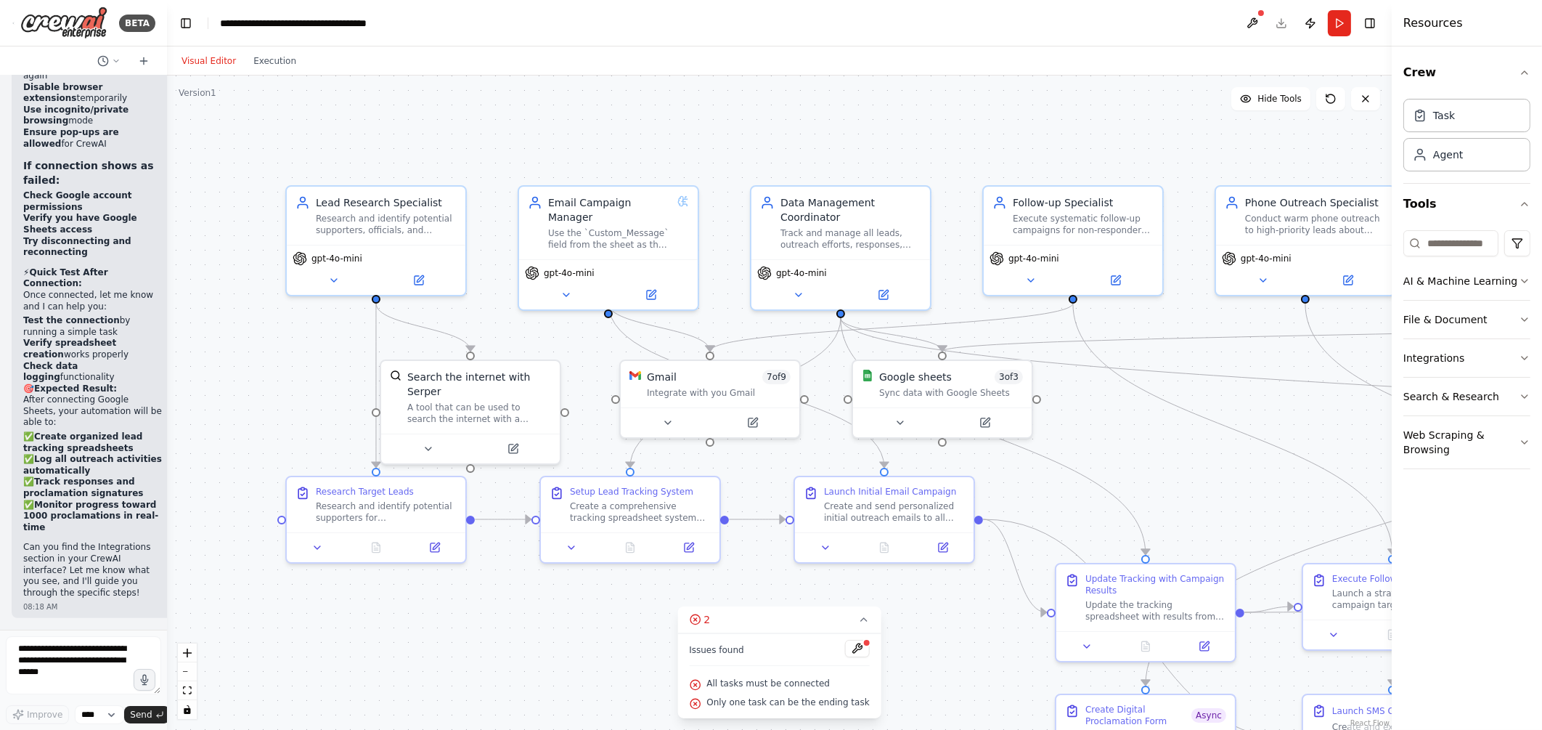
drag, startPoint x: 654, startPoint y: 298, endPoint x: 1211, endPoint y: 320, distance: 558.1
click at [1211, 320] on div ".deletable-edge-delete-btn { width: 20px; height: 20px; border: 0px solid #ffff…" at bounding box center [779, 403] width 1225 height 654
click at [428, 201] on div "Lead Research Specialist" at bounding box center [386, 199] width 141 height 15
click at [452, 167] on icon at bounding box center [455, 170] width 6 height 8
click at [403, 166] on button "Confirm" at bounding box center [414, 168] width 52 height 17
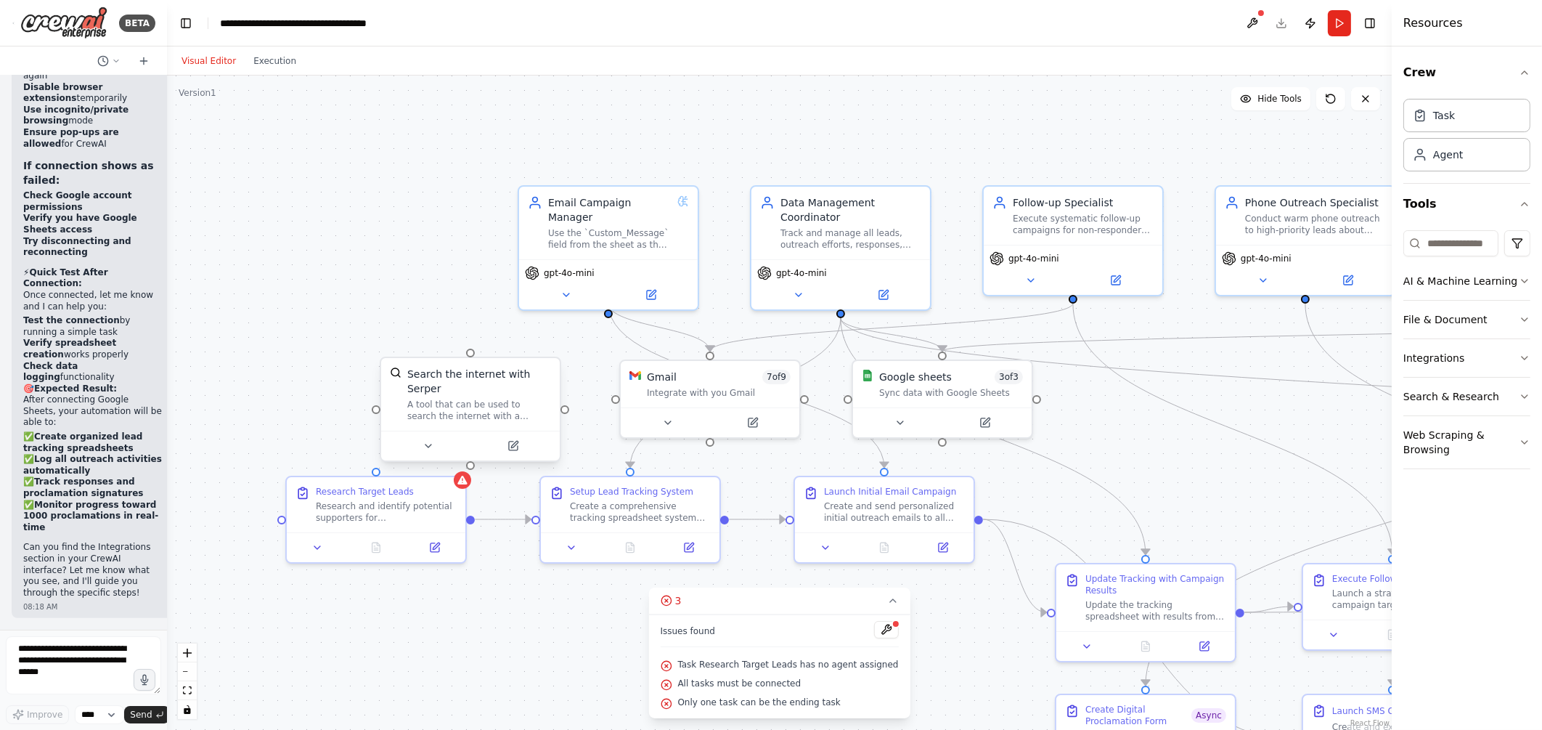
click at [539, 399] on div "A tool that can be used to search the internet with a search_query. Supports di…" at bounding box center [479, 410] width 144 height 23
click at [550, 344] on icon at bounding box center [549, 343] width 9 height 9
click at [524, 343] on button "Confirm" at bounding box center [508, 343] width 52 height 17
click at [431, 494] on div "Research Target Leads" at bounding box center [386, 489] width 141 height 12
click at [452, 464] on icon at bounding box center [455, 461] width 6 height 8
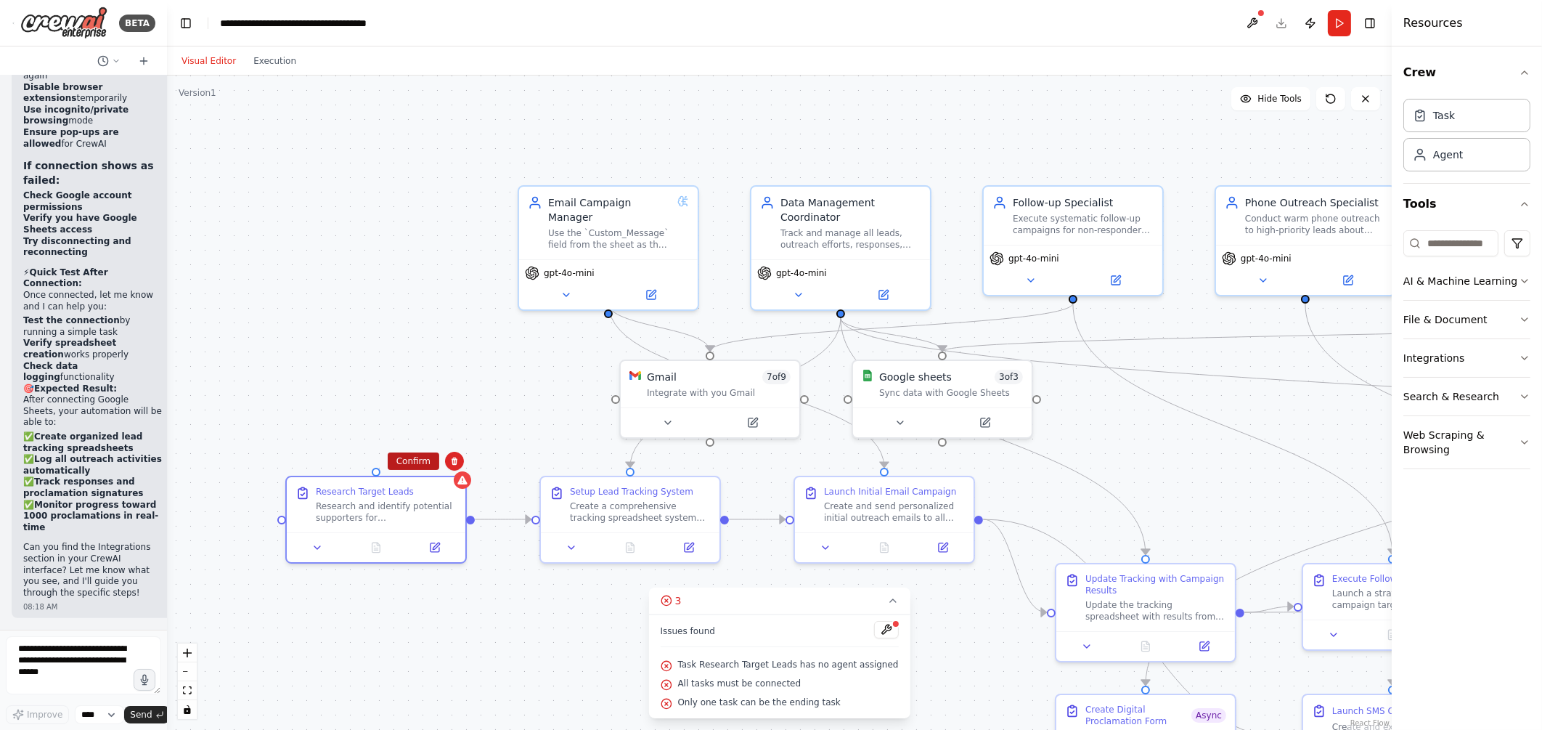
click at [423, 459] on button "Confirm" at bounding box center [414, 460] width 52 height 17
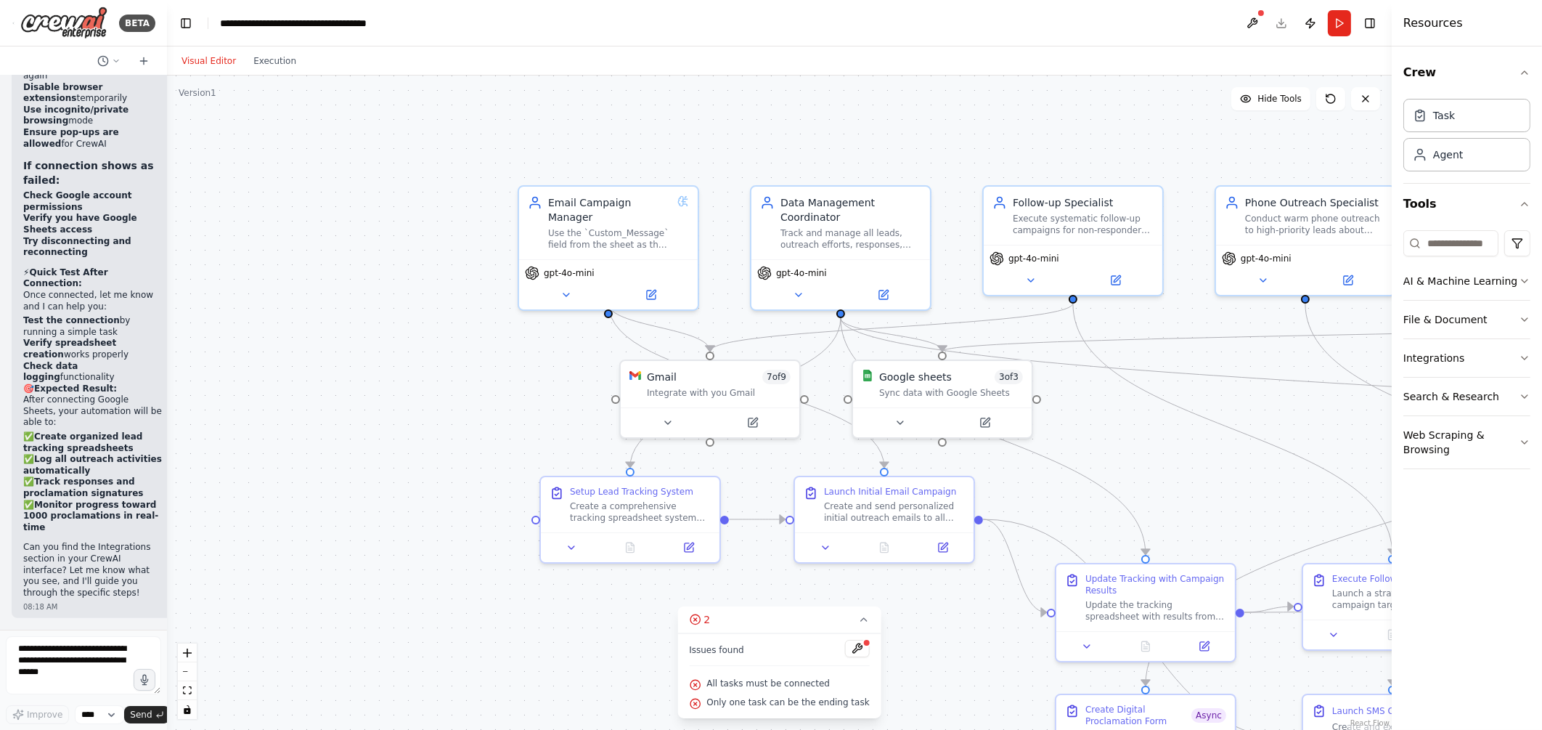
drag, startPoint x: 524, startPoint y: 420, endPoint x: 314, endPoint y: 337, distance: 225.6
drag, startPoint x: 314, startPoint y: 337, endPoint x: 464, endPoint y: 293, distance: 156.5
click at [464, 293] on div ".deletable-edge-delete-btn { width: 20px; height: 20px; border: 0px solid #ffff…" at bounding box center [779, 403] width 1225 height 654
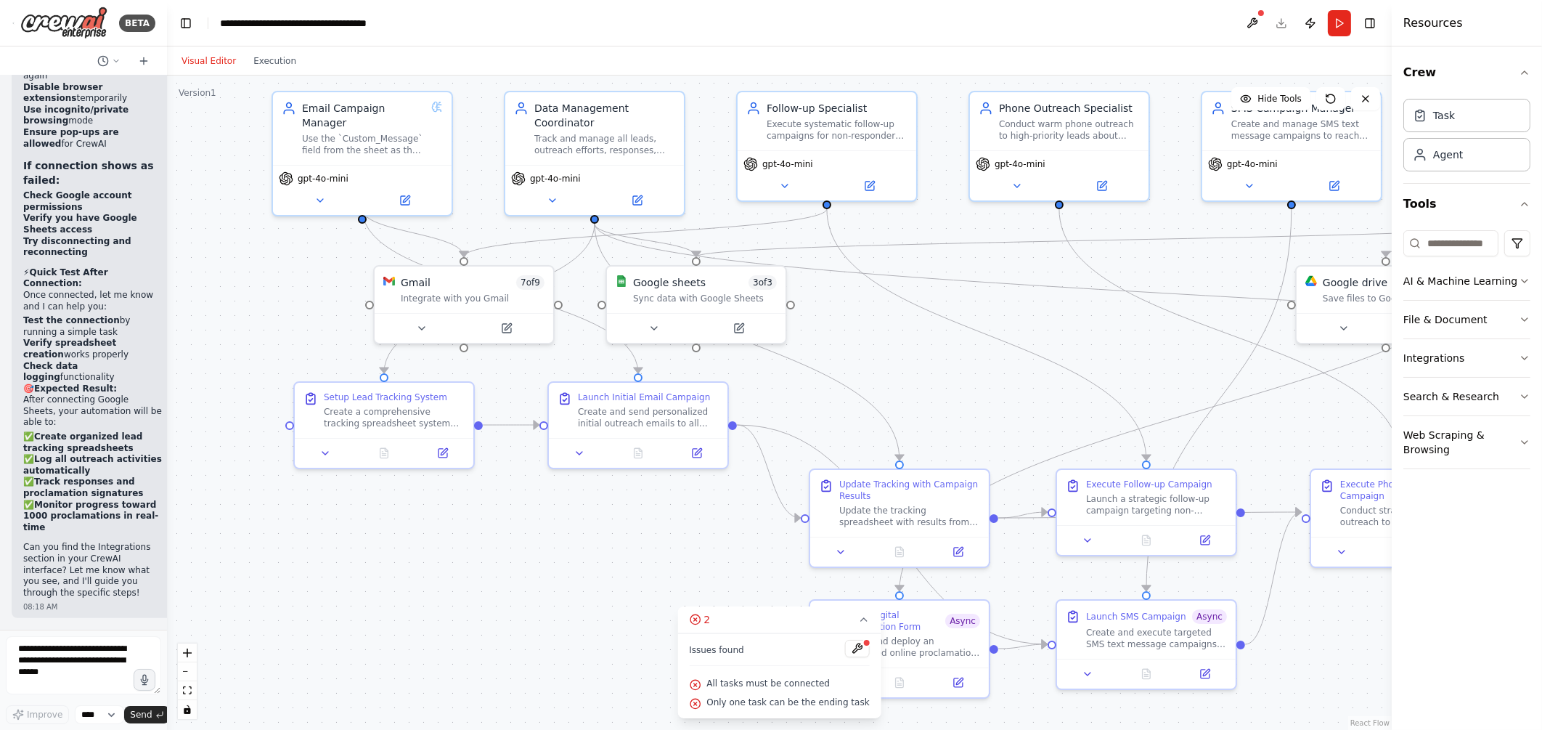
drag, startPoint x: 472, startPoint y: 298, endPoint x: 224, endPoint y: 202, distance: 265.5
click at [224, 202] on div ".deletable-edge-delete-btn { width: 20px; height: 20px; border: 0px solid #ffff…" at bounding box center [779, 403] width 1225 height 654
click at [373, 420] on div "Create a comprehensive tracking spreadsheet system for managing the {organizati…" at bounding box center [394, 414] width 141 height 23
click at [552, 553] on div ".deletable-edge-delete-btn { width: 20px; height: 20px; border: 0px solid #ffff…" at bounding box center [779, 403] width 1225 height 654
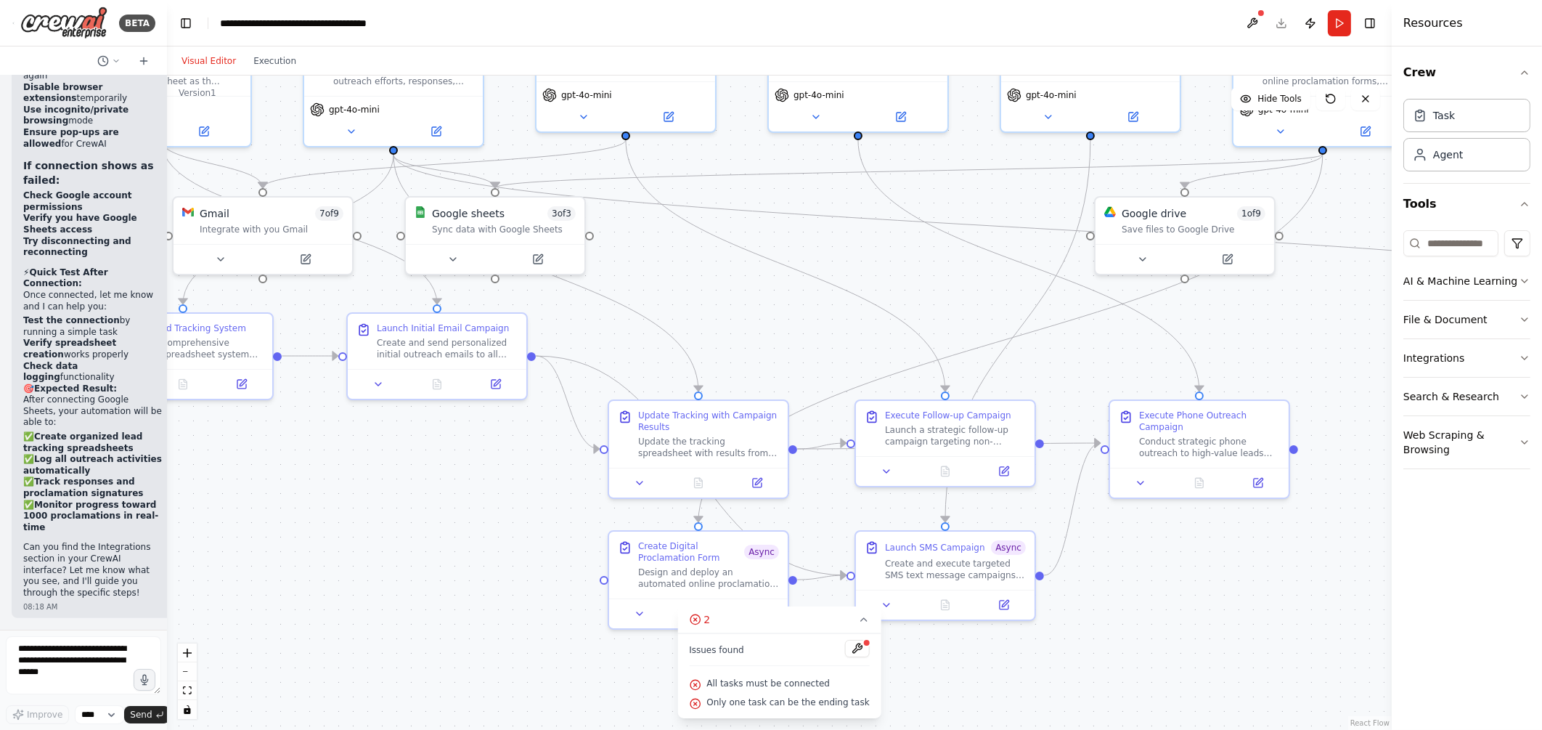
drag, startPoint x: 624, startPoint y: 534, endPoint x: 423, endPoint y: 465, distance: 212.6
click at [423, 465] on div ".deletable-edge-delete-btn { width: 20px; height: 20px; border: 0px solid #ffff…" at bounding box center [779, 403] width 1225 height 654
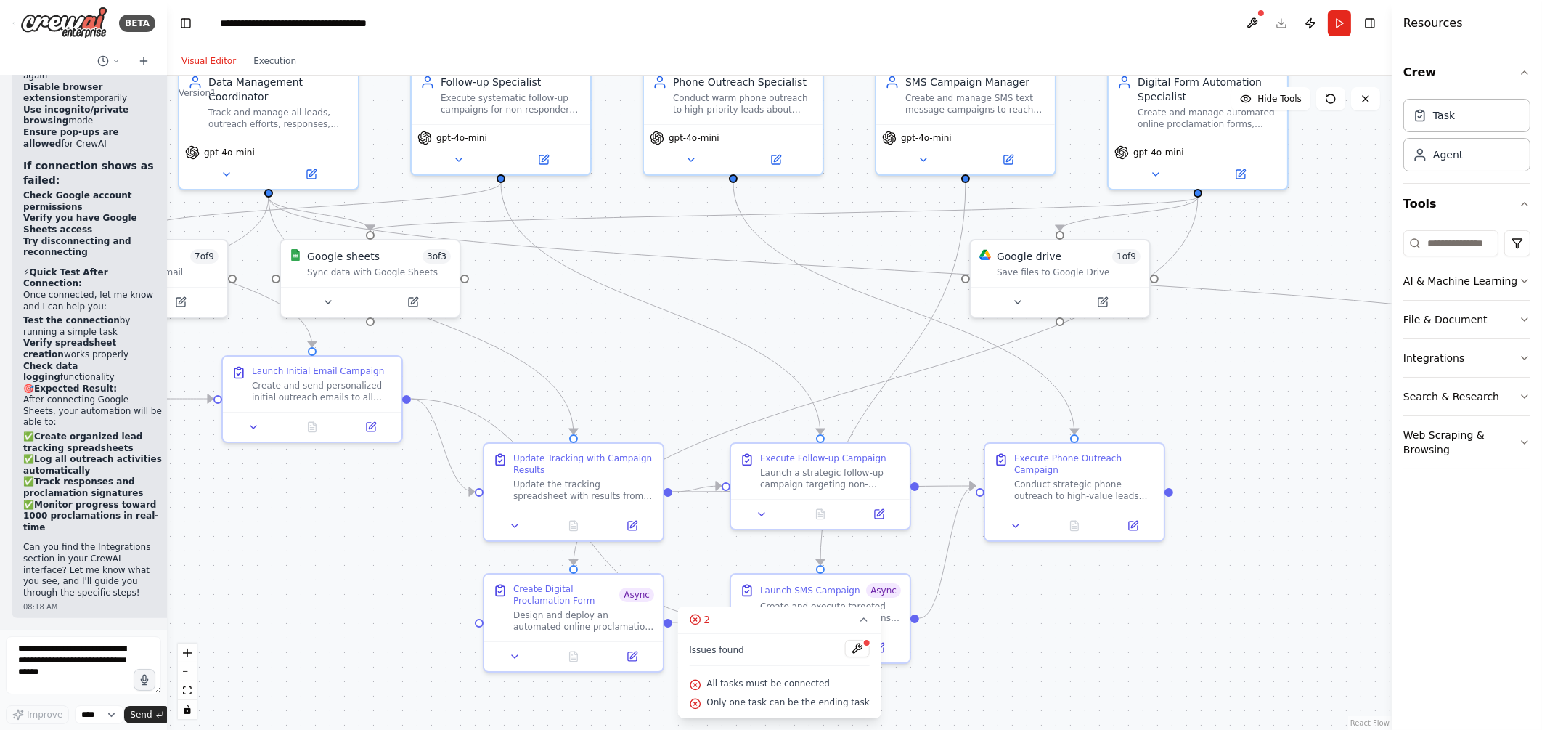
drag, startPoint x: 1269, startPoint y: 560, endPoint x: 1144, endPoint y: 603, distance: 132.0
click at [1144, 603] on div ".deletable-edge-delete-btn { width: 20px; height: 20px; border: 0px solid #ffff…" at bounding box center [779, 403] width 1225 height 654
click at [1136, 518] on icon at bounding box center [1133, 522] width 9 height 9
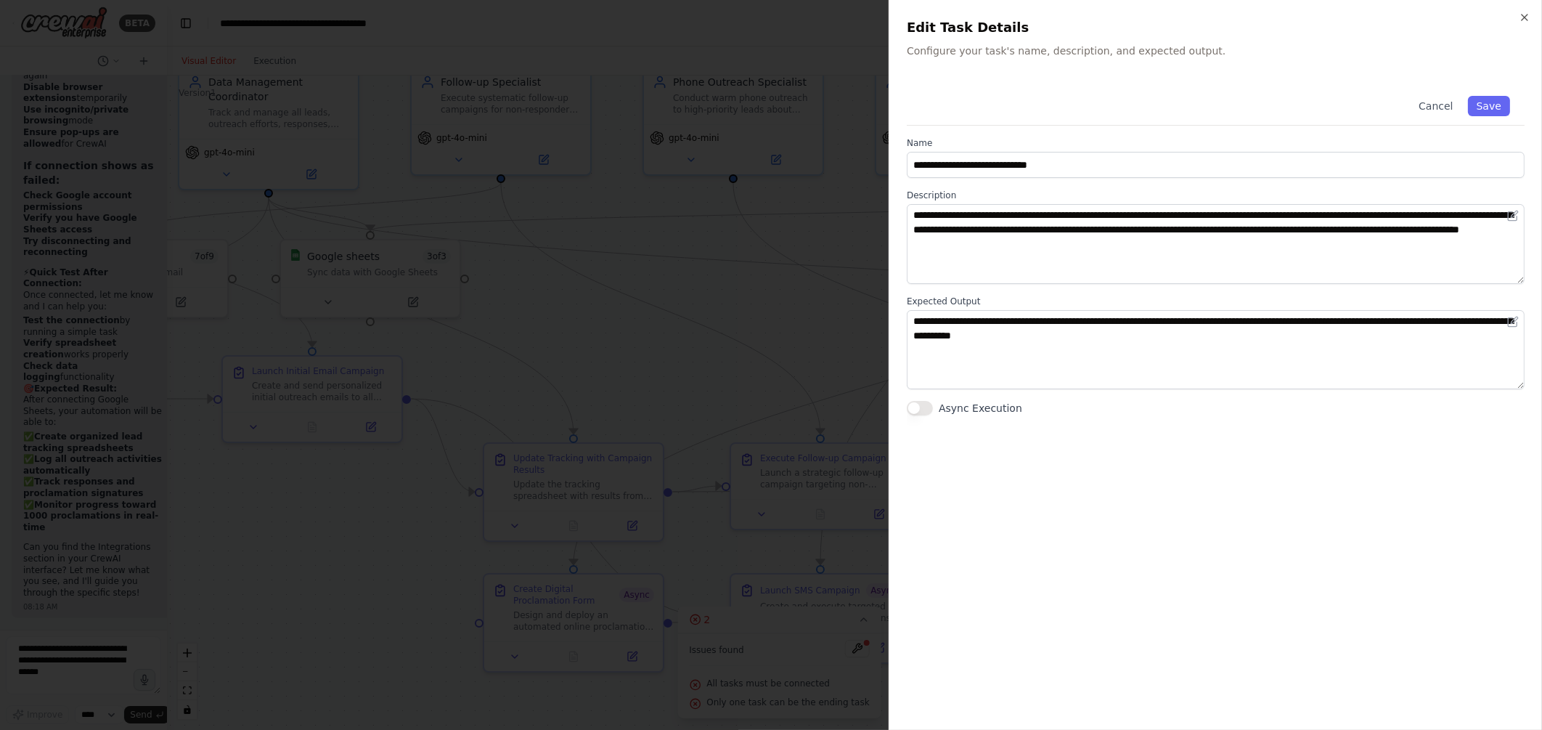
click at [975, 406] on label "Async Execution" at bounding box center [981, 408] width 84 height 15
click at [933, 406] on button "Async Execution" at bounding box center [920, 408] width 26 height 15
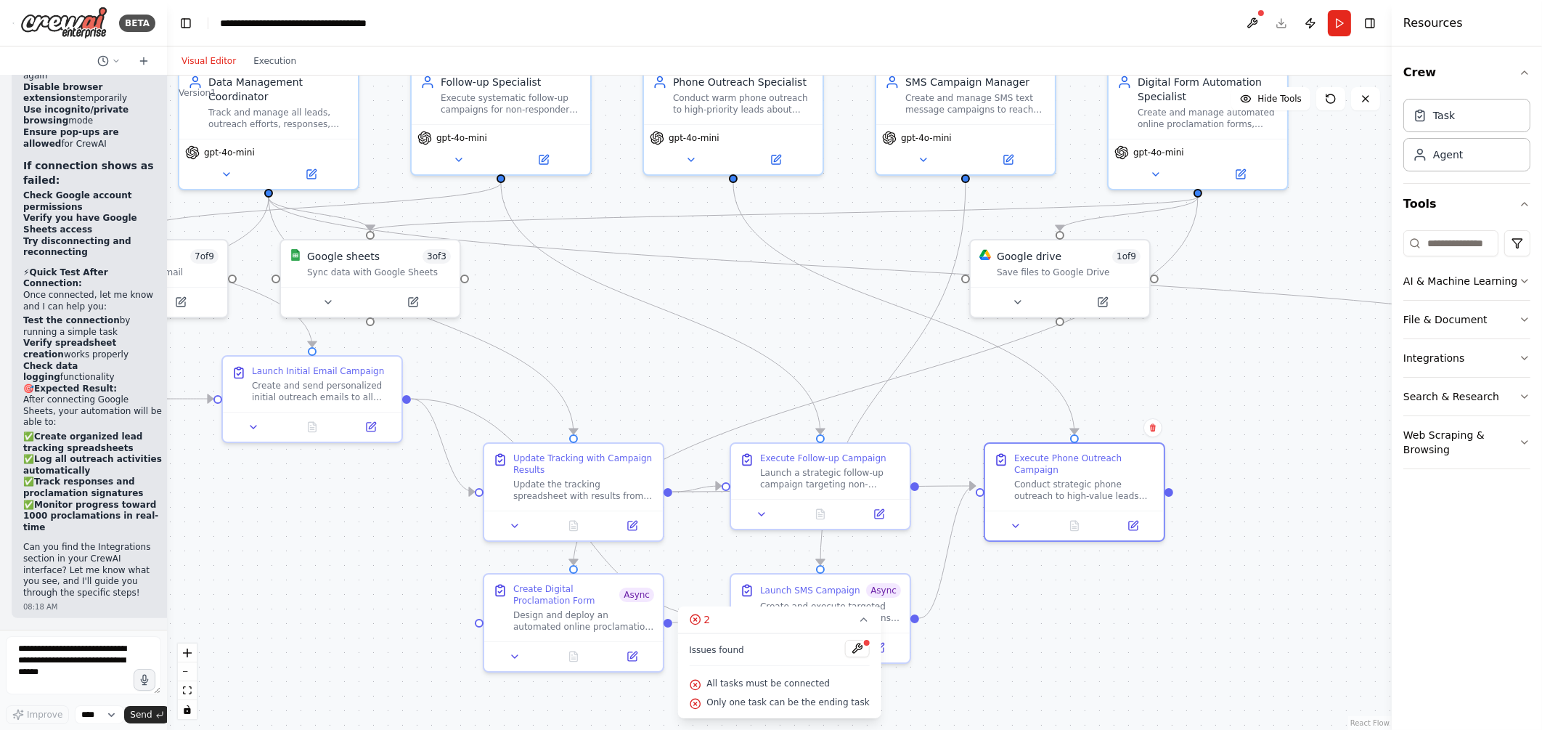
click at [1279, 495] on div ".deletable-edge-delete-btn { width: 20px; height: 20px; border: 0px solid #ffff…" at bounding box center [779, 403] width 1225 height 654
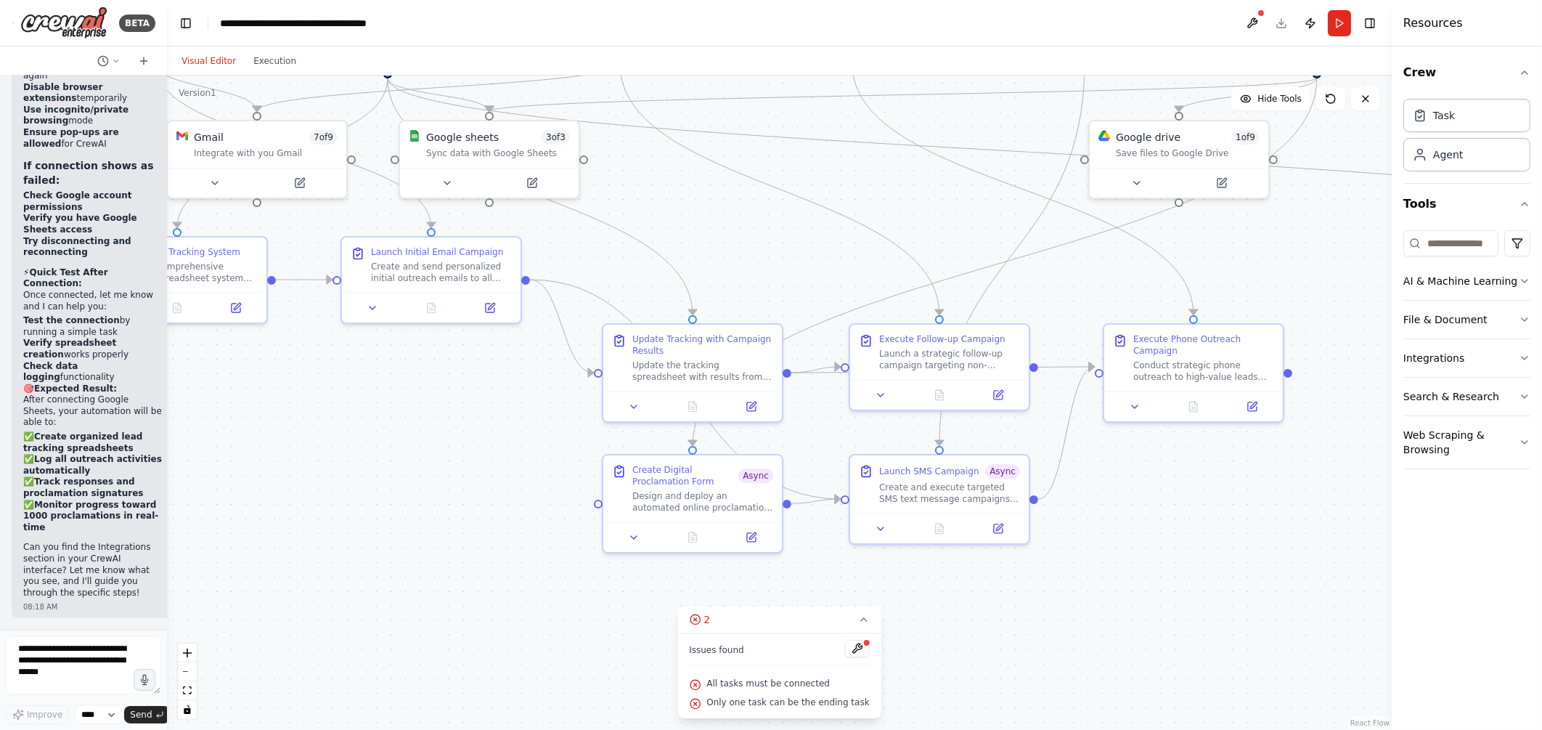
drag, startPoint x: 1112, startPoint y: 586, endPoint x: 1231, endPoint y: 467, distance: 168.4
click at [1231, 467] on div ".deletable-edge-delete-btn { width: 20px; height: 20px; border: 0px solid #ffff…" at bounding box center [779, 403] width 1225 height 654
click at [908, 471] on div "Launch SMS Campaign" at bounding box center [929, 469] width 100 height 12
click at [882, 526] on icon at bounding box center [881, 525] width 6 height 3
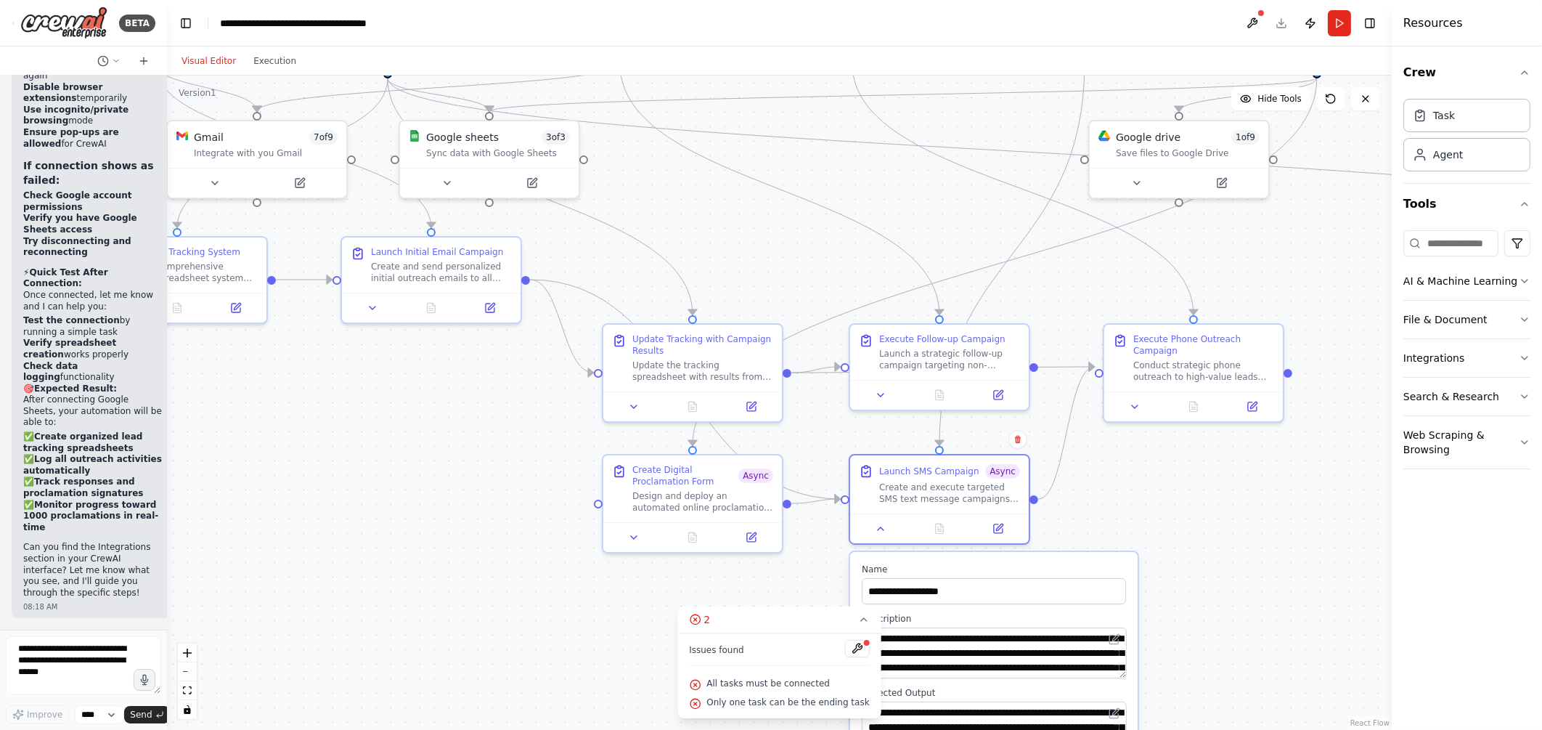
click at [1221, 522] on div ".deletable-edge-delete-btn { width: 20px; height: 20px; border: 0px solid #ffff…" at bounding box center [779, 403] width 1225 height 654
drag, startPoint x: 1387, startPoint y: 425, endPoint x: 1383, endPoint y: 451, distance: 26.4
click at [1383, 451] on div "BETA Enriching persons about KAILASA, United Ancient Nations, making calls, sen…" at bounding box center [771, 365] width 1542 height 730
click at [1241, 559] on div ".deletable-edge-delete-btn { width: 20px; height: 20px; border: 0px solid #ffff…" at bounding box center [779, 403] width 1225 height 654
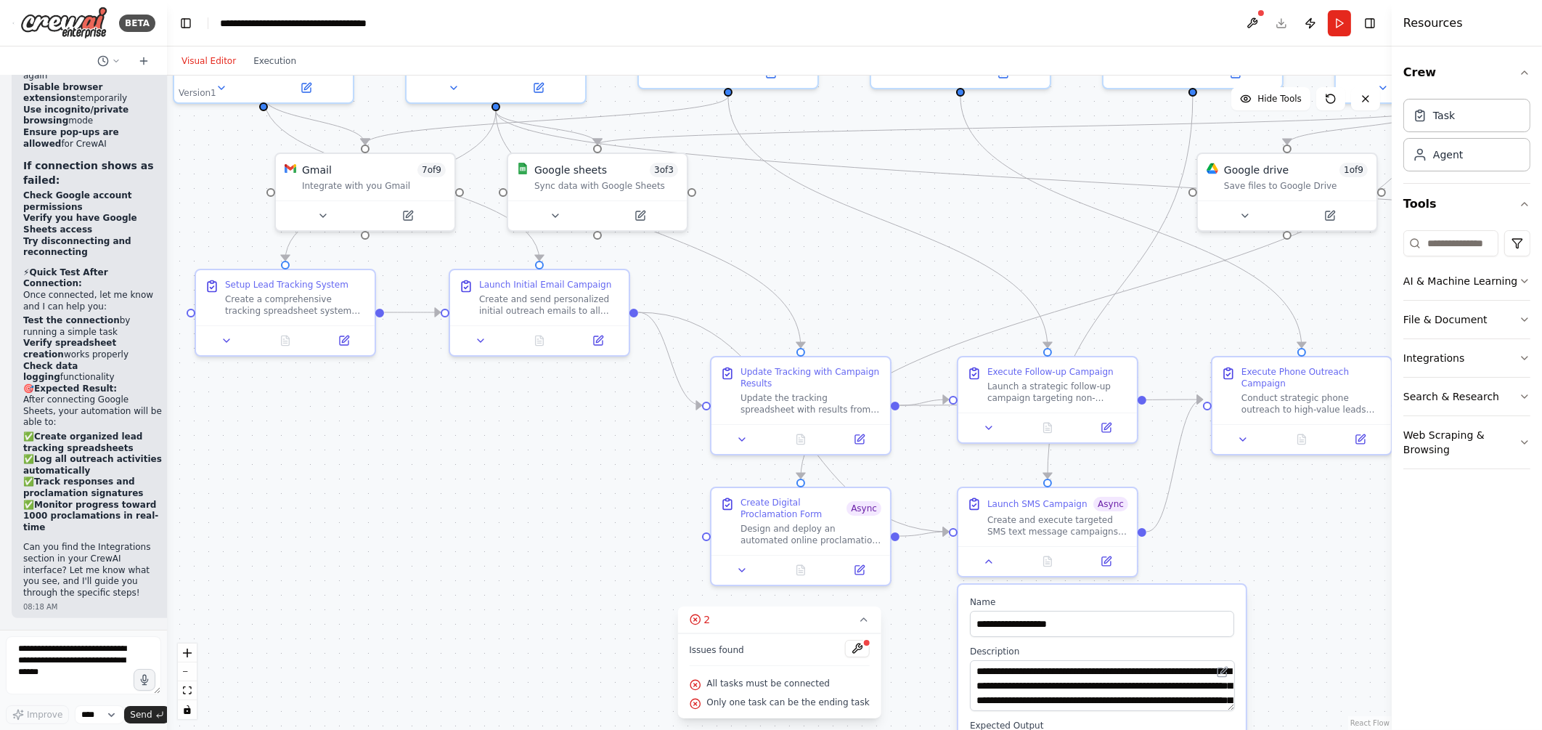
drag, startPoint x: 508, startPoint y: 479, endPoint x: 627, endPoint y: 515, distance: 123.6
click at [627, 515] on div ".deletable-edge-delete-btn { width: 20px; height: 20px; border: 0px solid #ffff…" at bounding box center [779, 403] width 1225 height 654
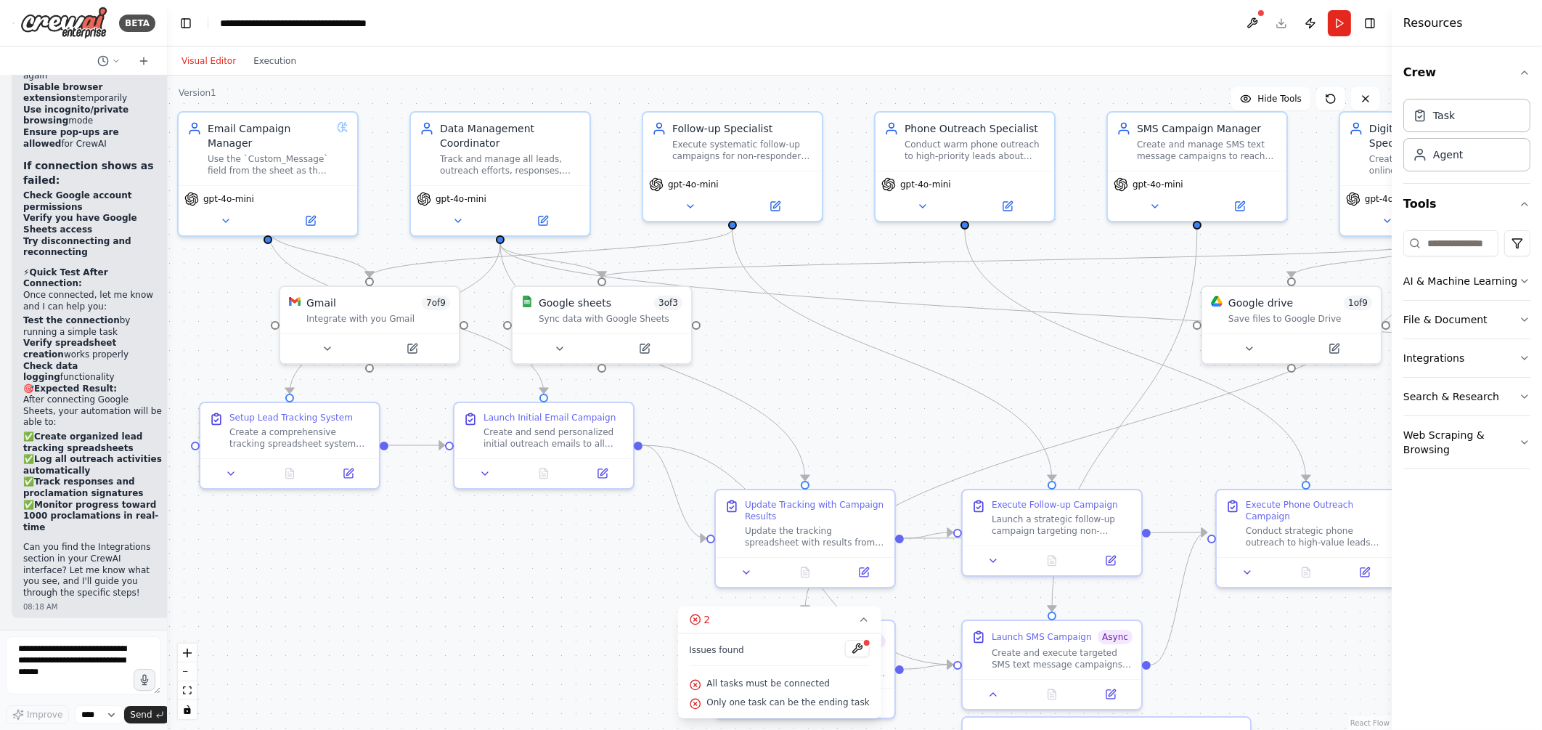
drag, startPoint x: 624, startPoint y: 479, endPoint x: 619, endPoint y: 609, distance: 130.1
click at [619, 609] on div ".deletable-edge-delete-btn { width: 20px; height: 20px; border: 0px solid #ffff…" at bounding box center [779, 403] width 1225 height 654
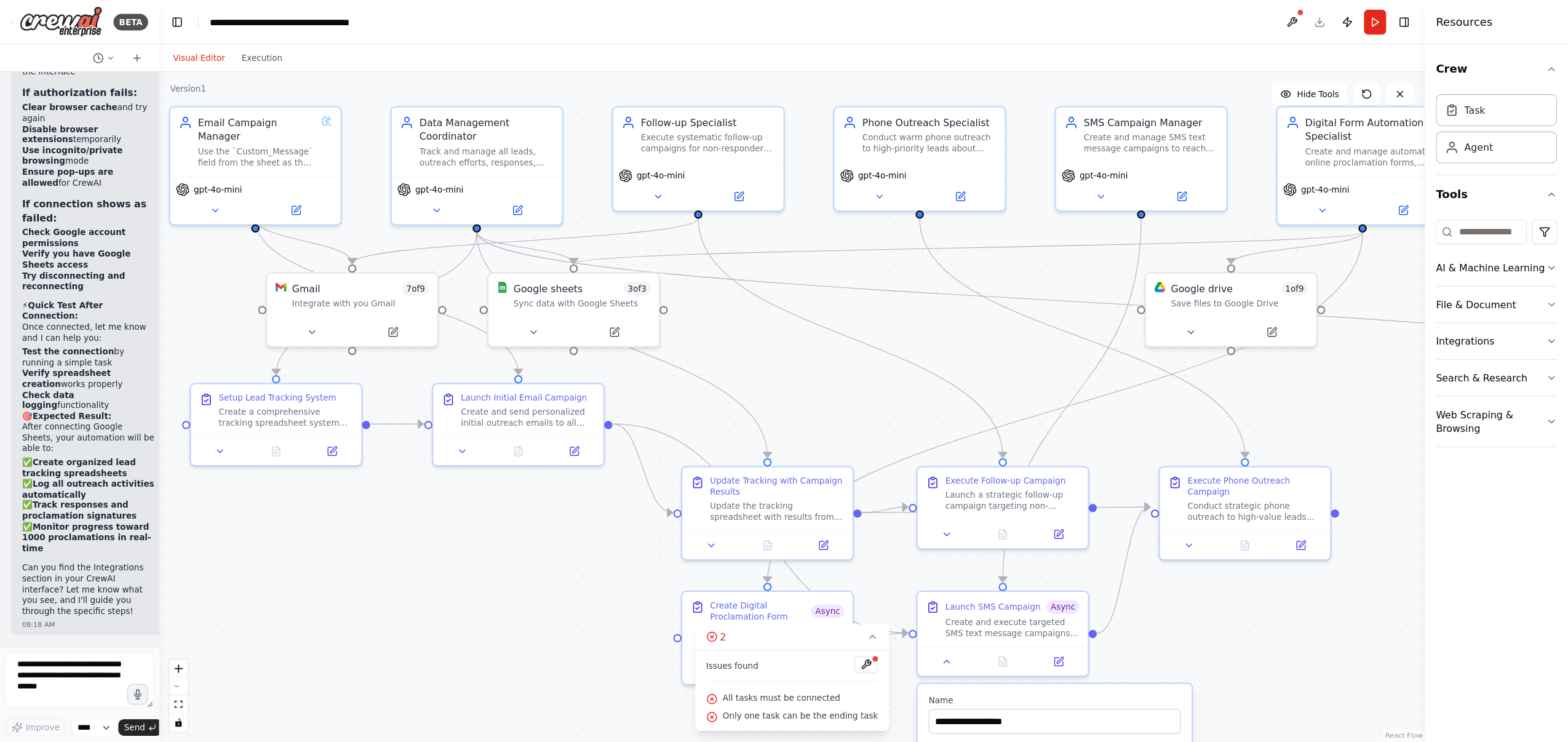
scroll to position [9327, 0]
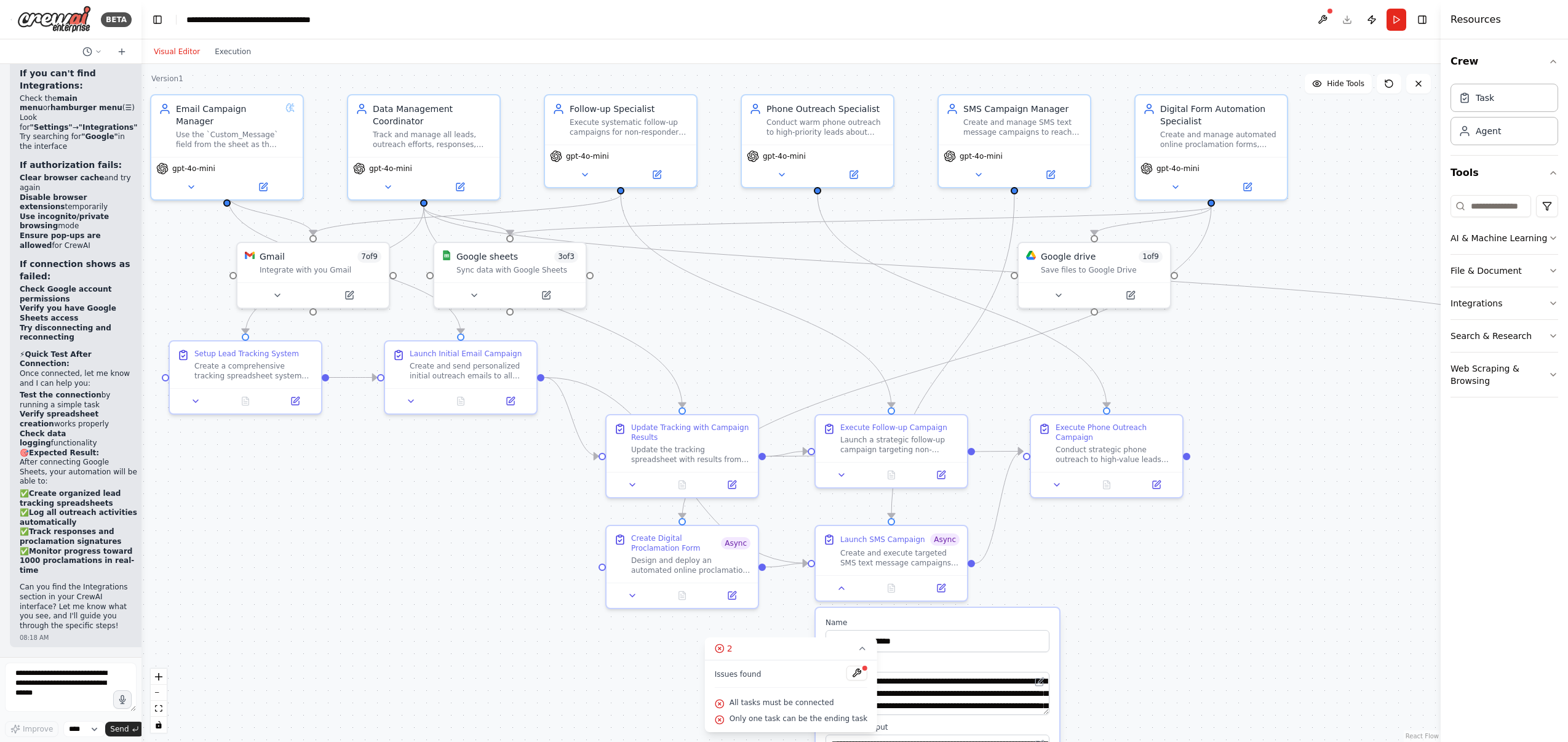
click at [1189, 617] on div ".deletable-edge-delete-btn { width: 20px; height: 20px; border: 0px solid #ffff…" at bounding box center [791, 403] width 1299 height 678
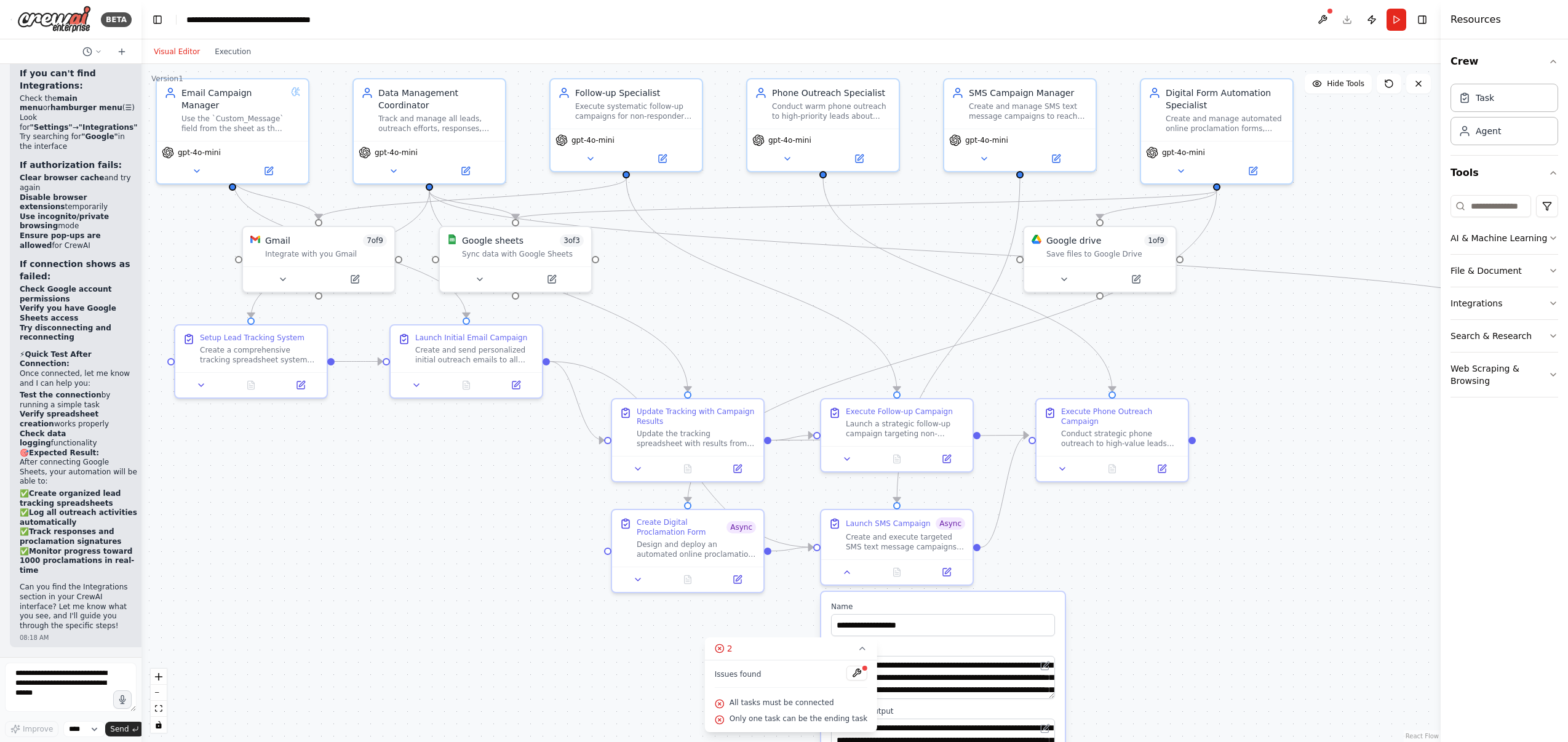
drag, startPoint x: 1174, startPoint y: 612, endPoint x: 1178, endPoint y: 596, distance: 16.5
click at [1178, 596] on div ".deletable-edge-delete-btn { width: 20px; height: 20px; border: 0px solid #ffff…" at bounding box center [791, 403] width 1299 height 678
click at [570, 617] on div ".deletable-edge-delete-btn { width: 20px; height: 20px; border: 0px solid #ffff…" at bounding box center [791, 403] width 1299 height 678
click at [845, 563] on button at bounding box center [846, 568] width 42 height 14
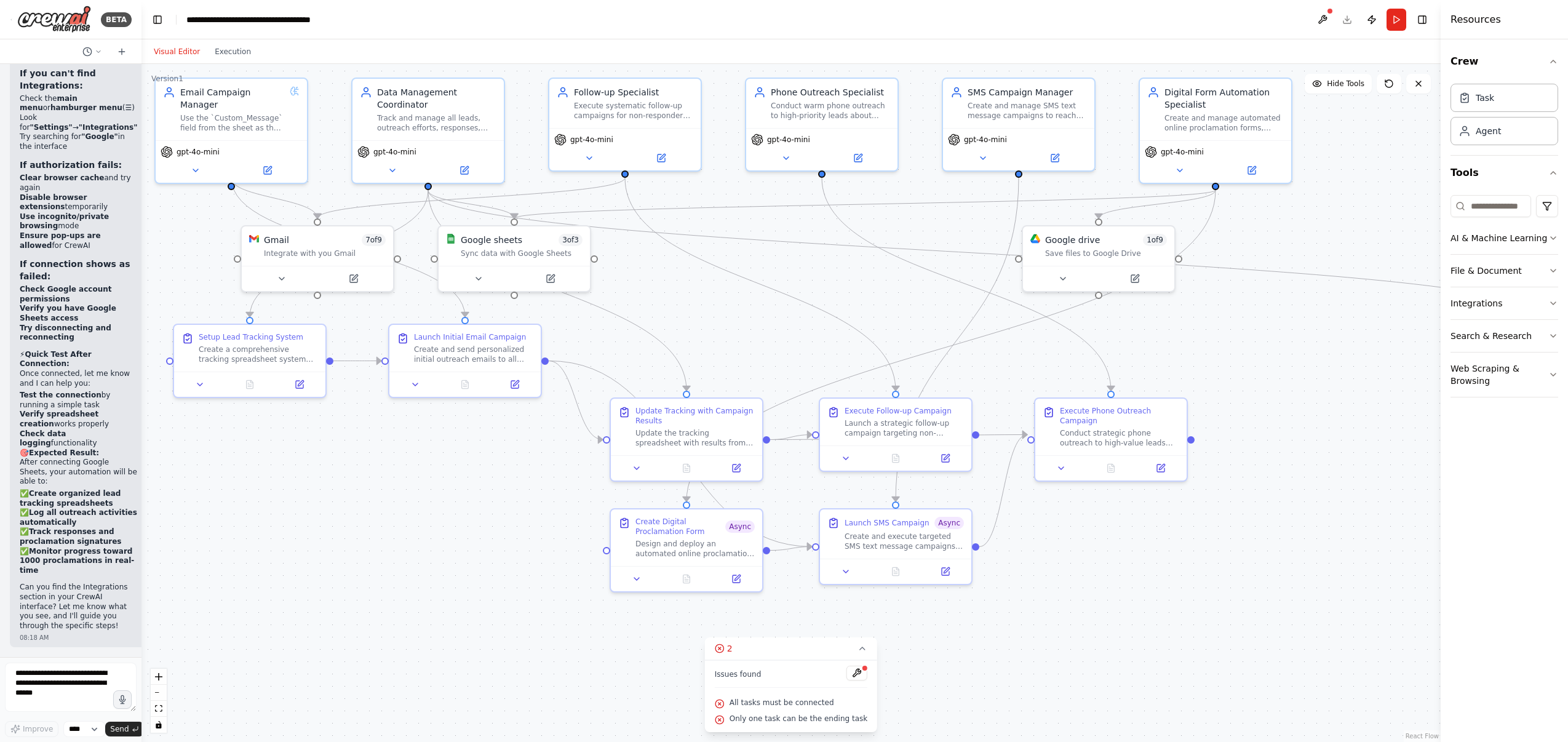
click at [1075, 617] on div ".deletable-edge-delete-btn { width: 20px; height: 20px; border: 0px solid #ffff…" at bounding box center [791, 403] width 1299 height 678
click at [1244, 520] on div ".deletable-edge-delete-btn { width: 20px; height: 20px; border: 0px solid #ffff…" at bounding box center [791, 403] width 1299 height 678
click at [858, 96] on div "Phone Outreach Specialist Conduct warm phone outreach to high-priority leads ab…" at bounding box center [830, 101] width 119 height 35
click at [890, 69] on button at bounding box center [888, 64] width 16 height 16
click at [859, 65] on button "Confirm" at bounding box center [854, 64] width 44 height 14
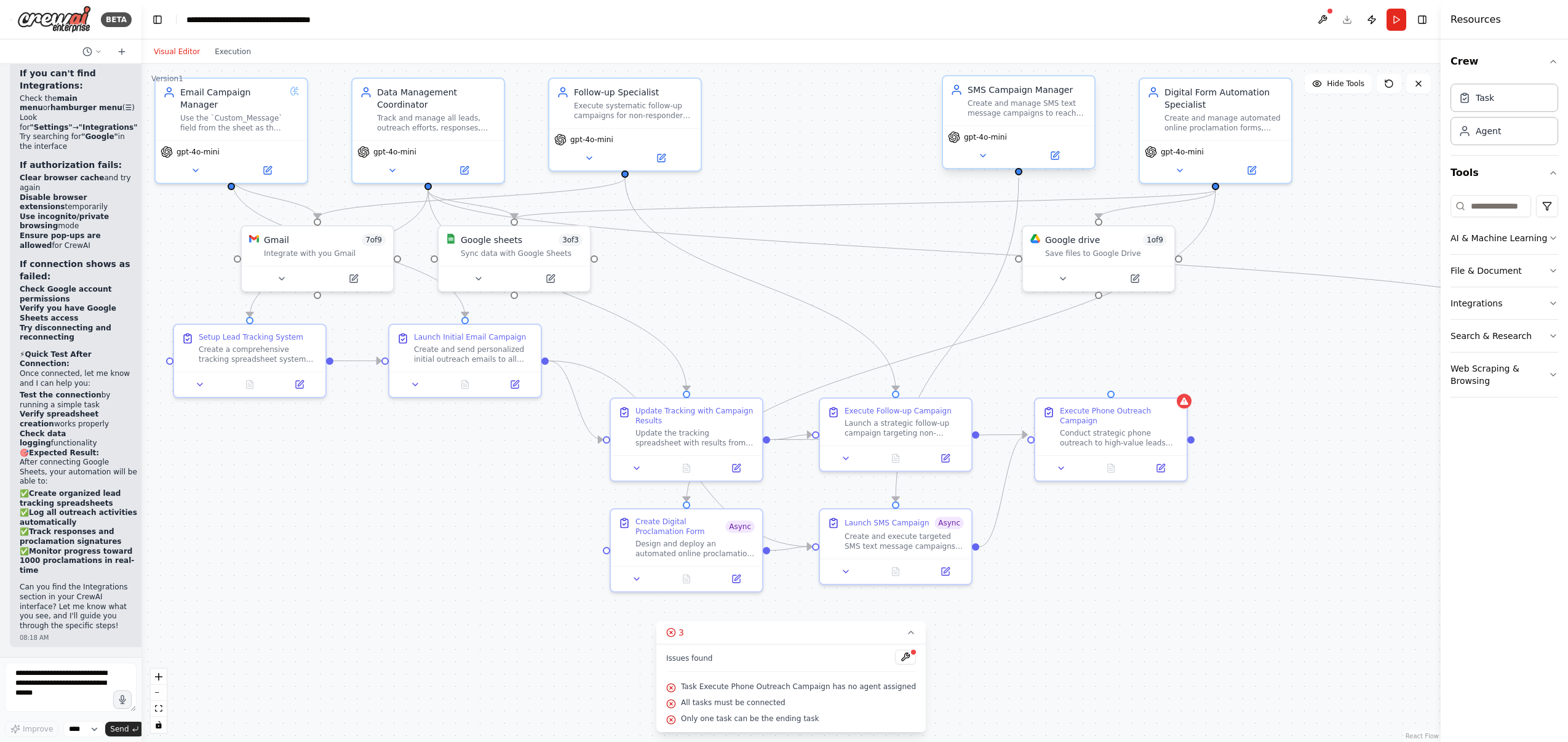
click at [1060, 112] on div "Create and manage SMS text message campaigns to reach leads quickly with urgent…" at bounding box center [1027, 108] width 119 height 19
click at [1089, 66] on button at bounding box center [1084, 64] width 16 height 16
click at [1054, 66] on button "Confirm" at bounding box center [1050, 64] width 44 height 14
click at [559, 479] on div ".deletable-edge-delete-btn { width: 20px; height: 20px; border: 0px solid #ffff…" at bounding box center [791, 403] width 1299 height 678
click at [906, 527] on div "Launch SMS Campaign [PERSON_NAME] Create and execute targeted SMS text message …" at bounding box center [904, 531] width 119 height 35
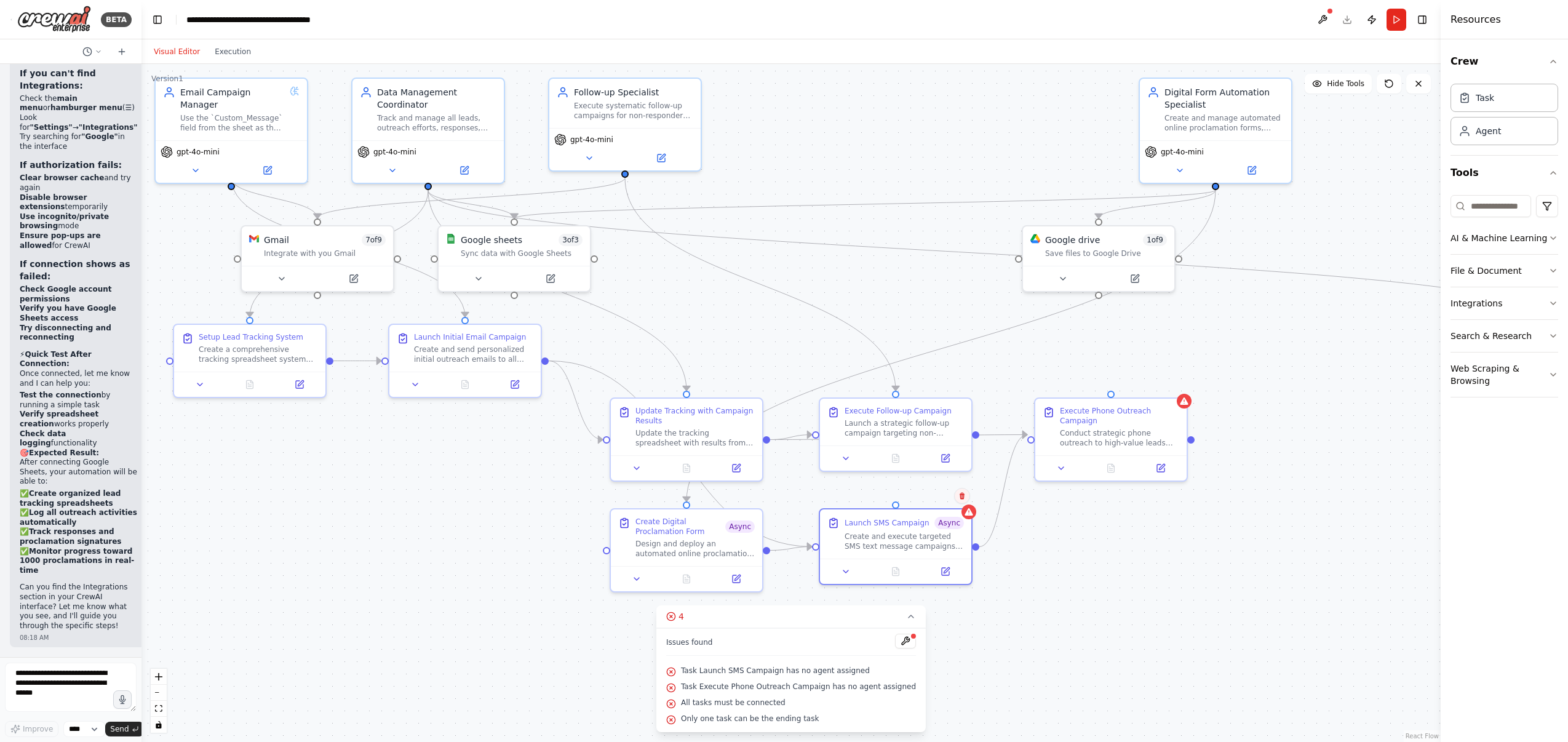
click at [961, 501] on button at bounding box center [961, 496] width 16 height 16
click at [937, 491] on button "Confirm" at bounding box center [928, 496] width 44 height 14
click at [753, 526] on span "Async" at bounding box center [740, 523] width 30 height 13
click at [755, 499] on icon at bounding box center [752, 496] width 8 height 8
click at [719, 496] on button "Confirm" at bounding box center [718, 496] width 44 height 14
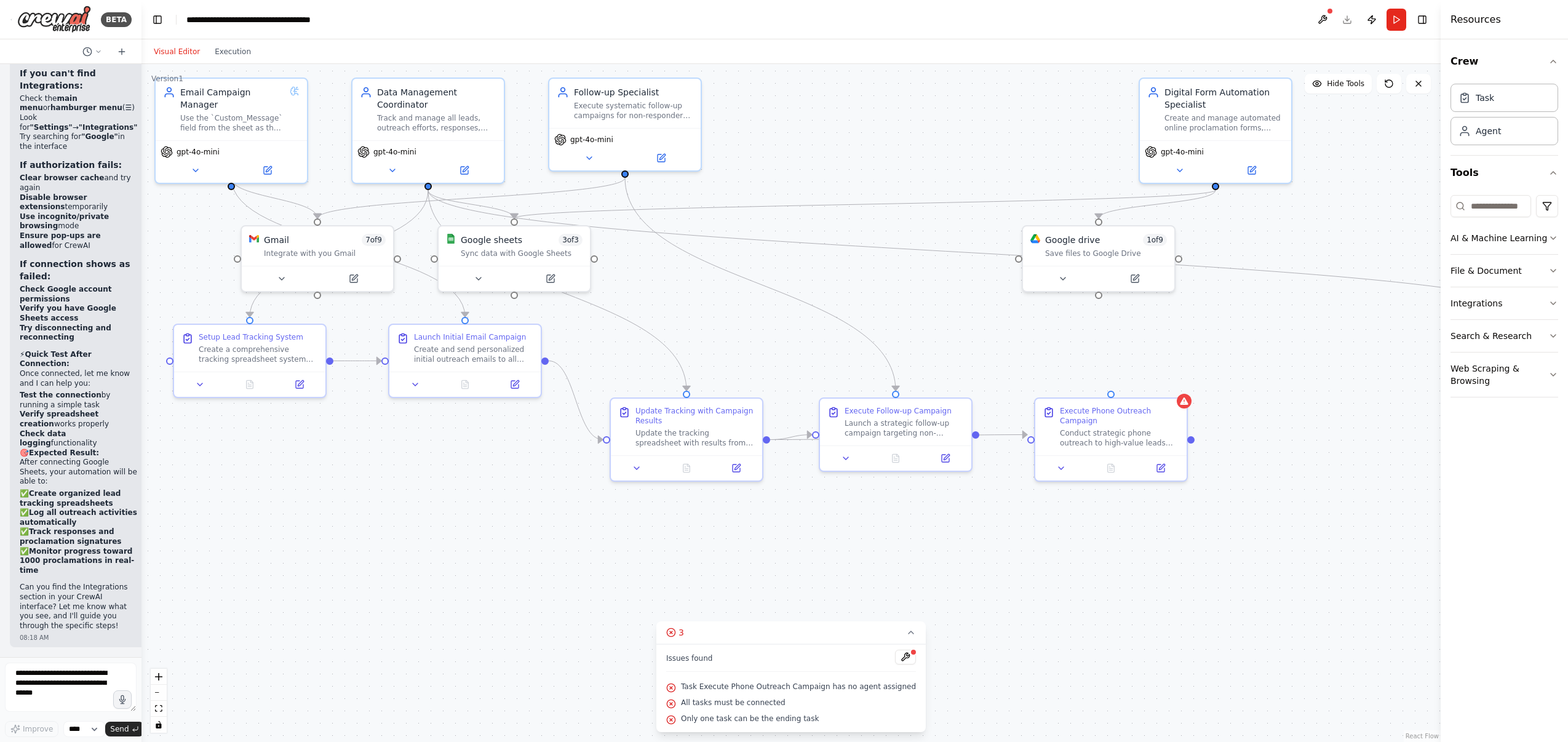
click at [1193, 405] on div ".deletable-edge-delete-btn { width: 20px; height: 20px; border: 0px solid #ffff…" at bounding box center [791, 403] width 1299 height 678
click at [1186, 403] on div at bounding box center [1183, 398] width 14 height 14
click at [1178, 387] on icon at bounding box center [1177, 385] width 5 height 7
click at [1145, 385] on button "Confirm" at bounding box center [1143, 385] width 44 height 14
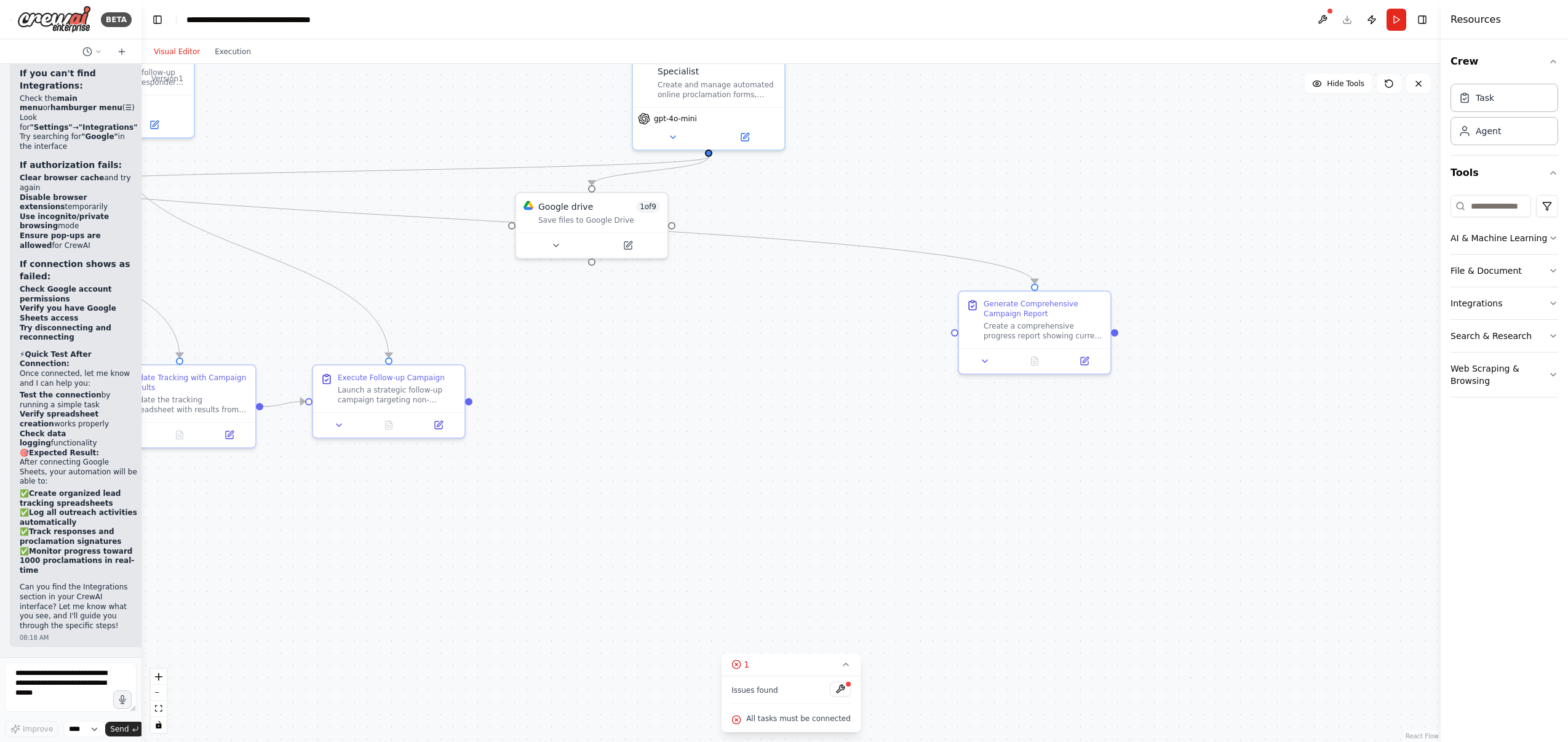
drag, startPoint x: 1222, startPoint y: 412, endPoint x: 716, endPoint y: 379, distance: 507.1
click at [716, 379] on div ".deletable-edge-delete-btn { width: 20px; height: 20px; border: 0px solid #ffff…" at bounding box center [791, 403] width 1299 height 678
drag, startPoint x: 1007, startPoint y: 320, endPoint x: 579, endPoint y: 396, distance: 434.7
click at [579, 396] on div "Create a comprehensive progress report showing current status toward the {targe…" at bounding box center [618, 401] width 119 height 19
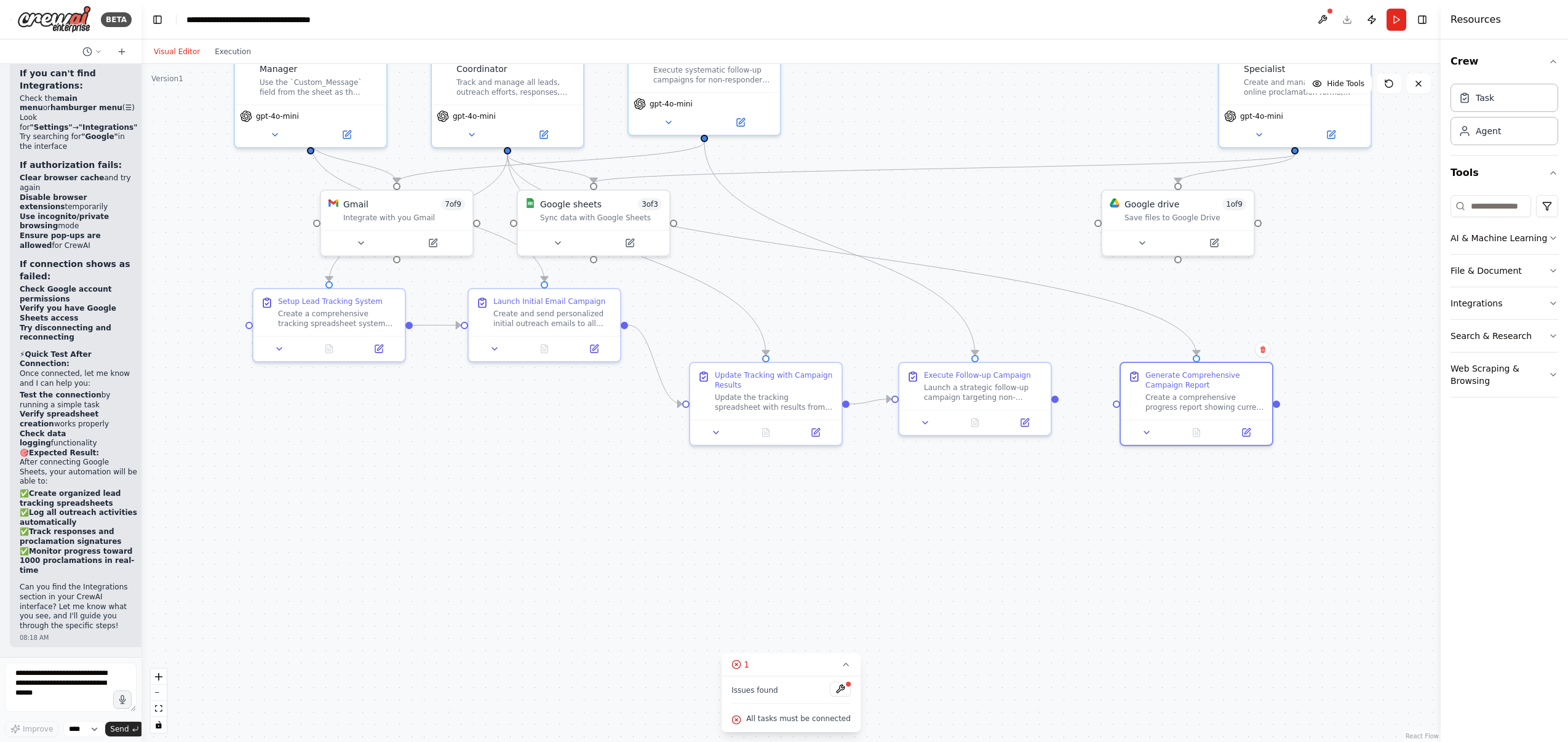
drag, startPoint x: 983, startPoint y: 458, endPoint x: 1571, endPoint y: 456, distance: 588.0
click at [1306, 456] on html "BETA Enriching persons about KAILASA, United Ancient Nations, making calls, sen…" at bounding box center [784, 371] width 1568 height 742
click at [1306, 551] on div ".deletable-edge-delete-btn { width: 20px; height: 20px; border: 0px solid #ffff…" at bounding box center [791, 403] width 1299 height 678
drag, startPoint x: 678, startPoint y: 224, endPoint x: 1105, endPoint y: 231, distance: 427.1
click at [1105, 231] on div ".deletable-edge-delete-btn { width: 20px; height: 20px; border: 0px solid #ffff…" at bounding box center [625, 319] width 1299 height 678
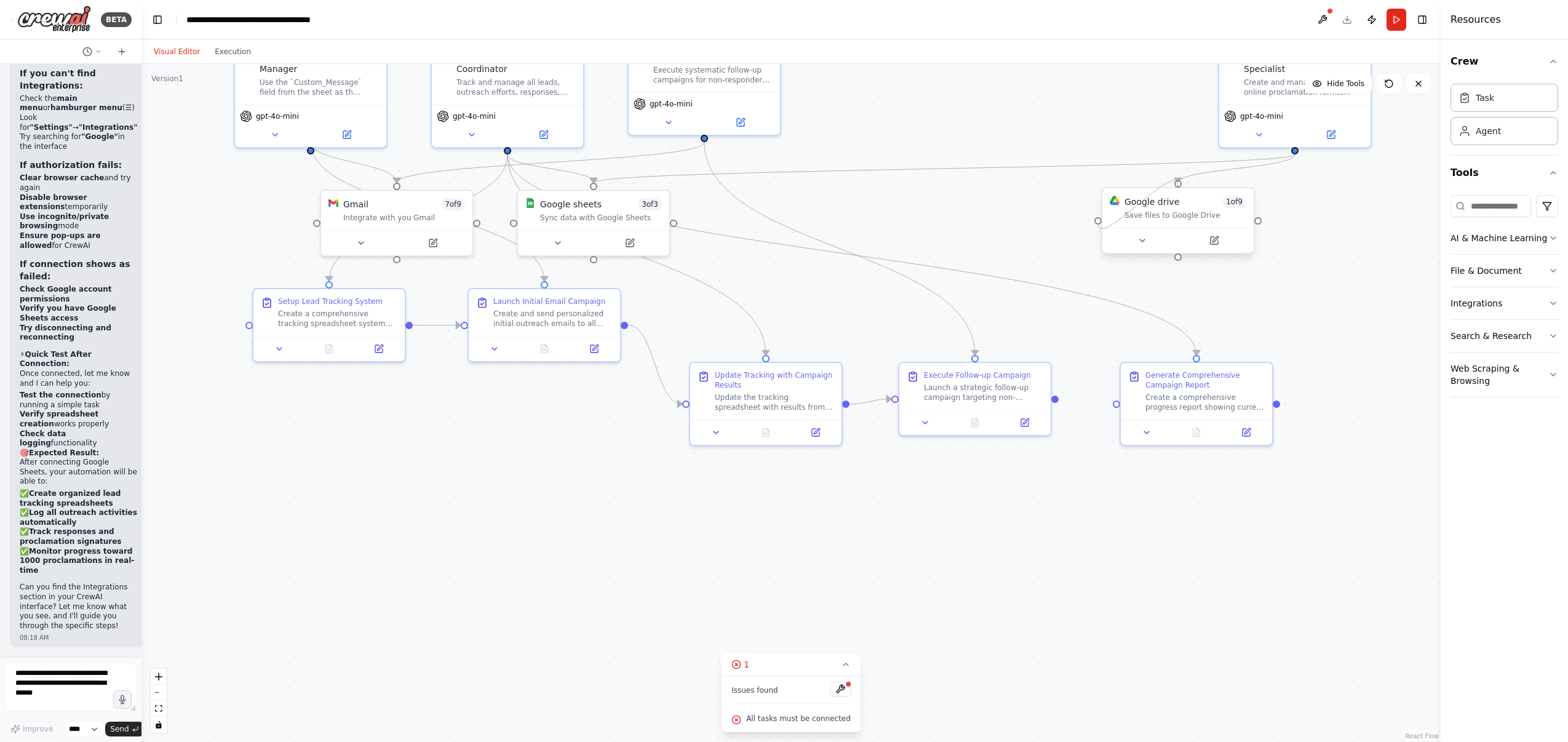
click at [1098, 223] on div at bounding box center [1098, 220] width 8 height 8
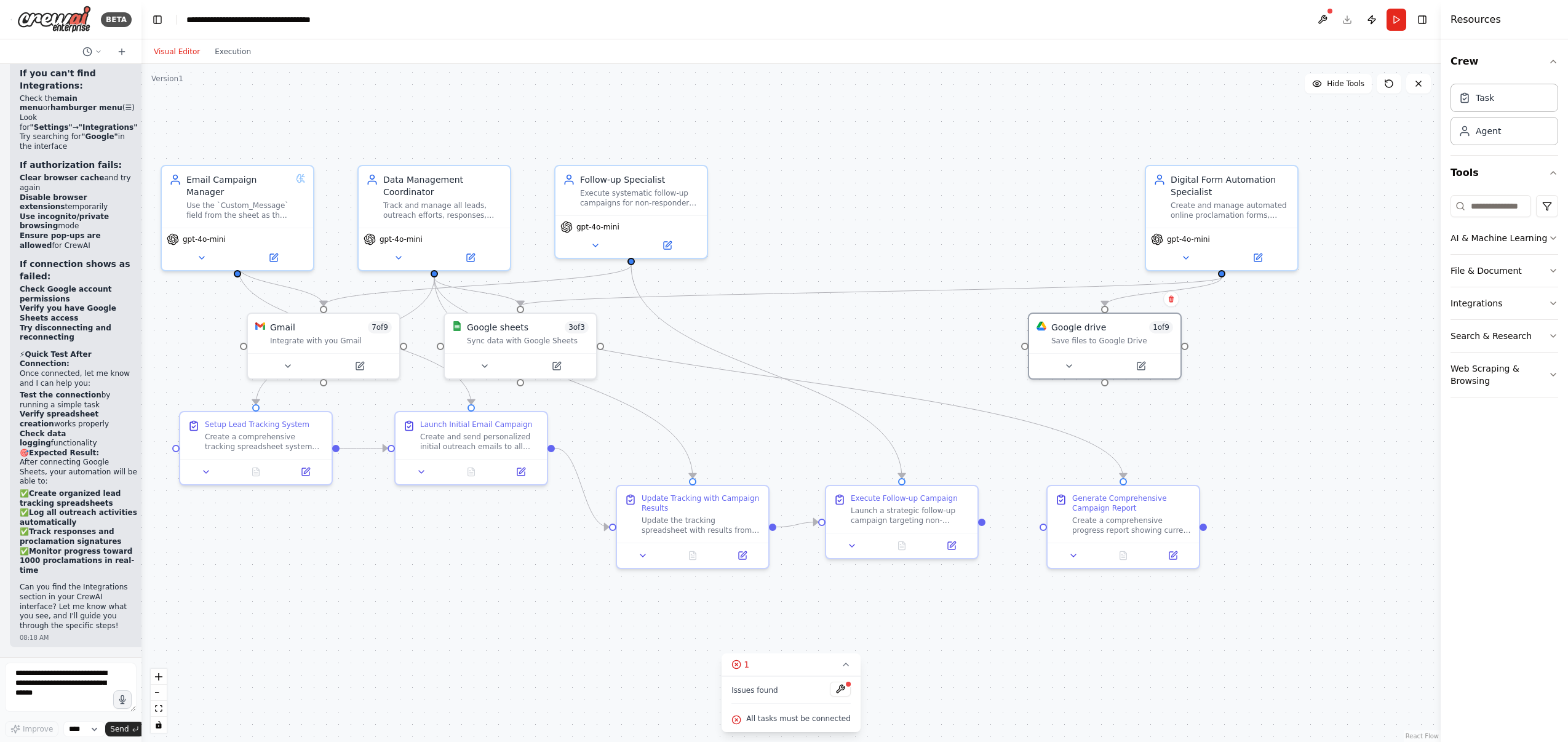
drag, startPoint x: 1340, startPoint y: 221, endPoint x: 1266, endPoint y: 344, distance: 143.5
click at [1266, 344] on div ".deletable-edge-delete-btn { width: 20px; height: 20px; border: 0px solid #ffff…" at bounding box center [791, 403] width 1299 height 678
drag, startPoint x: 1023, startPoint y: 347, endPoint x: 600, endPoint y: 346, distance: 423.0
click at [600, 346] on div ".deletable-edge-delete-btn { width: 20px; height: 20px; border: 0px solid #ffff…" at bounding box center [552, 442] width 1299 height 678
click at [879, 341] on div ".deletable-edge-delete-btn { width: 20px; height: 20px; border: 0px solid #ffff…" at bounding box center [791, 403] width 1299 height 678
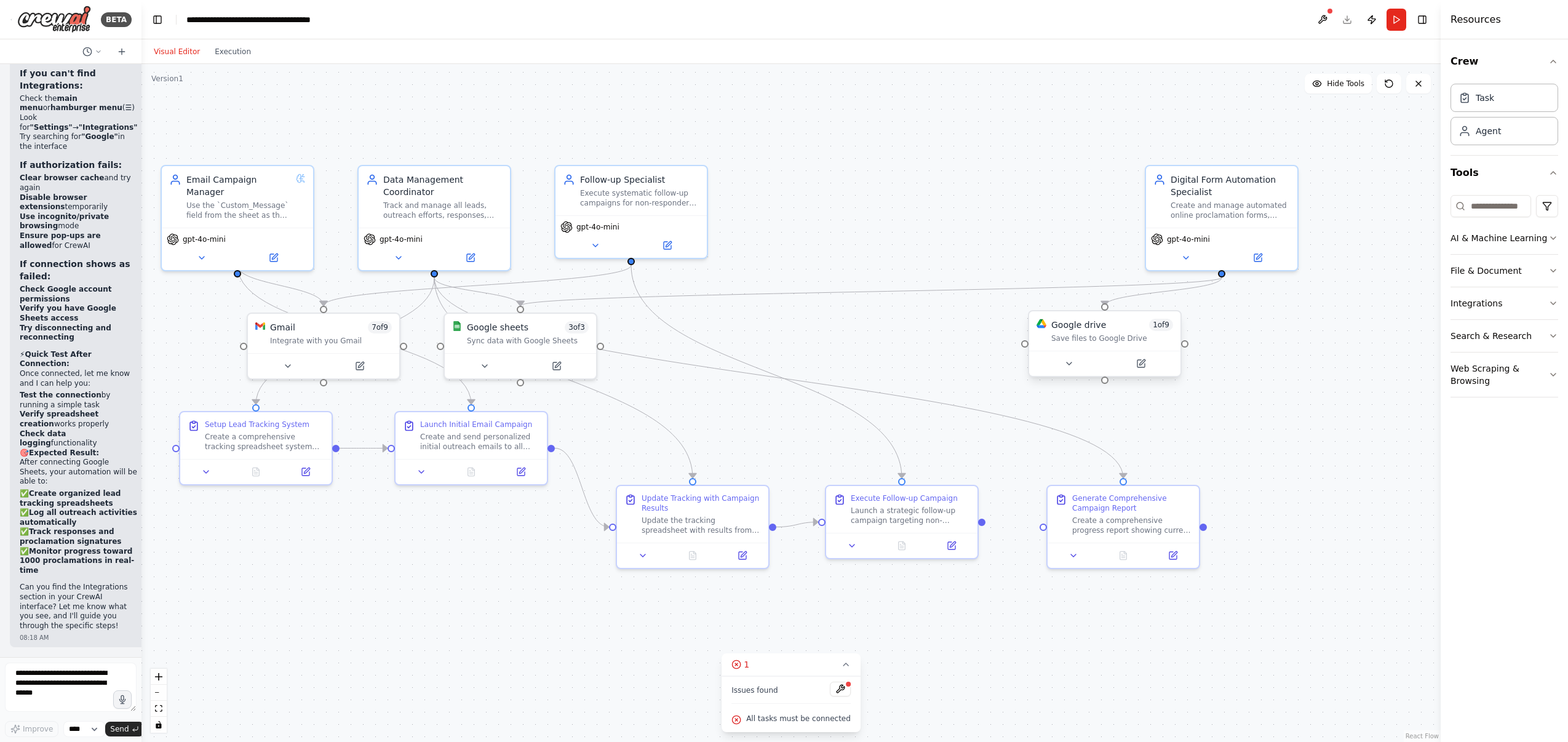
click at [1029, 346] on div "Google drive 1 of 9 Save files to Google Drive" at bounding box center [1105, 330] width 152 height 39
click at [1021, 346] on div ".deletable-edge-delete-btn { width: 20px; height: 20px; border: 0px solid #ffff…" at bounding box center [791, 403] width 1299 height 678
drag, startPoint x: 1024, startPoint y: 346, endPoint x: 594, endPoint y: 347, distance: 430.0
click at [594, 347] on div "Email Campaign Manager Use the `Custom_Message` field from the sheet as the ema…" at bounding box center [552, 442] width 1299 height 678
click at [594, 347] on div "Google sheets 3 of 3 Sync data with Google Sheets" at bounding box center [520, 330] width 152 height 39
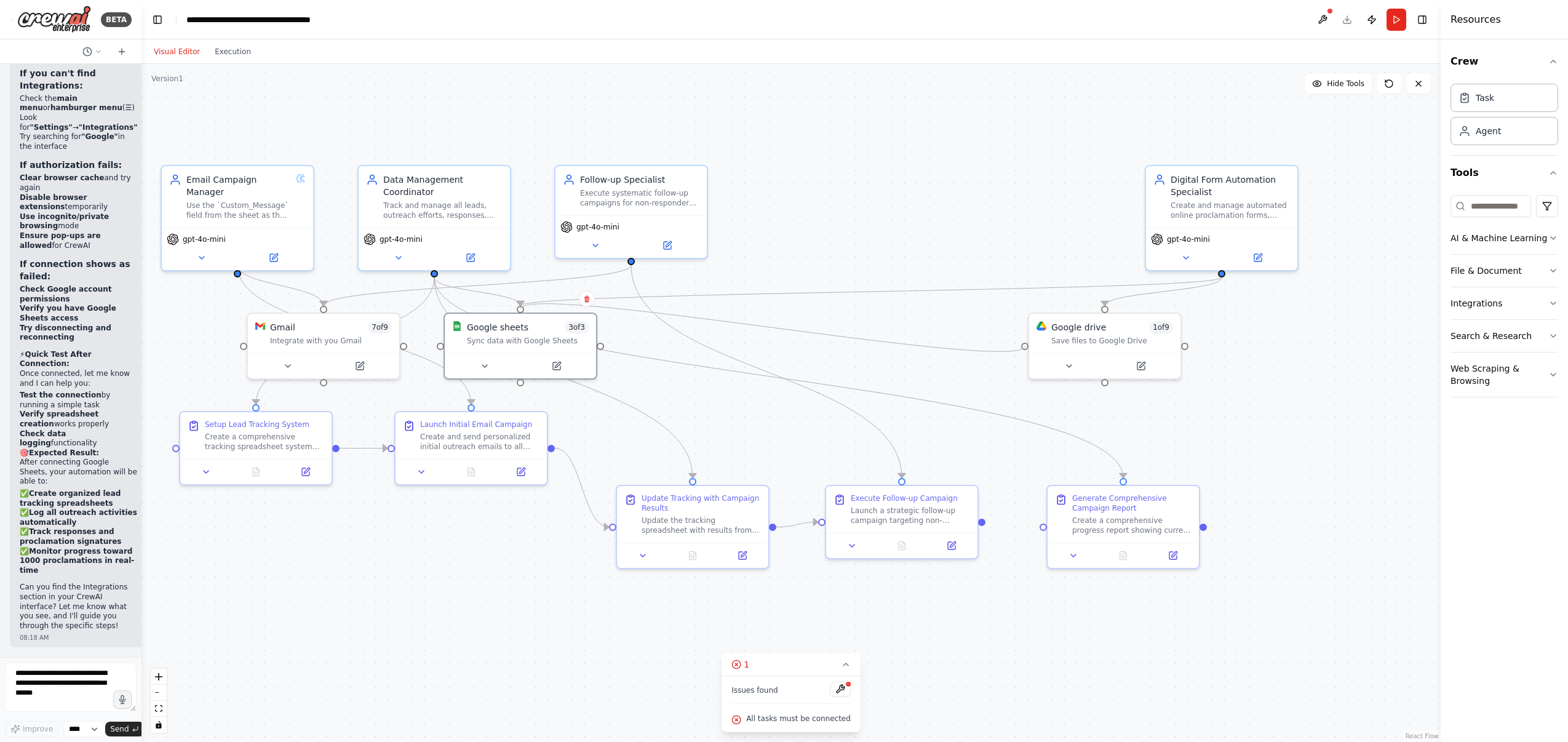
drag, startPoint x: 600, startPoint y: 345, endPoint x: 1025, endPoint y: 346, distance: 425.0
click at [1025, 346] on div ".deletable-edge-delete-btn { width: 20px; height: 20px; border: 0px solid #ffff…" at bounding box center [791, 403] width 1299 height 678
click at [1025, 346] on div at bounding box center [1024, 344] width 8 height 8
click at [1258, 324] on div ".deletable-edge-delete-btn { width: 20px; height: 20px; border: 0px solid #ffff…" at bounding box center [791, 403] width 1299 height 678
drag, startPoint x: 600, startPoint y: 342, endPoint x: 1028, endPoint y: 342, distance: 428.0
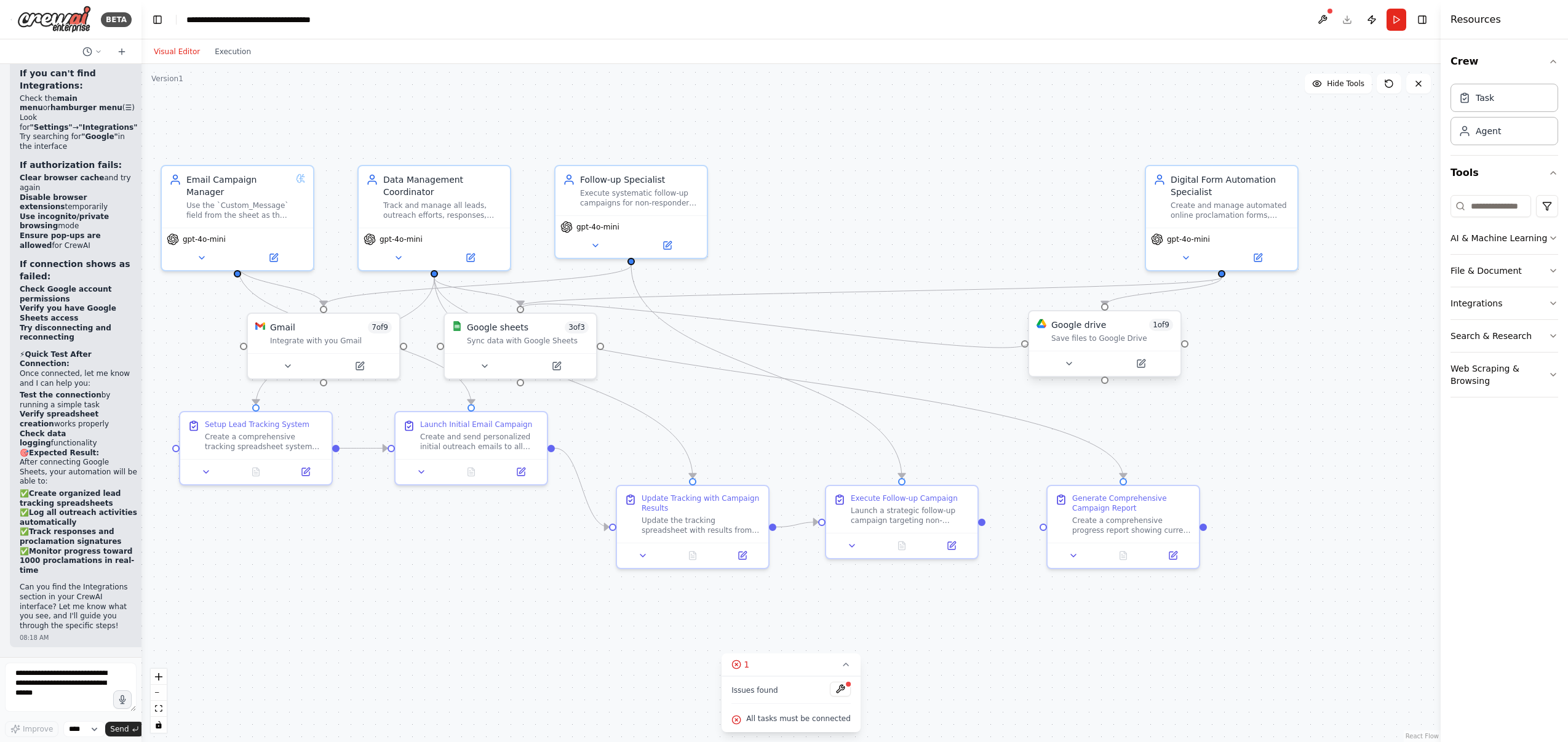
click at [1028, 342] on div "Email Campaign Manager Use the `Custom_Message` field from the sheet as the ema…" at bounding box center [552, 442] width 1299 height 678
click at [923, 341] on div ".deletable-edge-delete-btn { width: 20px; height: 20px; border: 0px solid #ffff…" at bounding box center [791, 403] width 1299 height 678
click at [524, 558] on div ".deletable-edge-delete-btn { width: 20px; height: 20px; border: 0px solid #ffff…" at bounding box center [791, 403] width 1299 height 678
click at [1288, 178] on div "Digital Form Automation Specialist" at bounding box center [1230, 183] width 119 height 25
click at [312, 422] on div "Setup Lead Tracking System" at bounding box center [270, 422] width 119 height 10
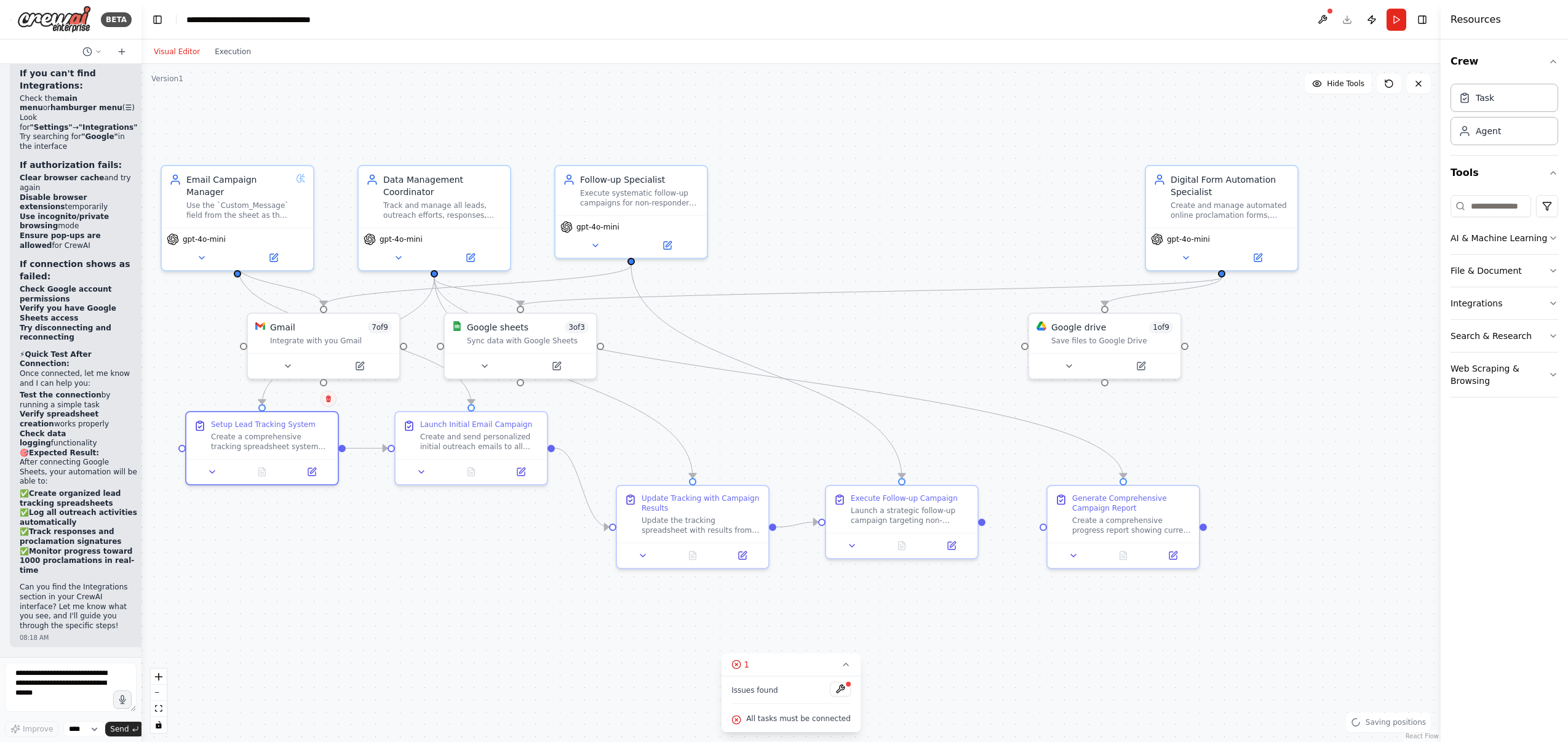
click at [328, 401] on icon at bounding box center [329, 399] width 5 height 7
click at [354, 543] on div ".deletable-edge-delete-btn { width: 20px; height: 20px; border: 0px solid #ffff…" at bounding box center [791, 403] width 1299 height 678
click at [458, 569] on div ".deletable-edge-delete-btn { width: 20px; height: 20px; border: 0px solid #ffff…" at bounding box center [791, 403] width 1299 height 678
click at [987, 530] on div ".deletable-edge-delete-btn { width: 20px; height: 20px; border: 0px solid #ffff…" at bounding box center [791, 403] width 1299 height 678
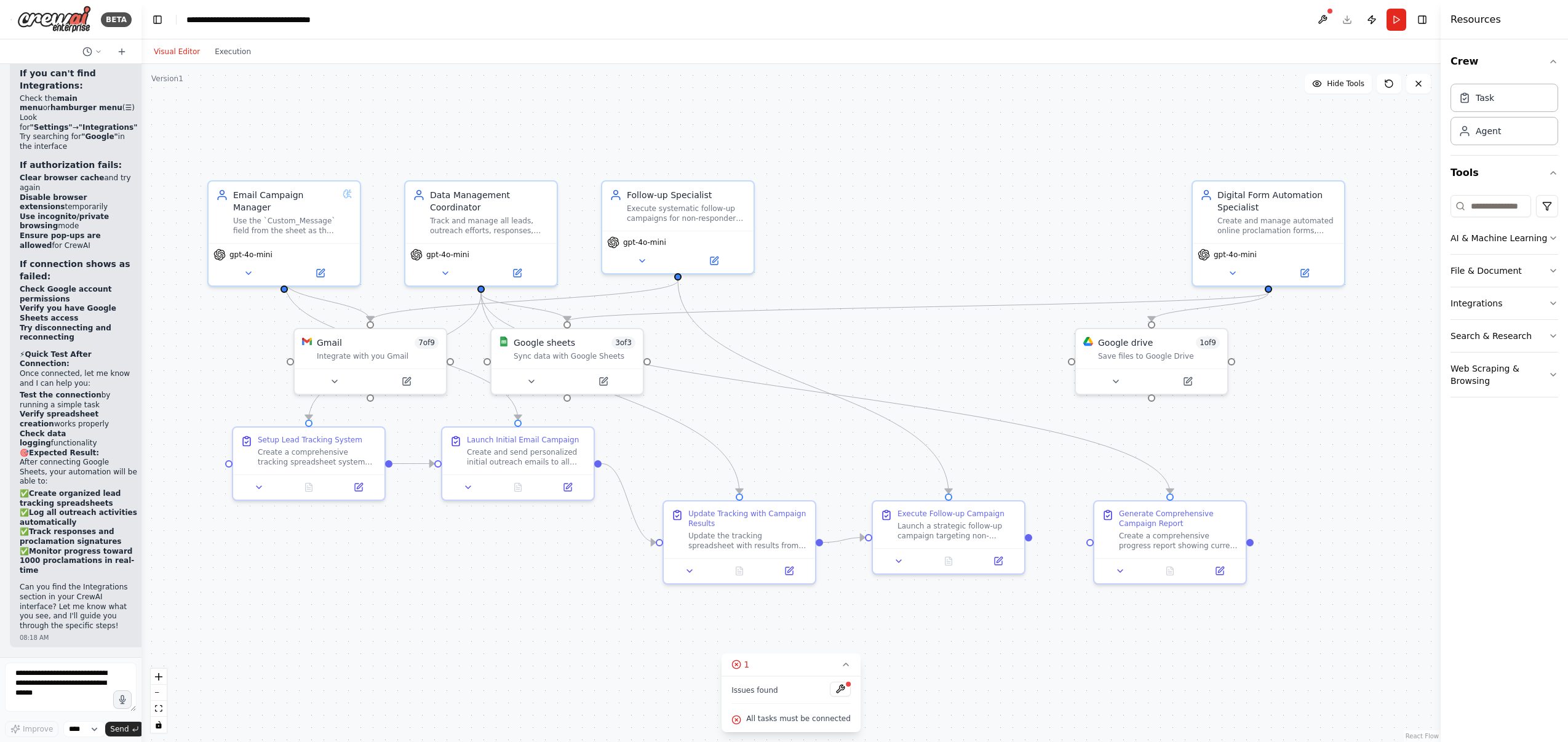
drag, startPoint x: 987, startPoint y: 531, endPoint x: 1031, endPoint y: 540, distance: 44.9
click at [1031, 540] on div ".deletable-edge-delete-btn { width: 20px; height: 20px; border: 0px solid #ffff…" at bounding box center [791, 403] width 1299 height 678
drag, startPoint x: 948, startPoint y: 492, endPoint x: 1091, endPoint y: 535, distance: 149.3
click at [1091, 535] on div ".deletable-edge-delete-btn { width: 20px; height: 20px; border: 0px solid #ffff…" at bounding box center [791, 403] width 1299 height 678
click at [1071, 589] on div ".deletable-edge-delete-btn { width: 20px; height: 20px; border: 0px solid #ffff…" at bounding box center [791, 403] width 1299 height 678
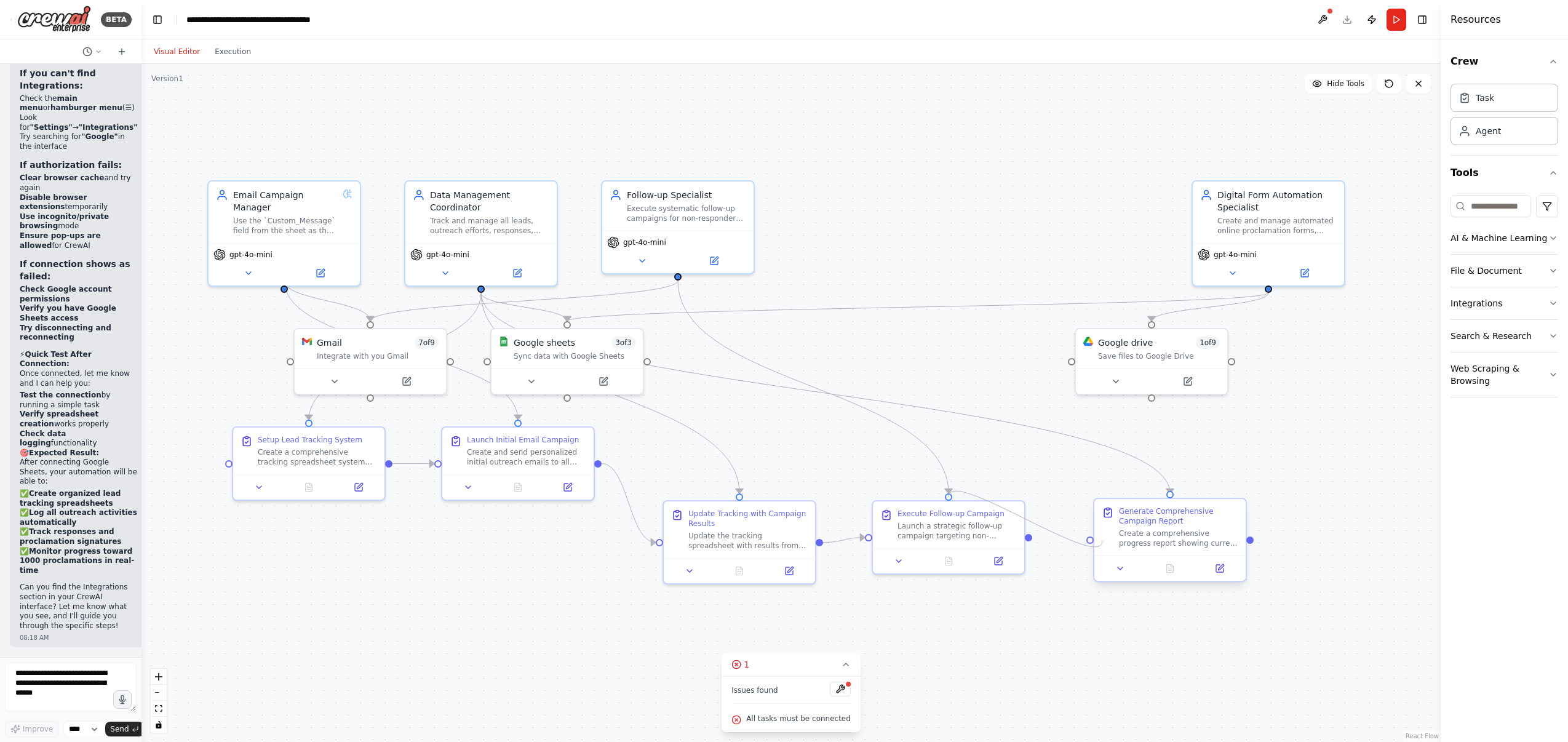
drag, startPoint x: 949, startPoint y: 493, endPoint x: 1105, endPoint y: 540, distance: 162.9
click at [1105, 540] on div "Email Campaign Manager Use the `Custom_Message` field from the sheet as the ema…" at bounding box center [599, 457] width 1299 height 678
click at [1100, 542] on div "Generate Comprehensive Campaign Report Create a comprehensive progress report s…" at bounding box center [1170, 527] width 152 height 57
click at [1094, 542] on div "Generate Comprehensive Campaign Report Create a comprehensive progress report s…" at bounding box center [1170, 539] width 154 height 84
drag, startPoint x: 1028, startPoint y: 535, endPoint x: 1091, endPoint y: 539, distance: 63.1
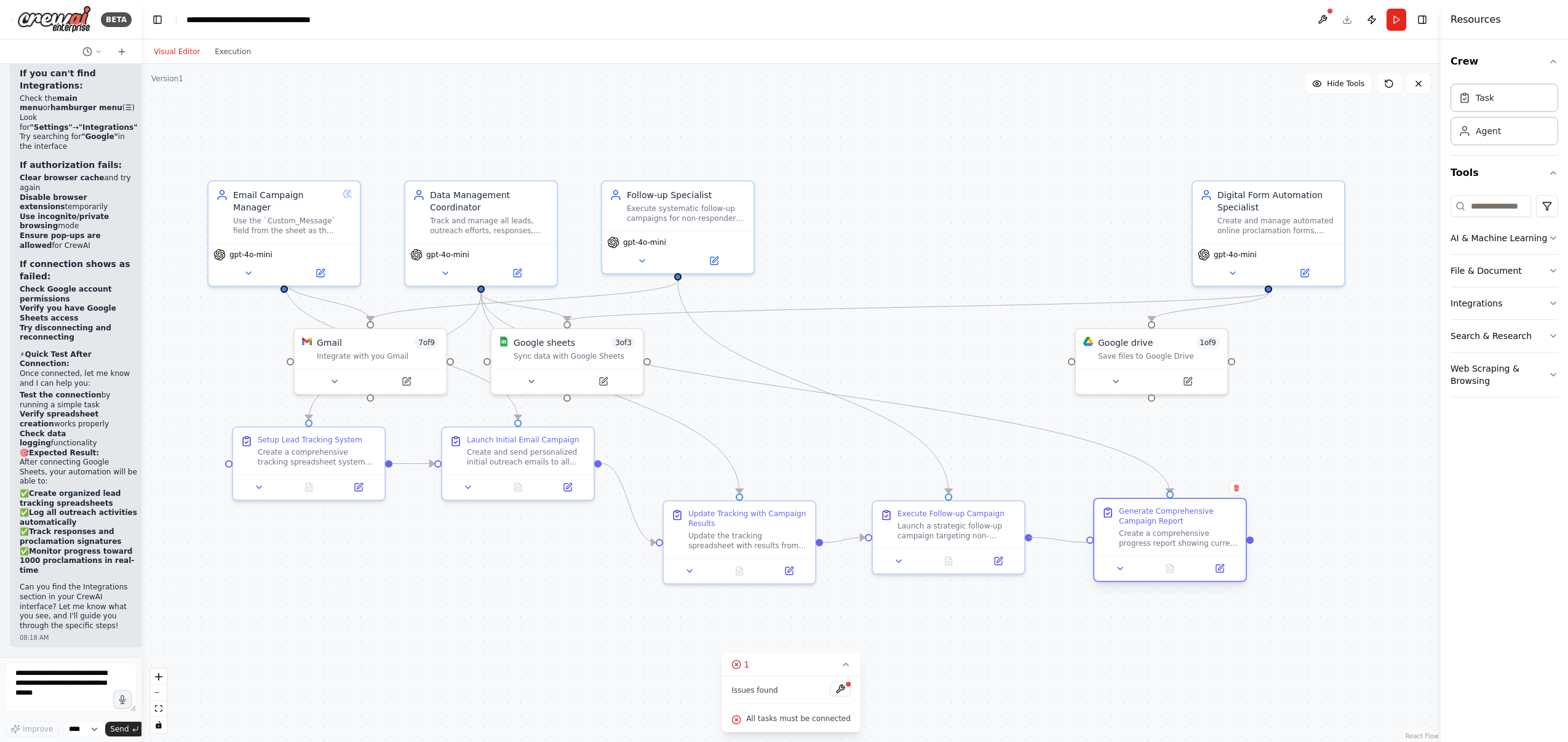
click at [1091, 539] on div "Email Campaign Manager Use the `Custom_Message` field from the sheet as the ema…" at bounding box center [599, 457] width 1299 height 678
click at [1091, 539] on div at bounding box center [1089, 540] width 8 height 8
click at [1055, 501] on div ".deletable-edge-delete-btn { width: 20px; height: 20px; border: 0px solid #ffff…" at bounding box center [791, 403] width 1299 height 678
click at [228, 45] on button "Execution" at bounding box center [233, 51] width 51 height 14
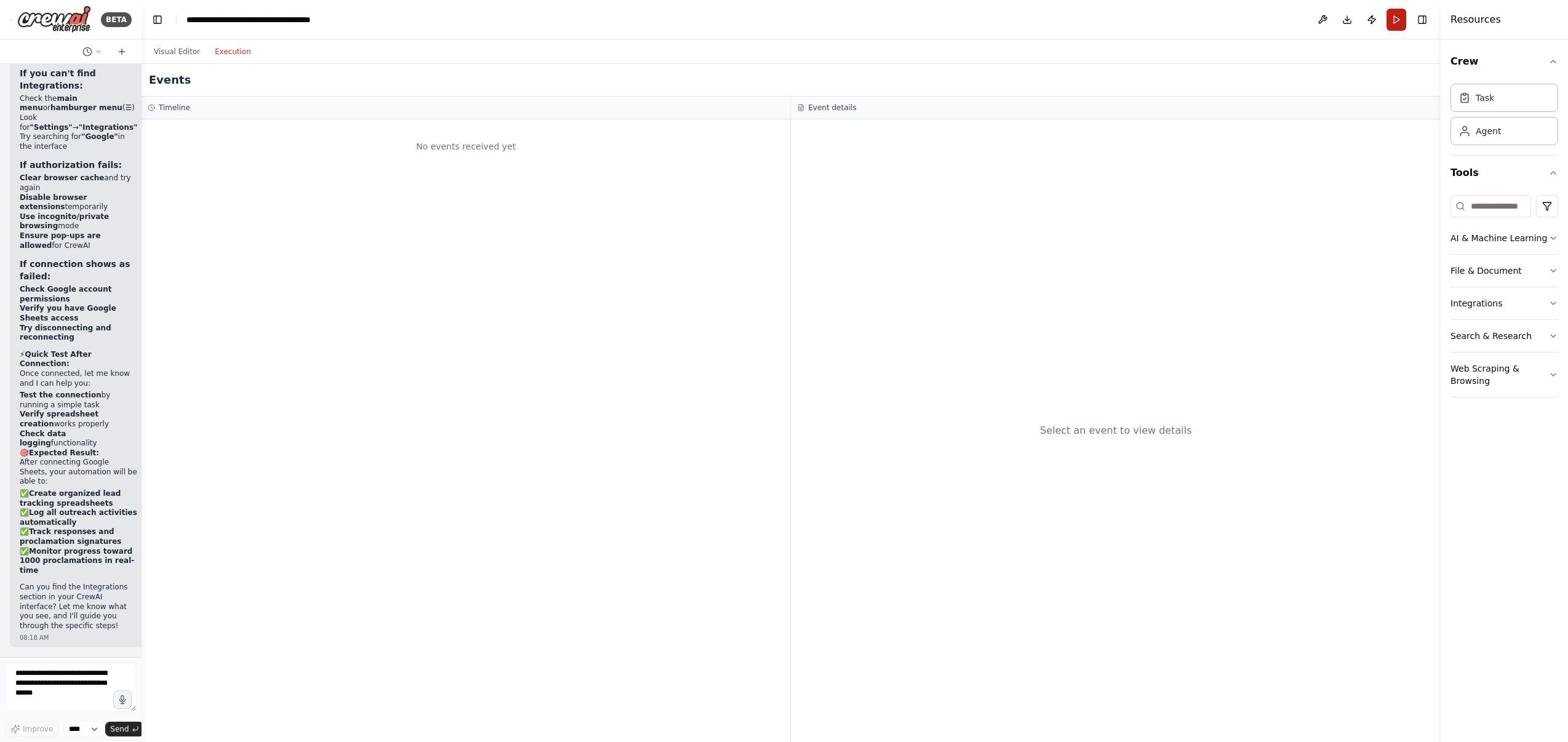
click at [1306, 17] on button "Run" at bounding box center [1396, 19] width 19 height 22
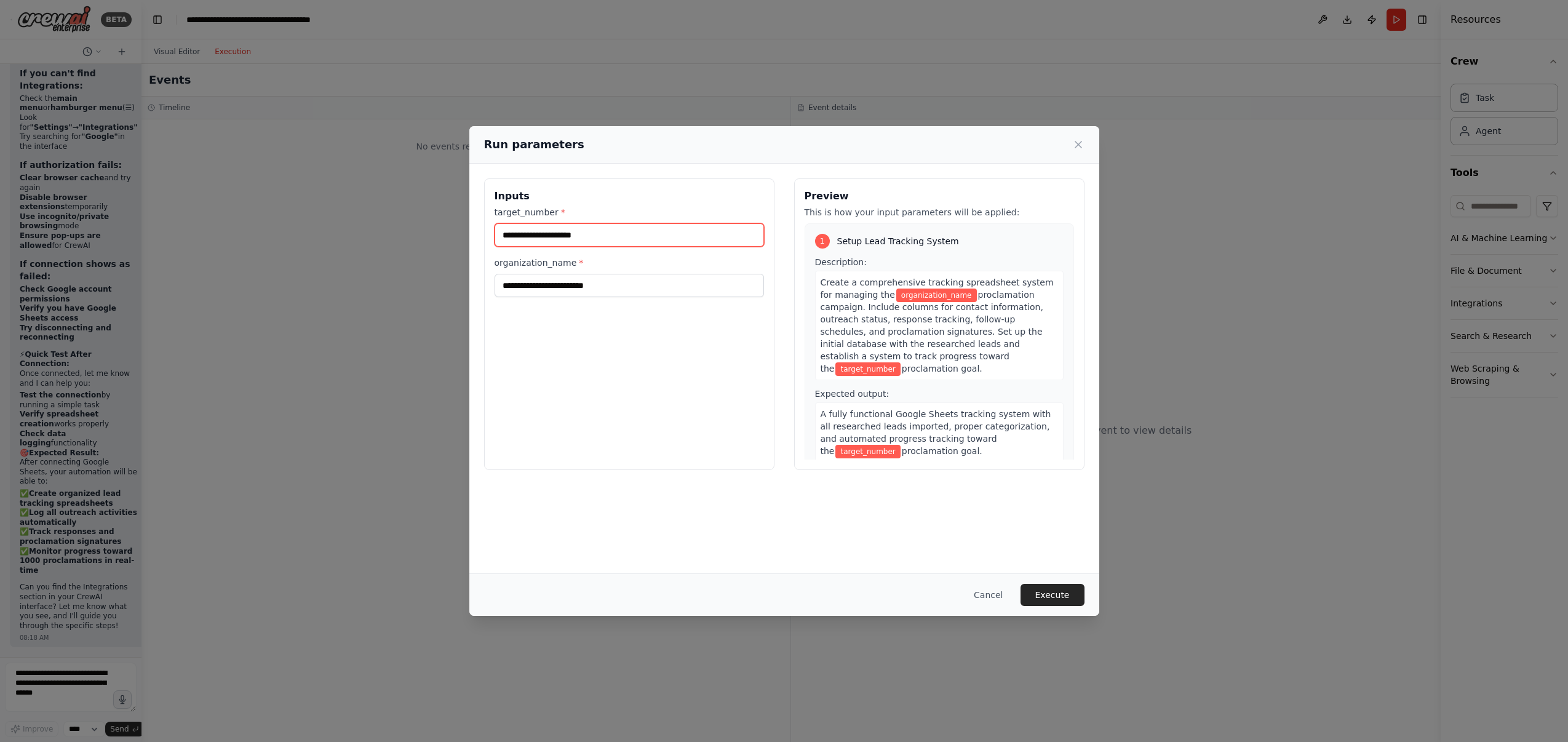
click at [638, 242] on input "target_number *" at bounding box center [629, 235] width 269 height 24
type input "**"
click at [551, 282] on input "organization_name *" at bounding box center [629, 285] width 269 height 24
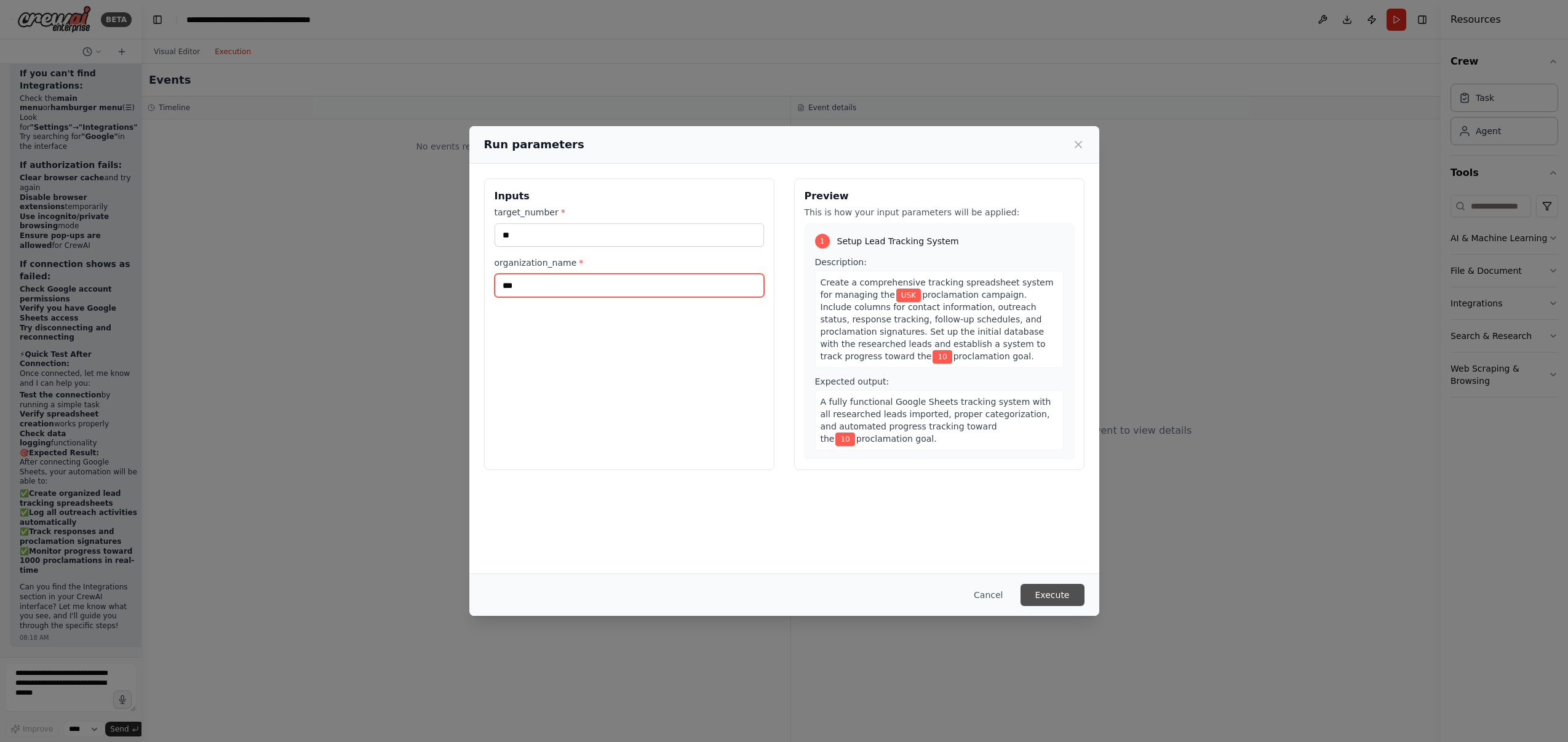
type input "***"
click at [1044, 593] on button "Execute" at bounding box center [1053, 595] width 64 height 22
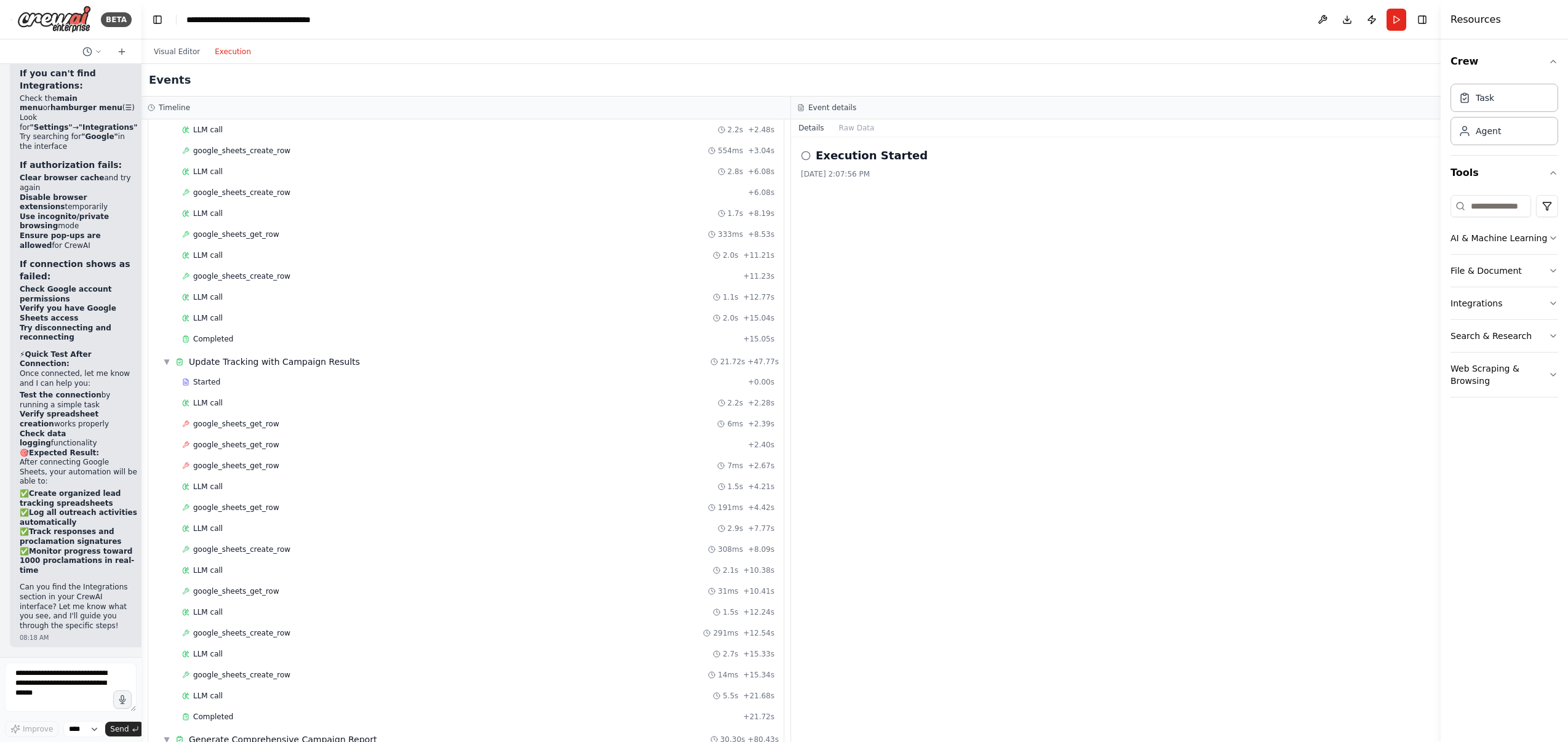
scroll to position [0, 0]
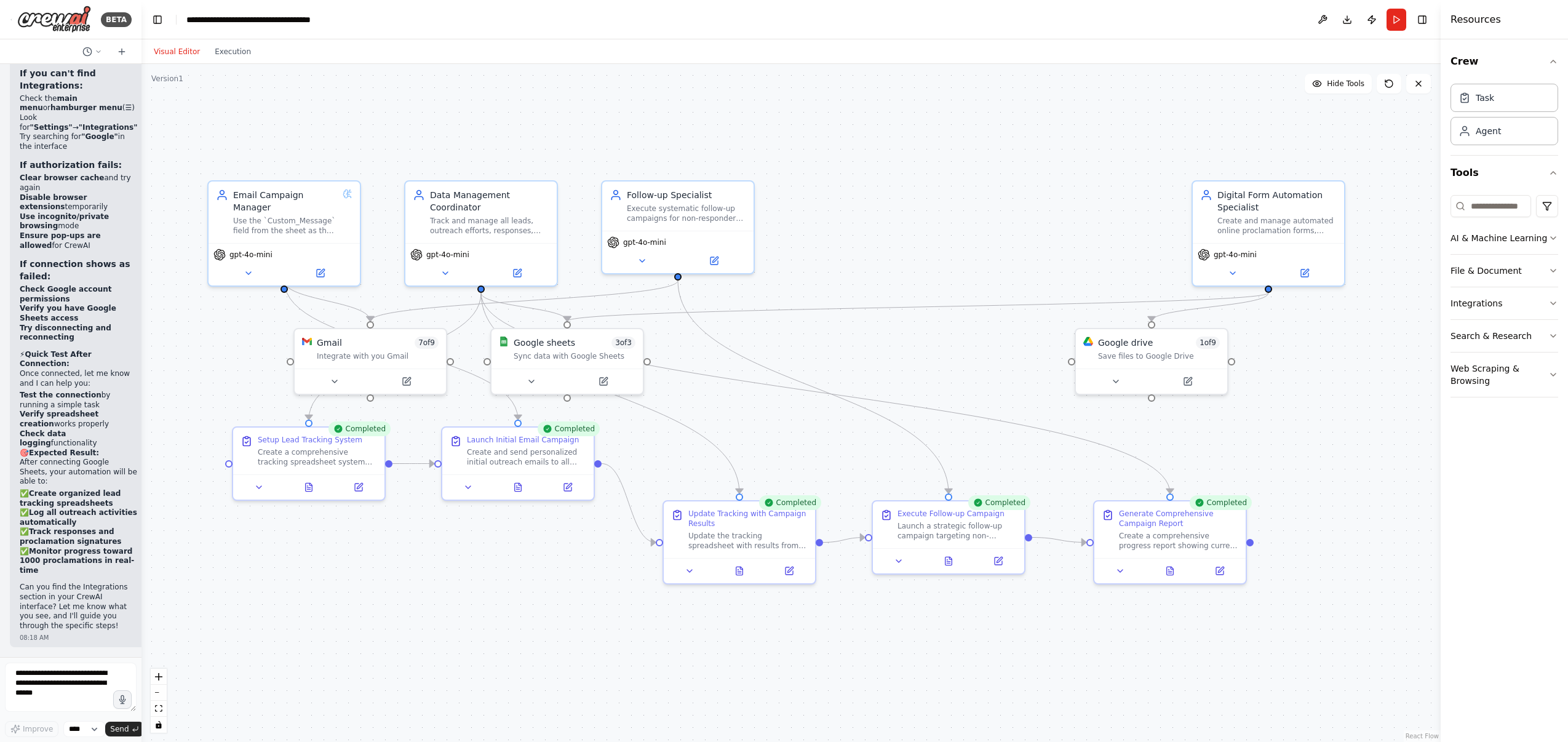
click at [180, 51] on button "Visual Editor" at bounding box center [177, 51] width 61 height 14
click at [424, 555] on div ".deletable-edge-delete-btn { width: 20px; height: 20px; border: 0px solid #ffff…" at bounding box center [791, 403] width 1299 height 678
click at [1134, 617] on div ".deletable-edge-delete-btn { width: 20px; height: 20px; border: 0px solid #ffff…" at bounding box center [791, 403] width 1299 height 678
click at [1115, 617] on div ".deletable-edge-delete-btn { width: 20px; height: 20px; border: 0px solid #ffff…" at bounding box center [791, 403] width 1299 height 678
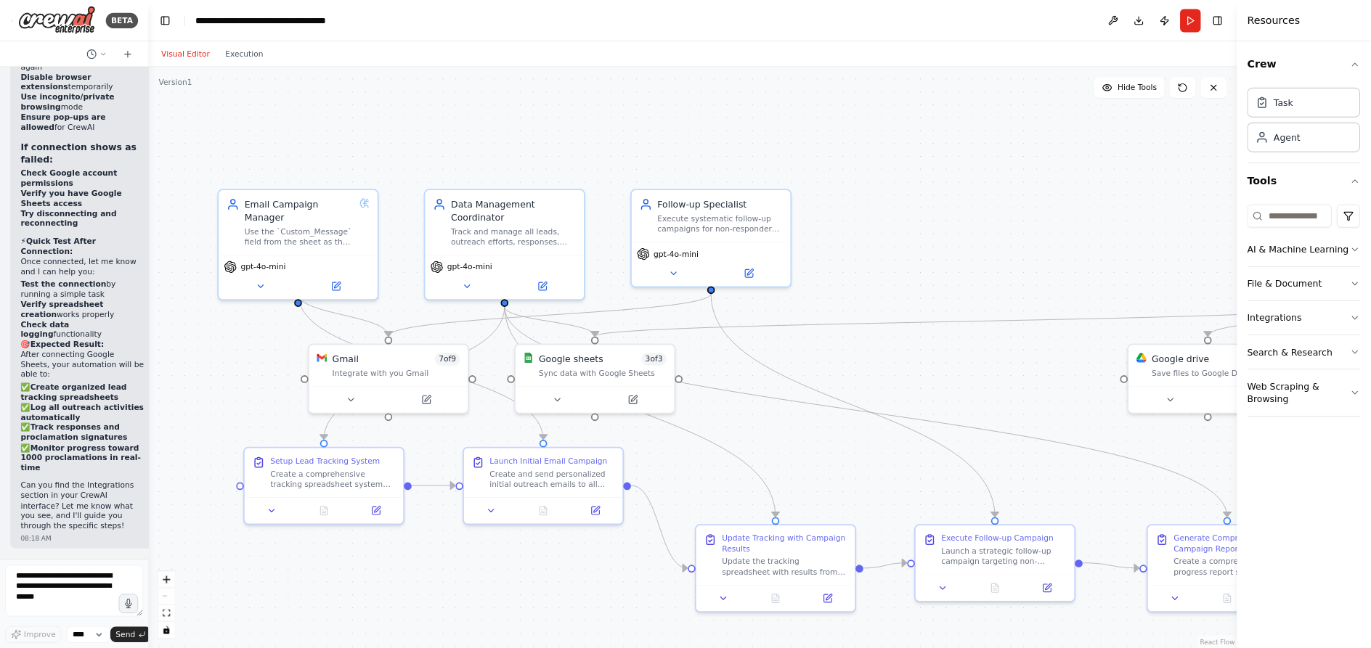
scroll to position [10937, 0]
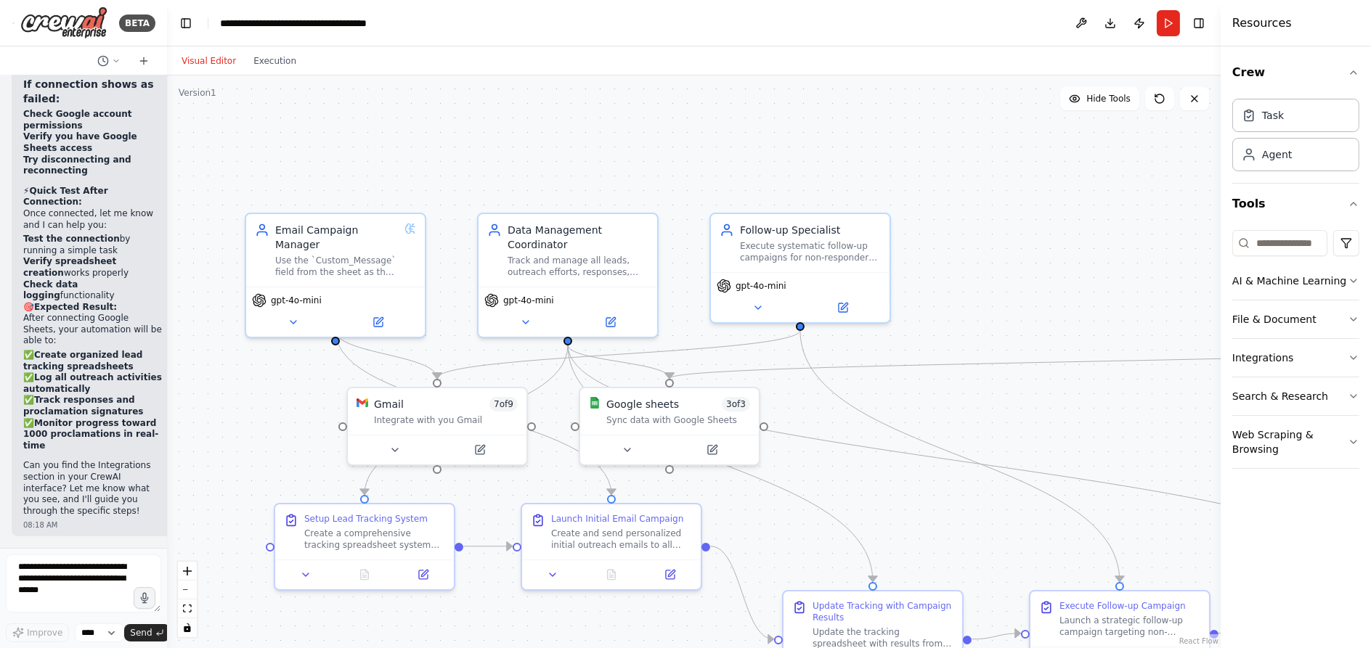
click at [902, 173] on div ".deletable-edge-delete-btn { width: 20px; height: 20px; border: 0px solid #ffff…" at bounding box center [694, 362] width 1054 height 573
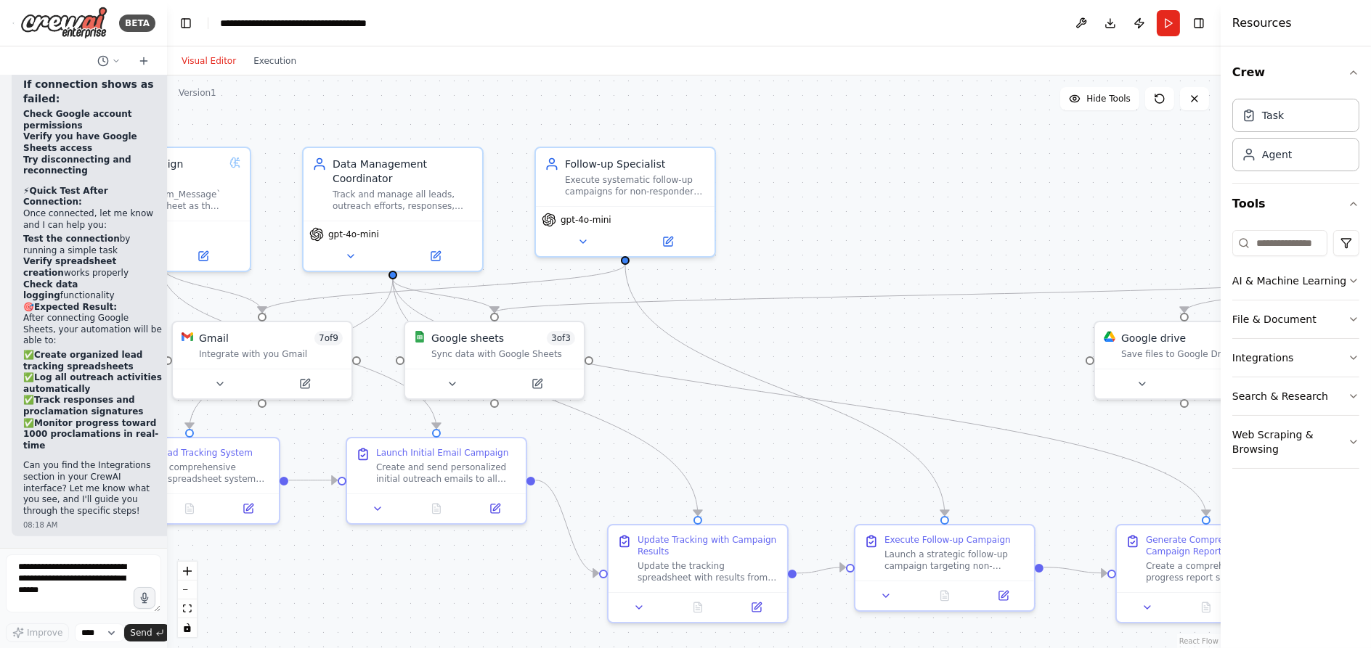
drag, startPoint x: 931, startPoint y: 192, endPoint x: 756, endPoint y: 126, distance: 187.1
click at [756, 126] on div ".deletable-edge-delete-btn { width: 20px; height: 20px; border: 0px solid #ffff…" at bounding box center [694, 362] width 1054 height 573
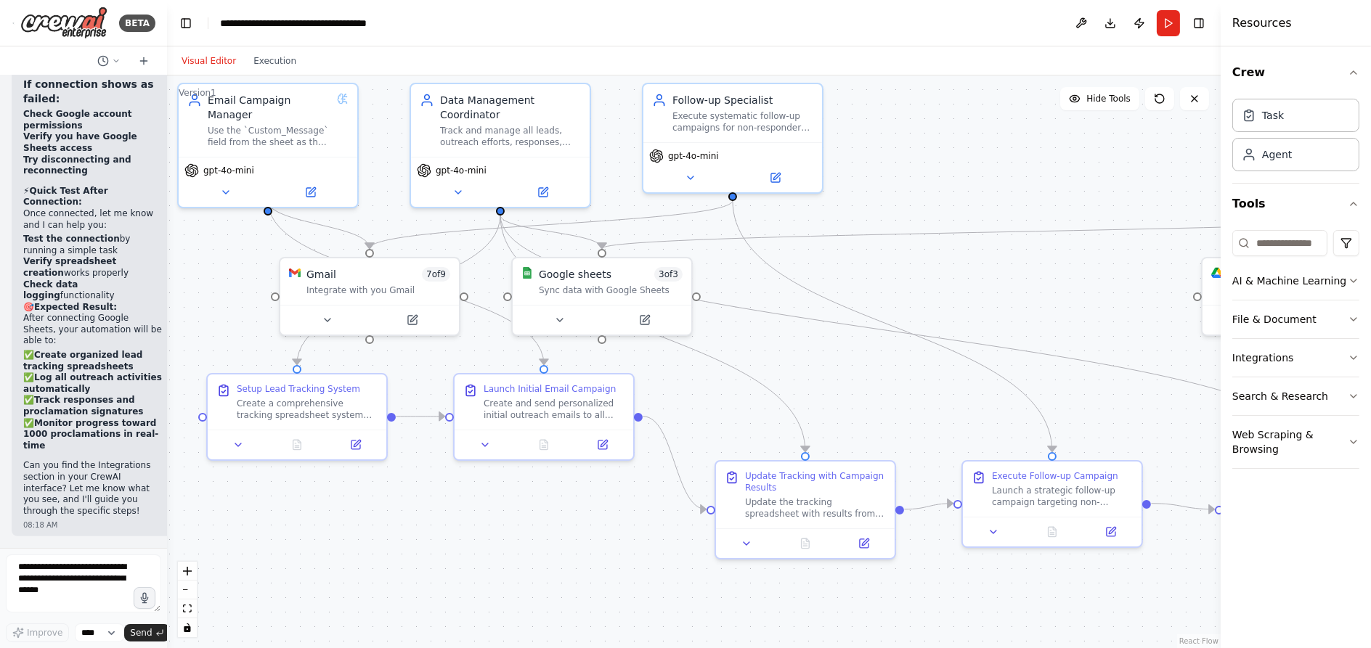
drag, startPoint x: 876, startPoint y: 277, endPoint x: 1020, endPoint y: 193, distance: 166.0
click at [1020, 193] on div ".deletable-edge-delete-btn { width: 20px; height: 20px; border: 0px solid #ffff…" at bounding box center [694, 362] width 1054 height 573
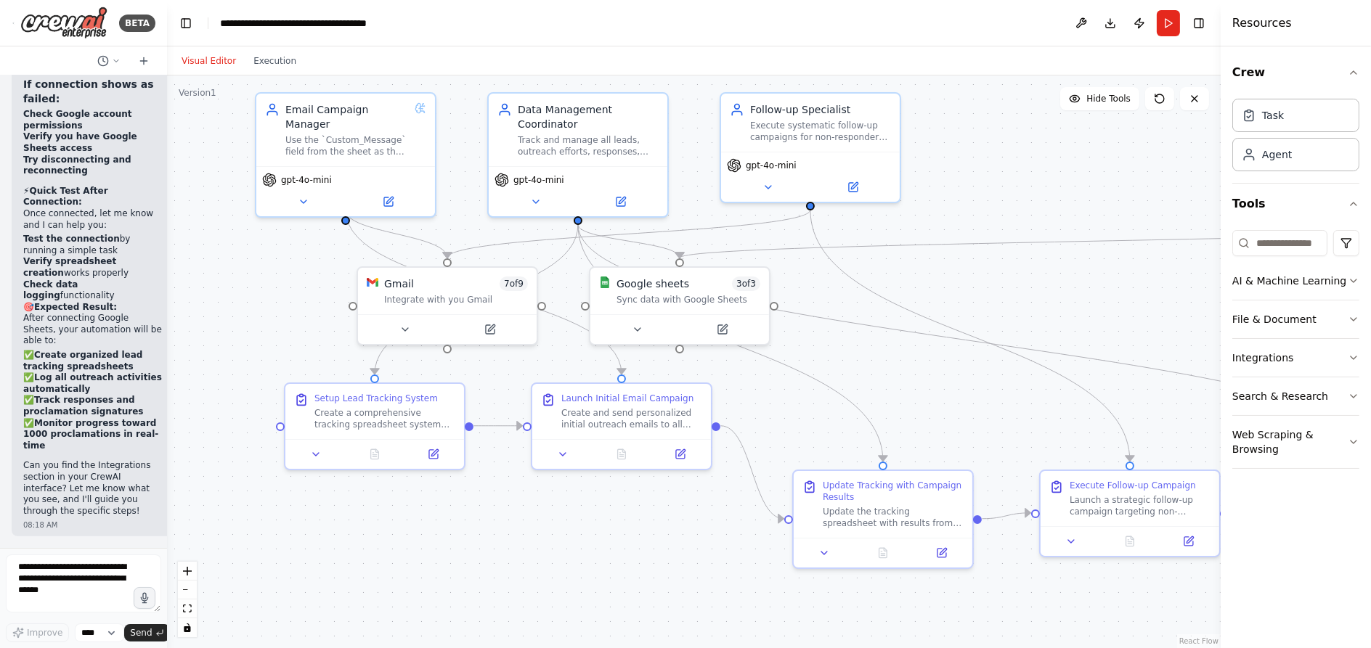
drag, startPoint x: 638, startPoint y: 511, endPoint x: 679, endPoint y: 541, distance: 51.0
click at [679, 541] on div ".deletable-edge-delete-btn { width: 20px; height: 20px; border: 0px solid #ffff…" at bounding box center [694, 362] width 1054 height 573
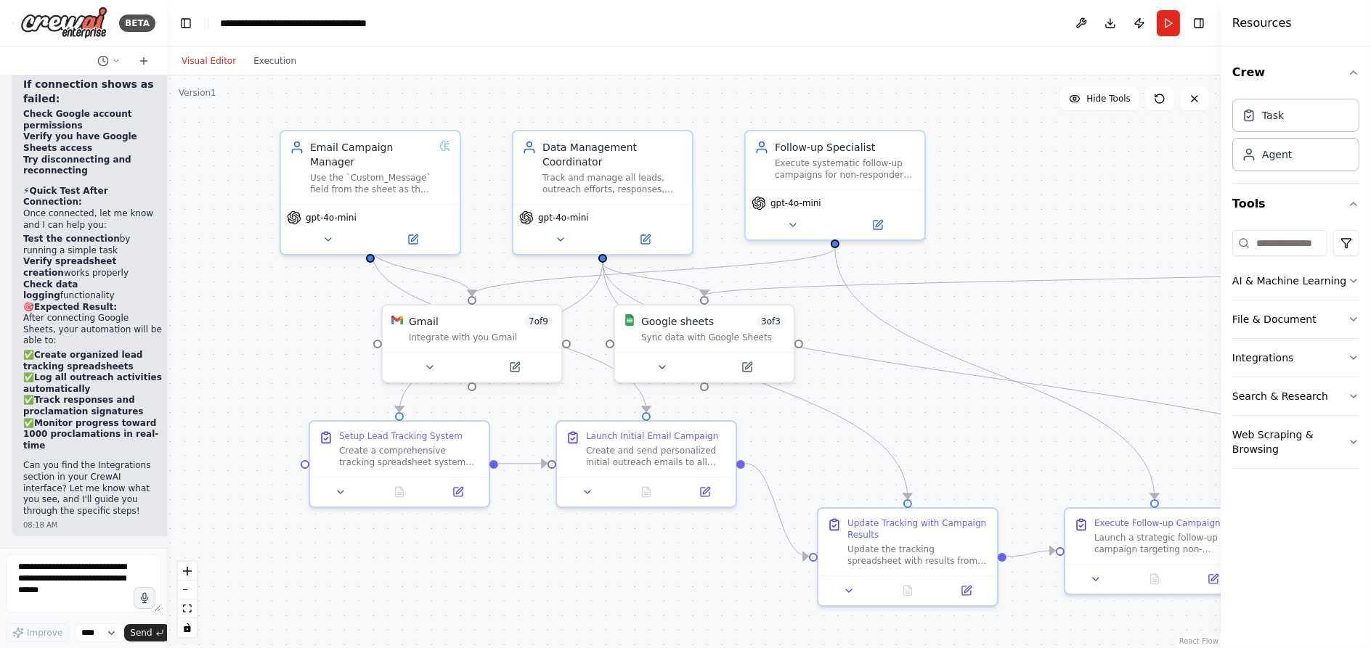
drag, startPoint x: 644, startPoint y: 529, endPoint x: 669, endPoint y: 566, distance: 45.1
click at [669, 566] on div ".deletable-edge-delete-btn { width: 20px; height: 20px; border: 0px solid #ffff…" at bounding box center [694, 362] width 1054 height 573
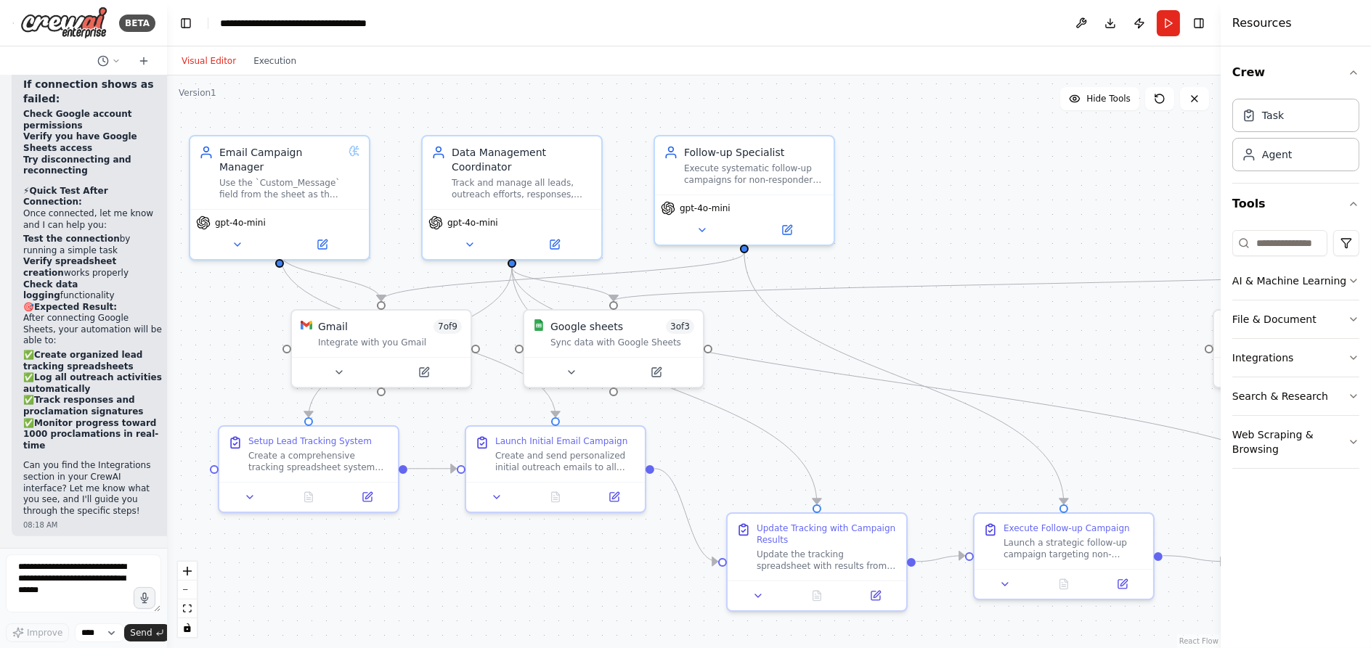
drag, startPoint x: 995, startPoint y: 165, endPoint x: 860, endPoint y: 170, distance: 135.2
click at [860, 170] on div ".deletable-edge-delete-btn { width: 20px; height: 20px; border: 0px solid #ffff…" at bounding box center [694, 362] width 1054 height 573
